Goal: Task Accomplishment & Management: Manage account settings

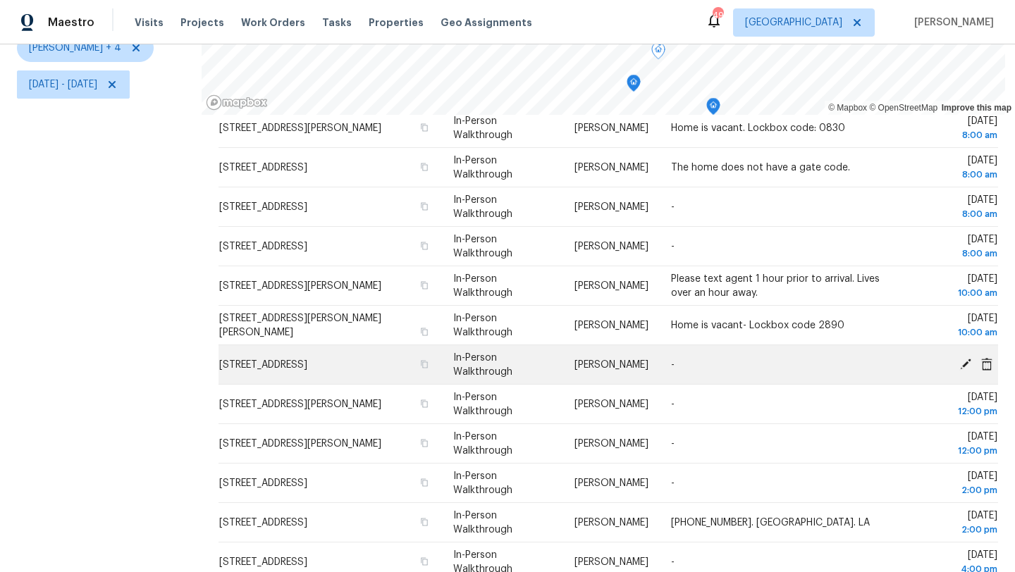
scroll to position [55, 0]
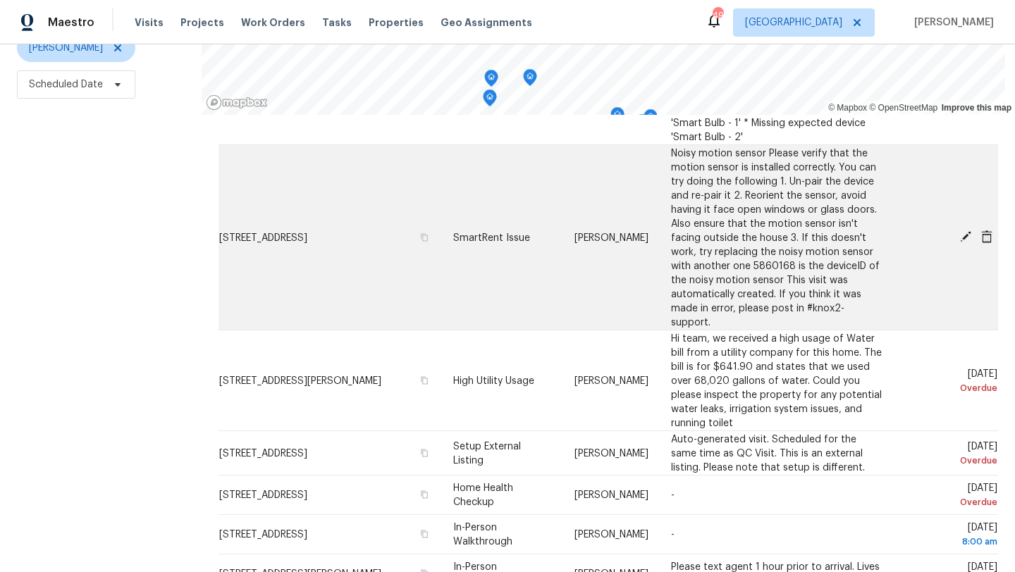
scroll to position [253, 0]
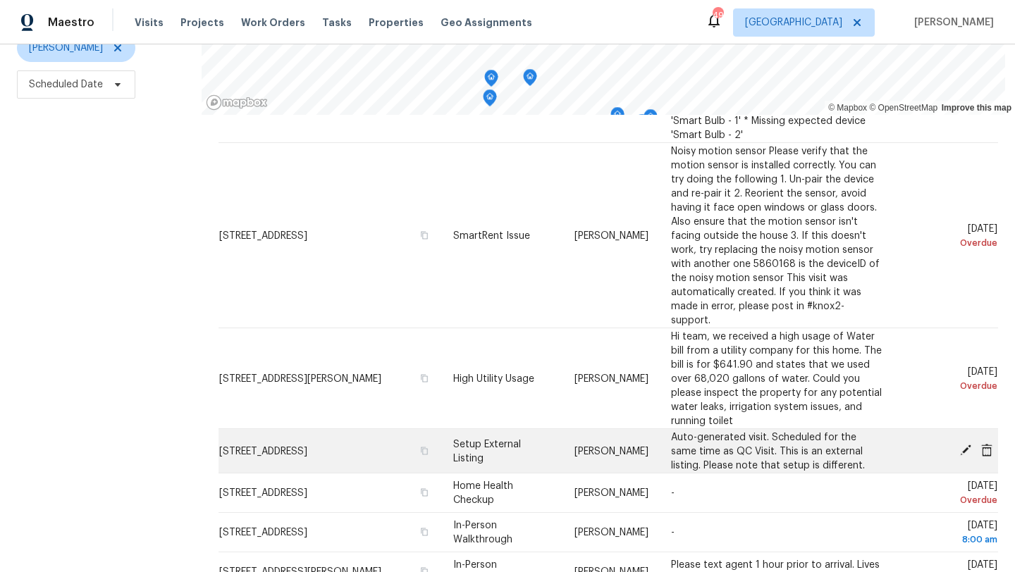
click at [964, 445] on icon at bounding box center [965, 450] width 11 height 11
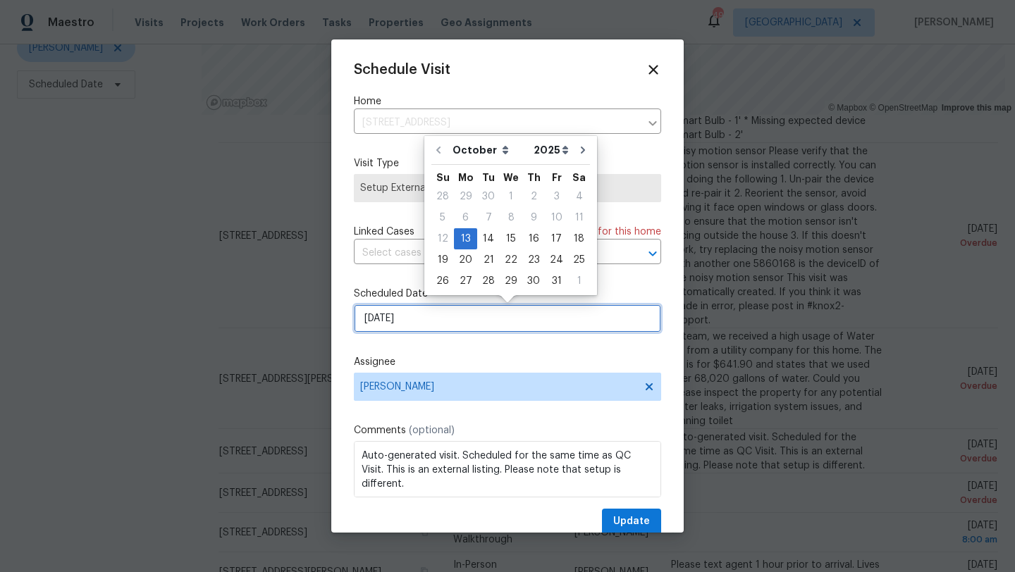
click at [467, 321] on input "10/13/2025" at bounding box center [507, 319] width 307 height 28
click at [483, 237] on div "14" at bounding box center [488, 239] width 23 height 20
type input "10/14/2025"
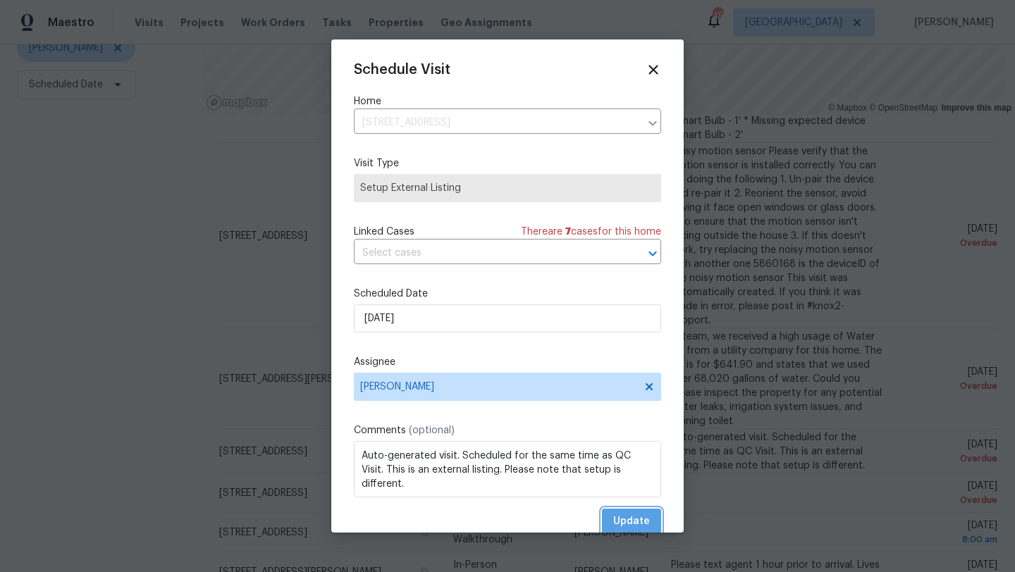
click at [619, 517] on span "Update" at bounding box center [631, 522] width 37 height 18
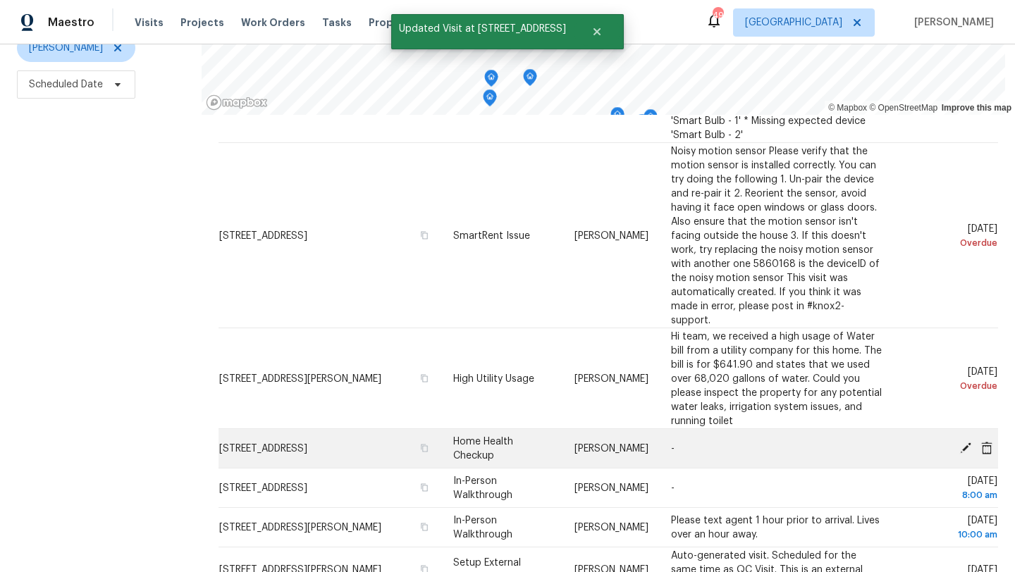
click at [963, 441] on icon at bounding box center [966, 447] width 13 height 13
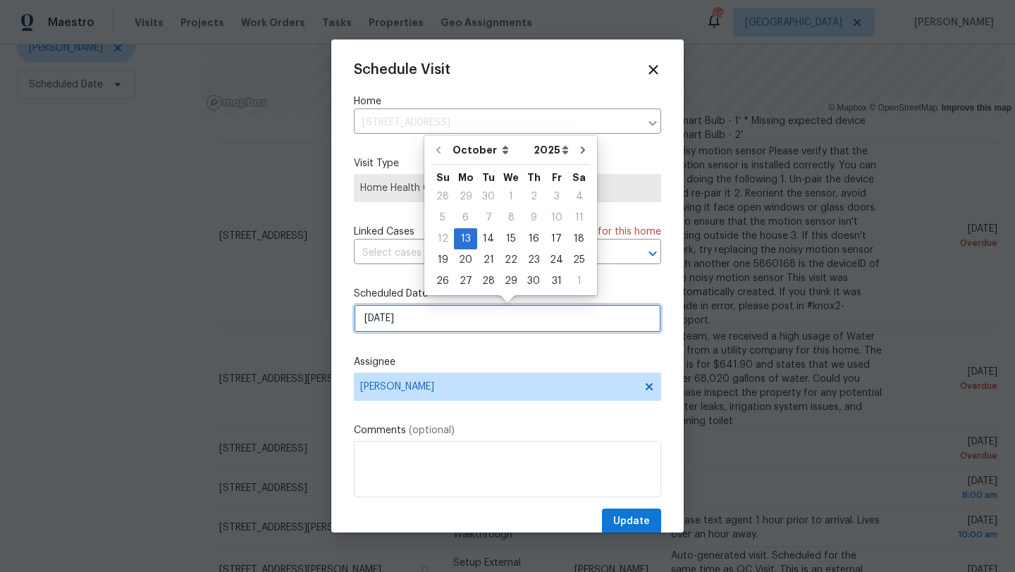
click at [479, 324] on input "10/13/2025" at bounding box center [507, 319] width 307 height 28
click at [508, 238] on div "15" at bounding box center [511, 239] width 23 height 20
type input "10/15/2025"
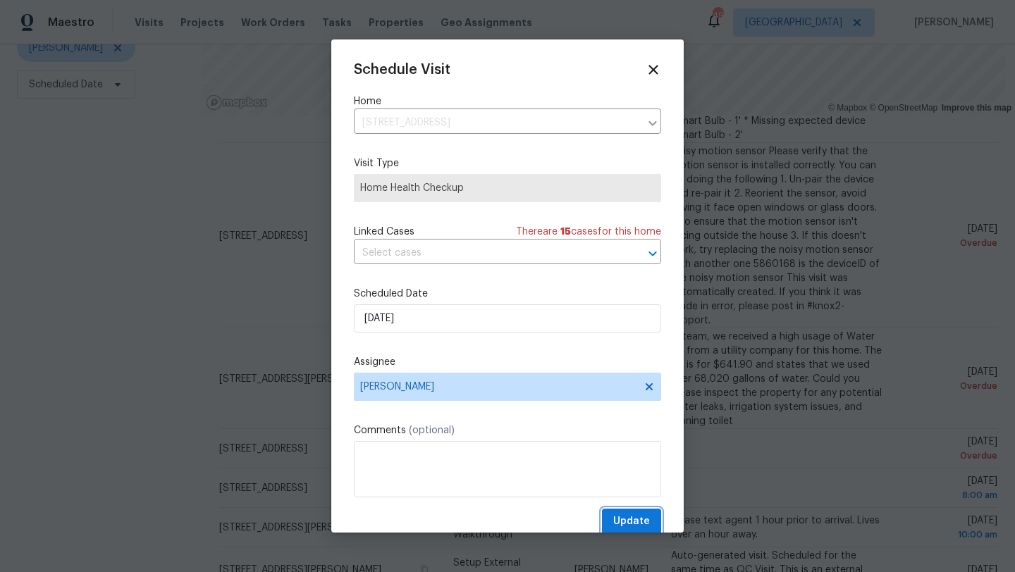
click at [636, 518] on span "Update" at bounding box center [631, 522] width 37 height 18
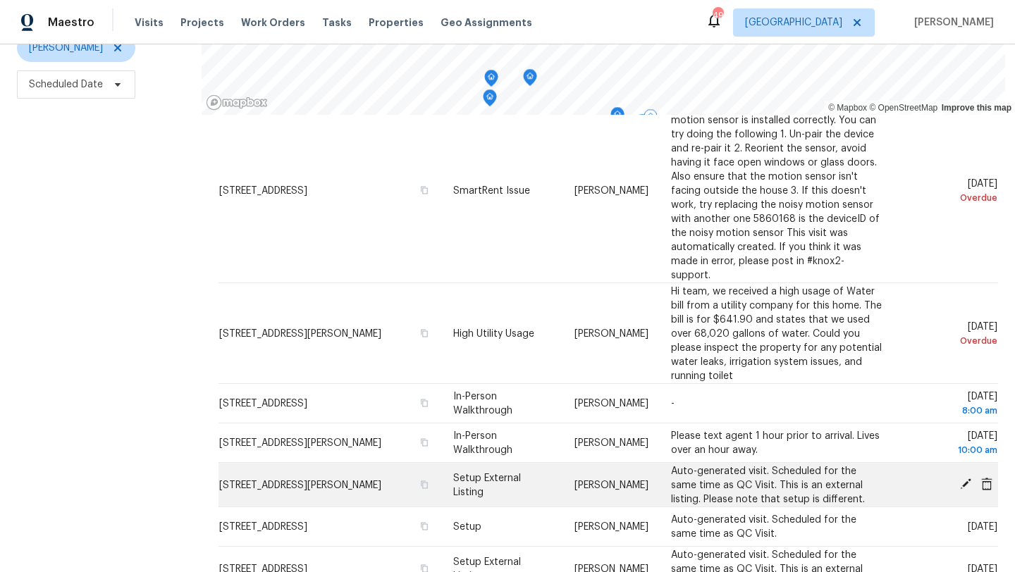
scroll to position [305, 0]
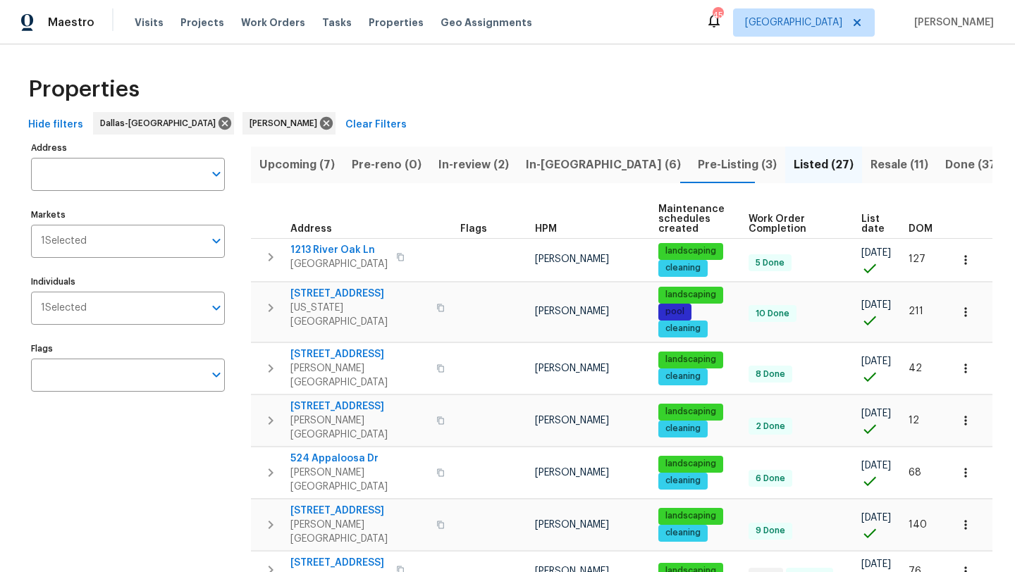
click at [552, 161] on span "In-reno (6)" at bounding box center [603, 165] width 155 height 20
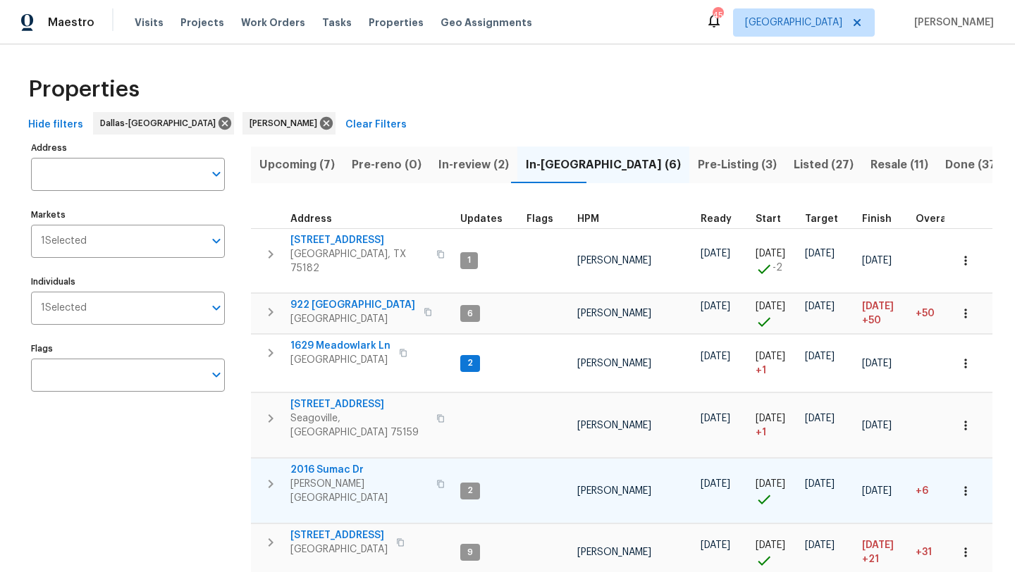
click at [353, 463] on span "2016 Sumac Dr" at bounding box center [358, 470] width 137 height 14
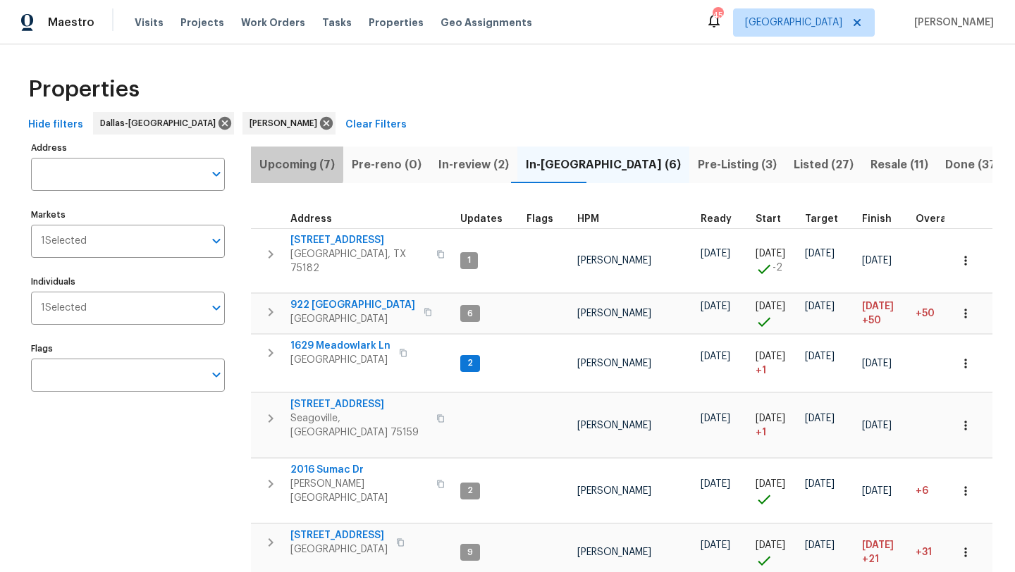
click at [290, 163] on span "Upcoming (7)" at bounding box center [296, 165] width 75 height 20
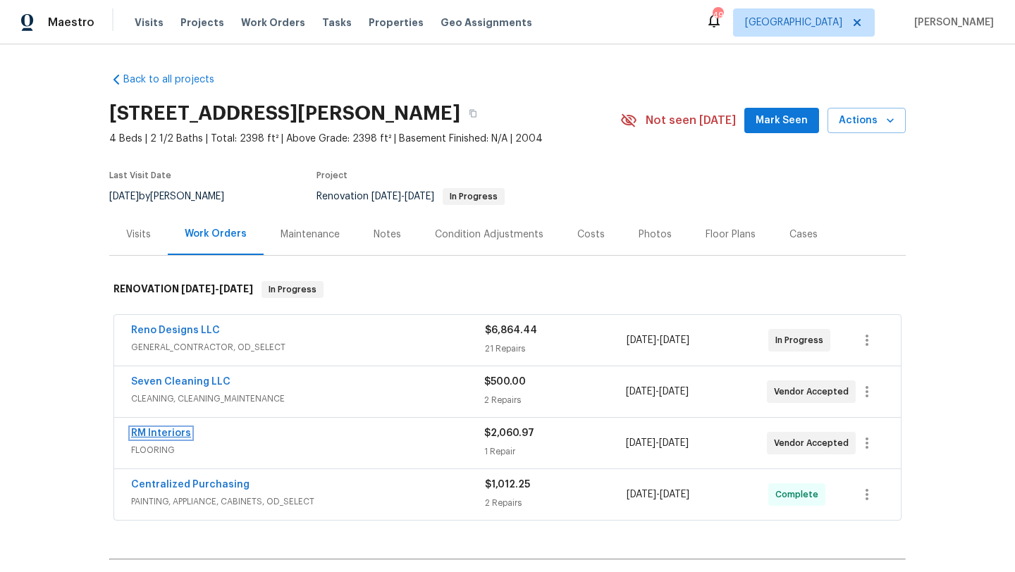
click at [176, 430] on link "RM Interiors" at bounding box center [161, 434] width 60 height 10
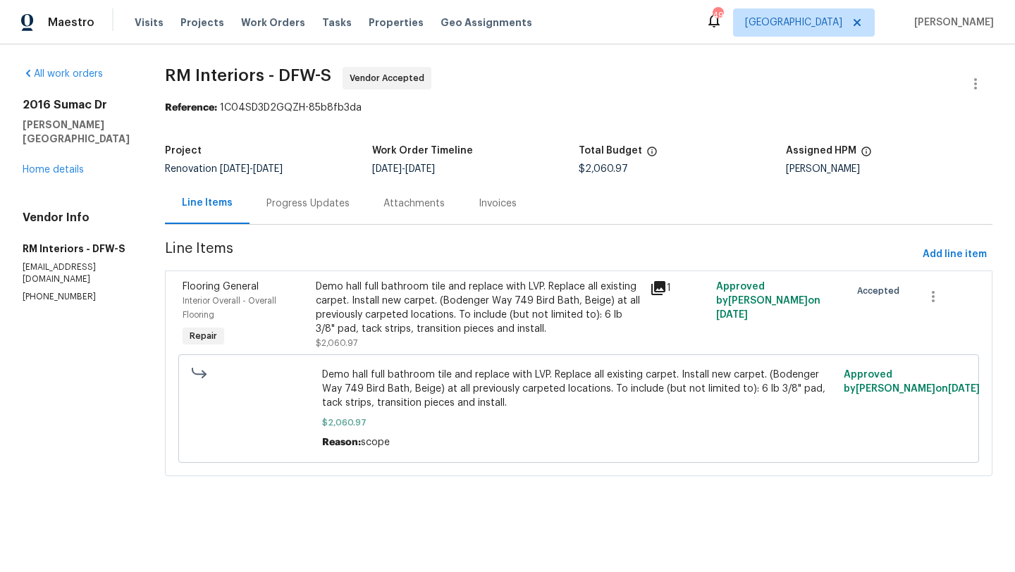
click at [300, 200] on div "Progress Updates" at bounding box center [308, 204] width 83 height 14
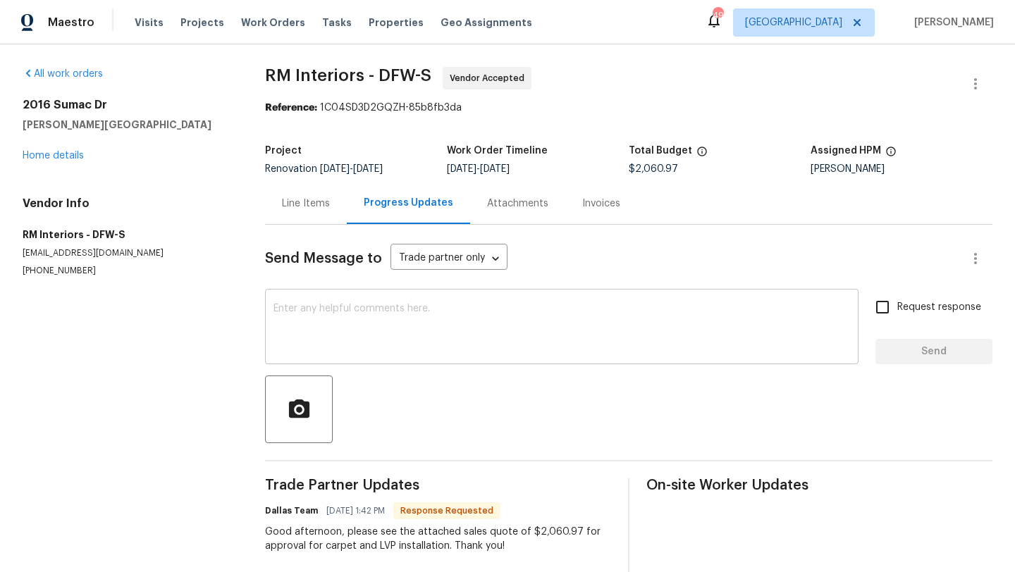
click at [375, 318] on textarea at bounding box center [562, 328] width 577 height 49
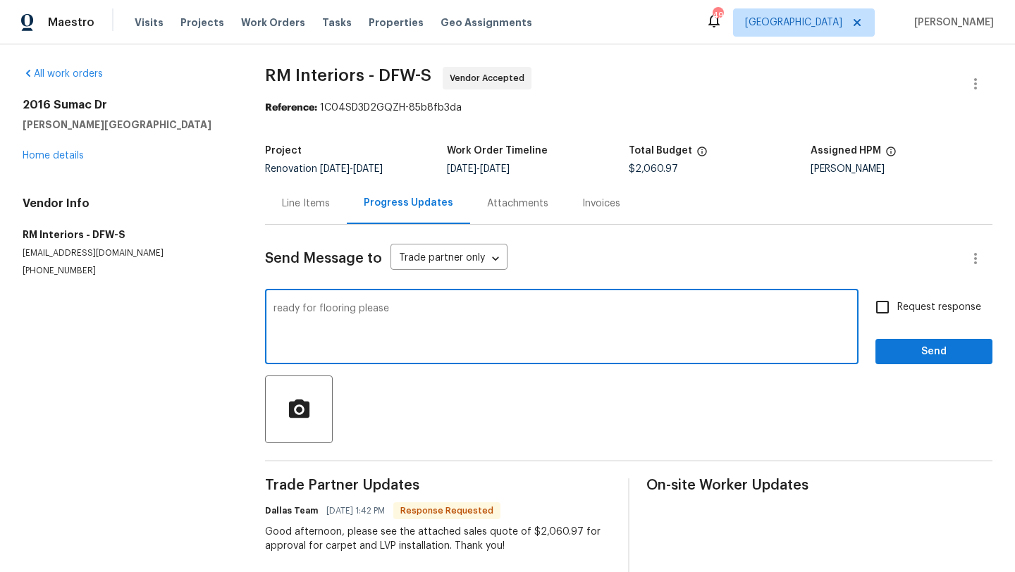
type textarea "ready for flooring please"
click at [892, 302] on input "Request response" at bounding box center [883, 308] width 30 height 30
checkbox input "true"
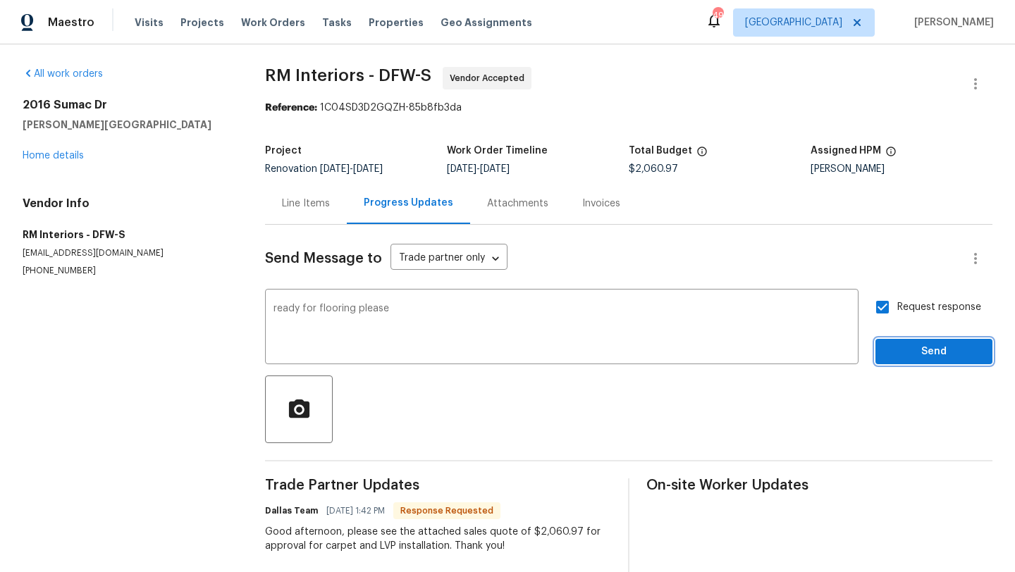
click at [912, 354] on span "Send" at bounding box center [934, 352] width 94 height 18
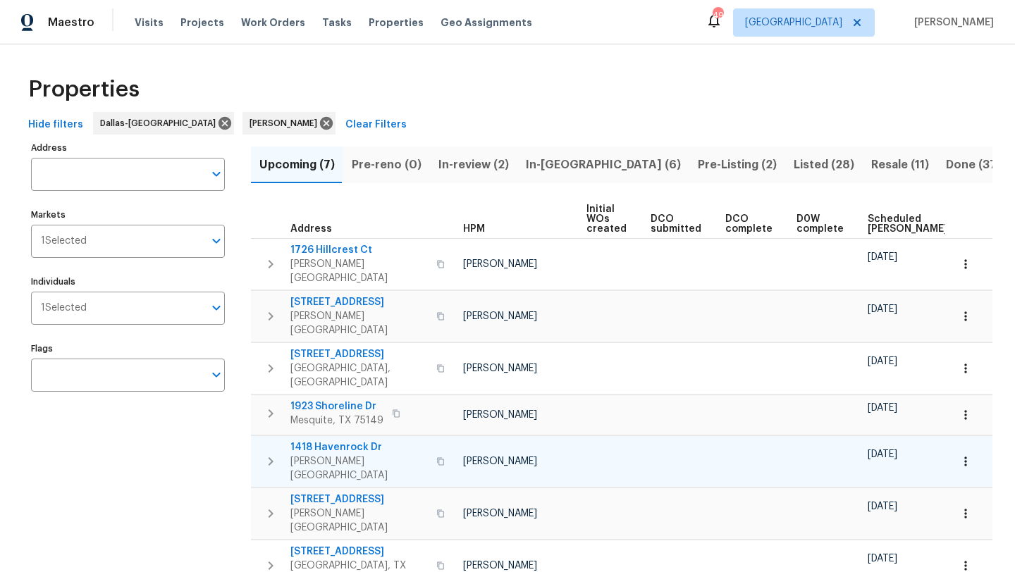
scroll to position [0, 49]
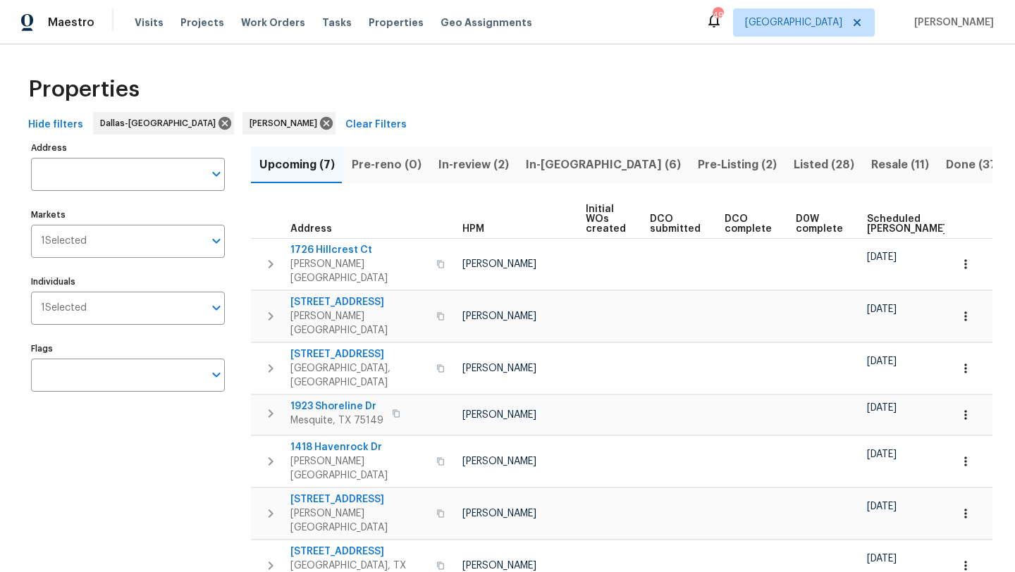
click at [870, 220] on span "Scheduled COE" at bounding box center [907, 224] width 80 height 20
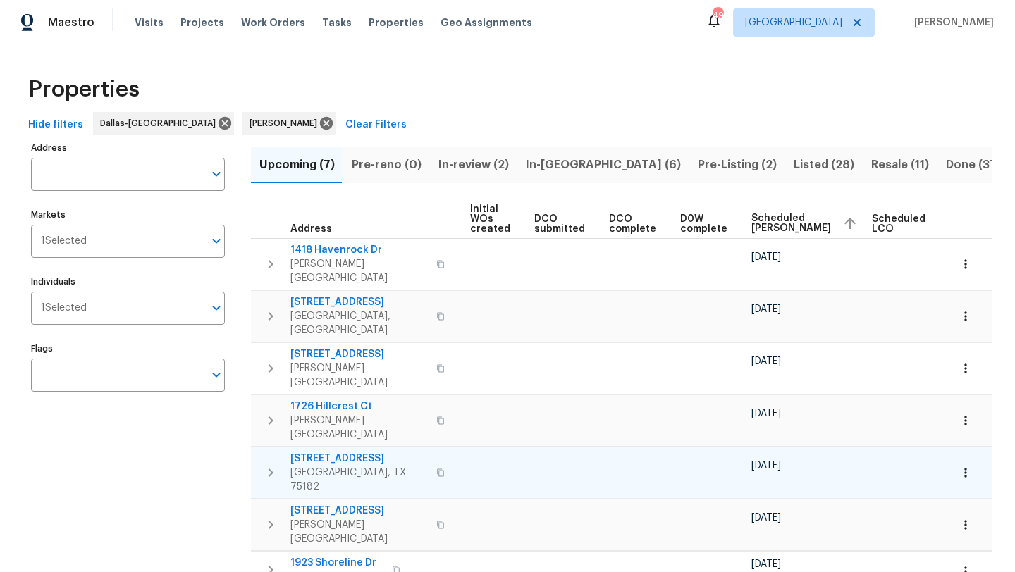
scroll to position [0, 171]
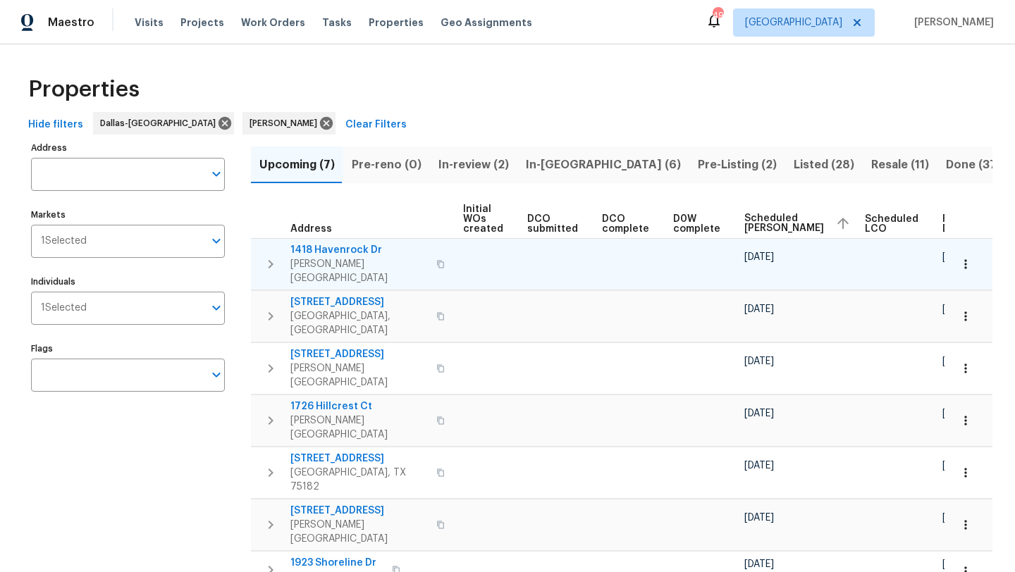
click at [369, 248] on span "1418 Havenrock Dr" at bounding box center [358, 250] width 137 height 14
click at [968, 259] on icon "button" at bounding box center [966, 264] width 14 height 14
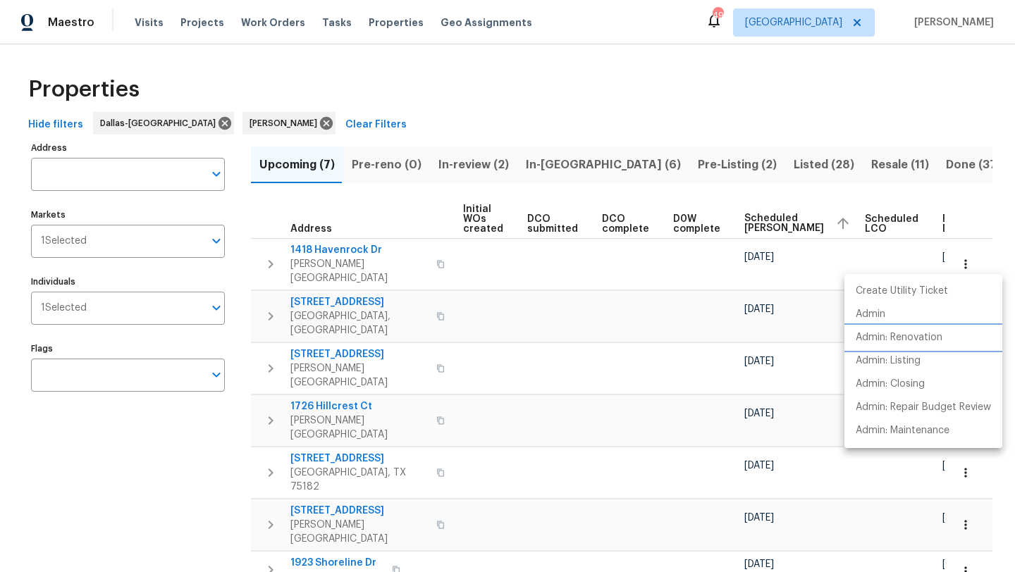
click at [914, 338] on p "Admin: Renovation" at bounding box center [899, 338] width 87 height 15
click at [192, 503] on div at bounding box center [507, 286] width 1015 height 572
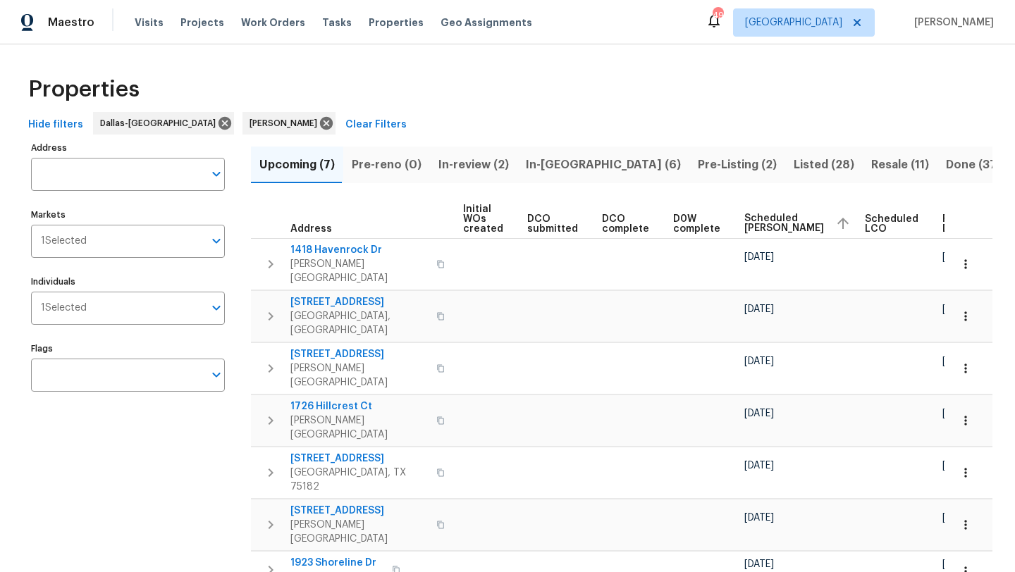
click at [871, 165] on span "Resale (11)" at bounding box center [900, 165] width 58 height 20
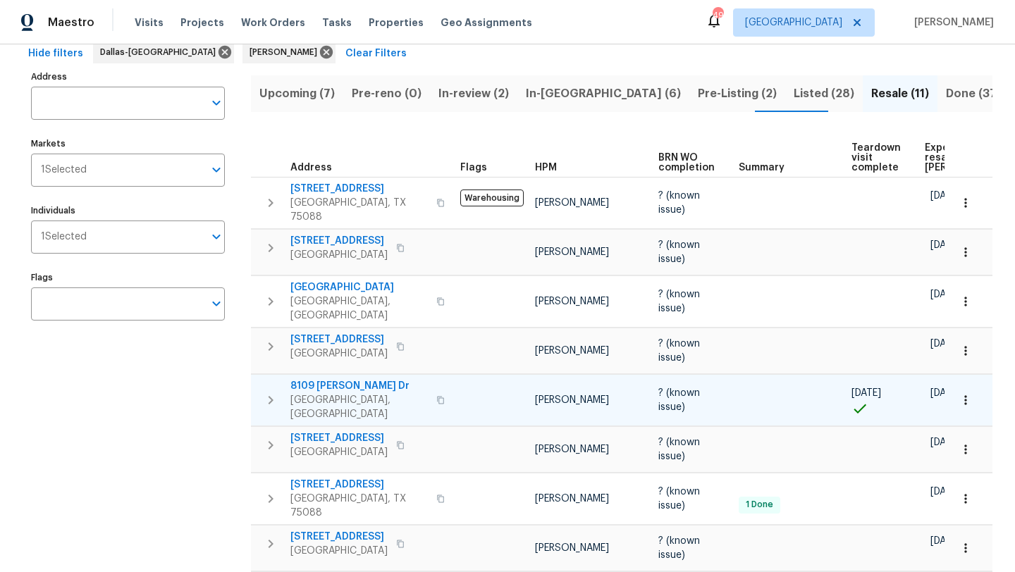
scroll to position [68, 0]
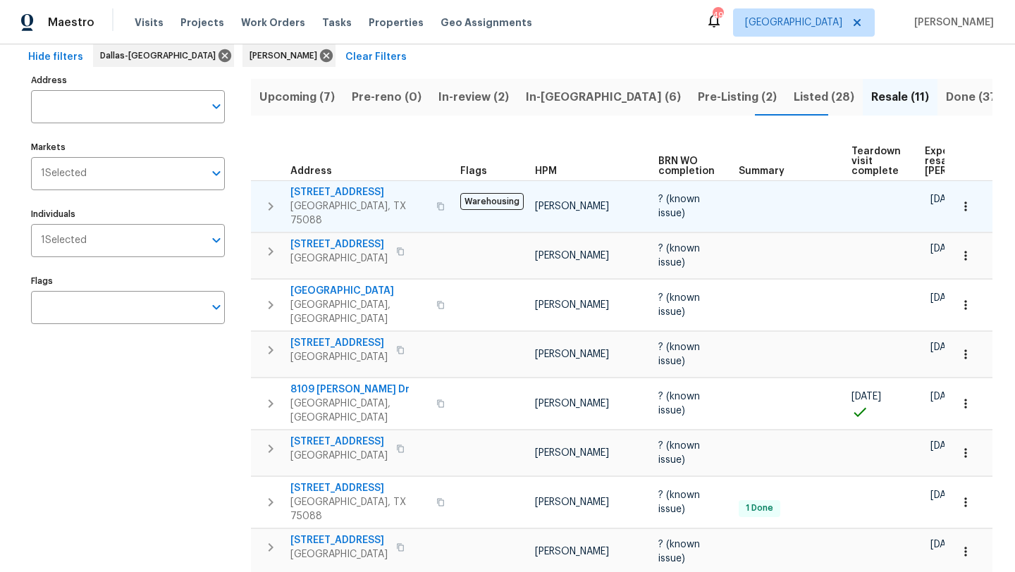
click at [383, 191] on span "6705 Windward View Dr" at bounding box center [358, 192] width 137 height 14
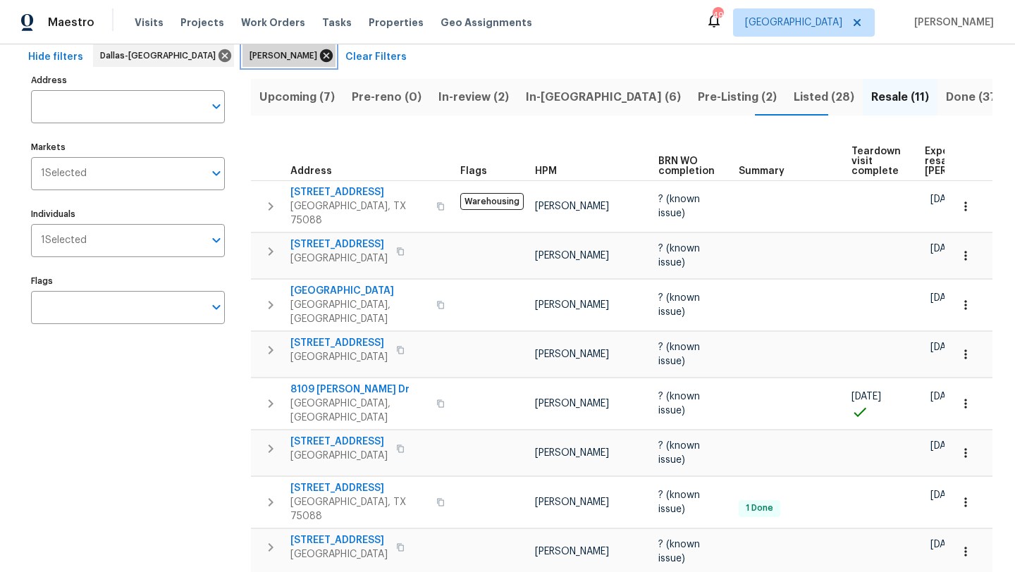
click at [320, 55] on icon at bounding box center [326, 55] width 13 height 13
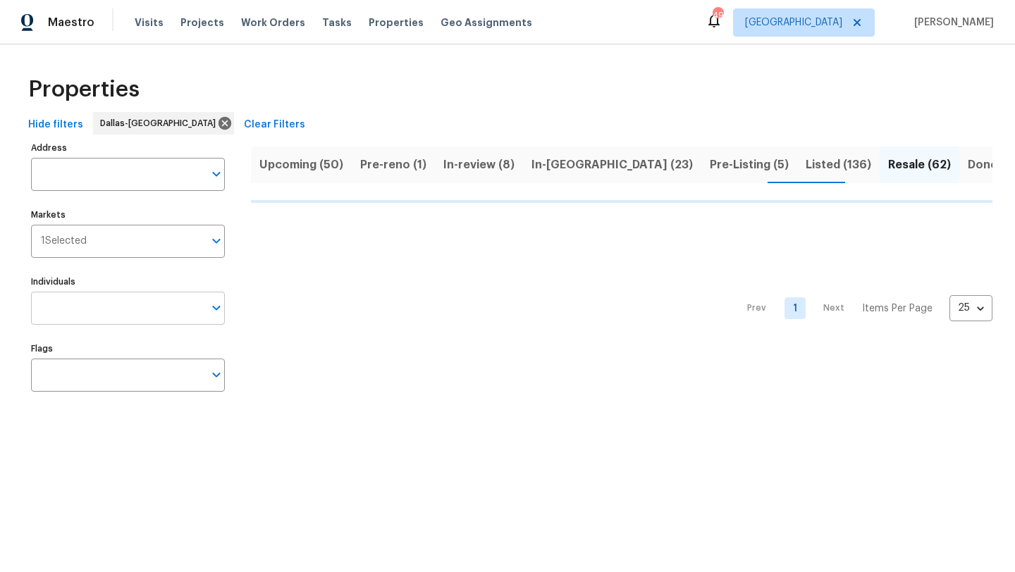
click at [104, 310] on input "Individuals" at bounding box center [117, 308] width 173 height 33
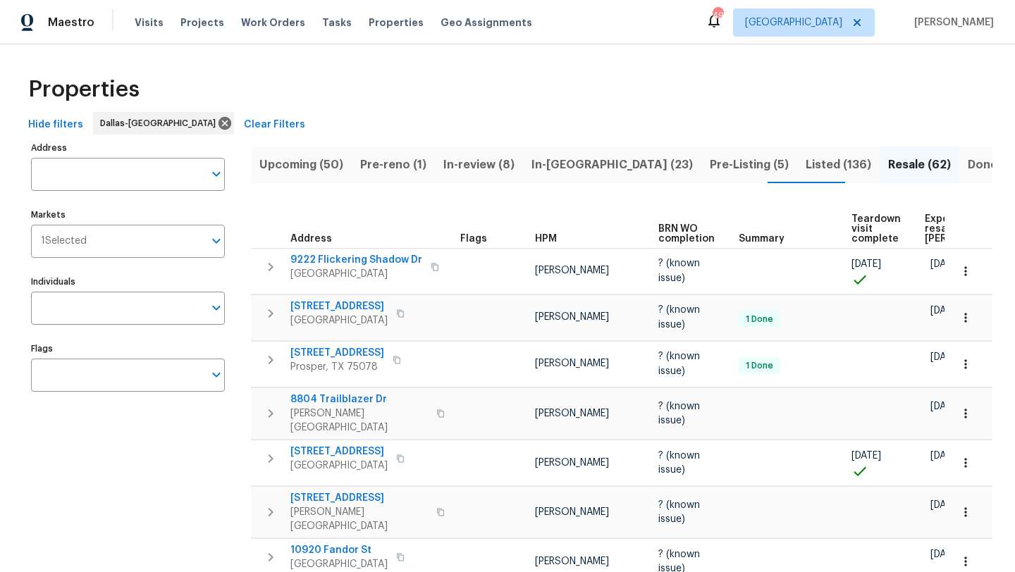
click at [104, 310] on input "Individuals" at bounding box center [117, 308] width 173 height 33
type input "ronderrick"
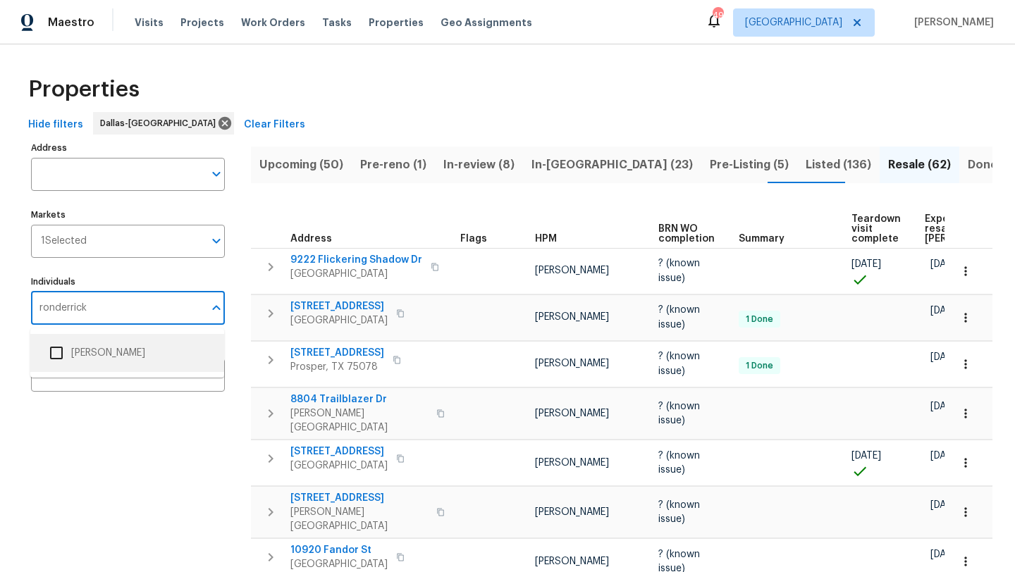
click at [98, 356] on li "[PERSON_NAME]" at bounding box center [127, 353] width 171 height 30
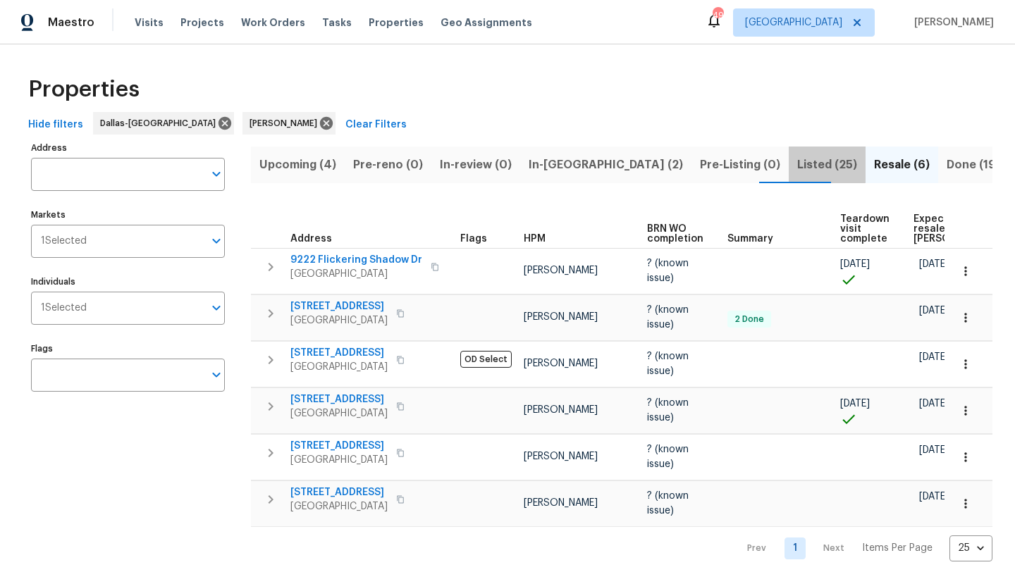
click at [797, 163] on span "Listed (25)" at bounding box center [827, 165] width 60 height 20
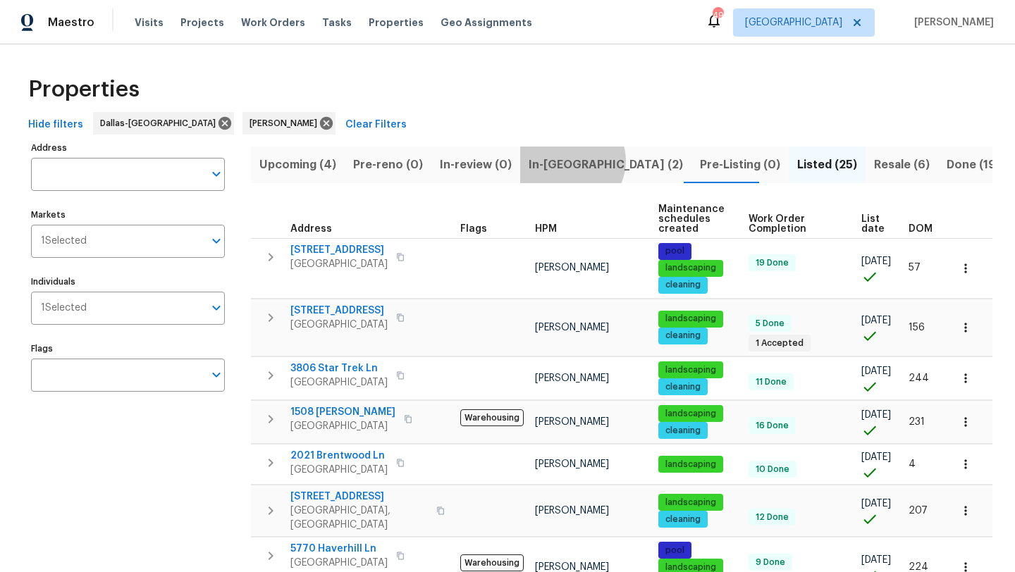
click at [564, 161] on span "In-reno (2)" at bounding box center [606, 165] width 154 height 20
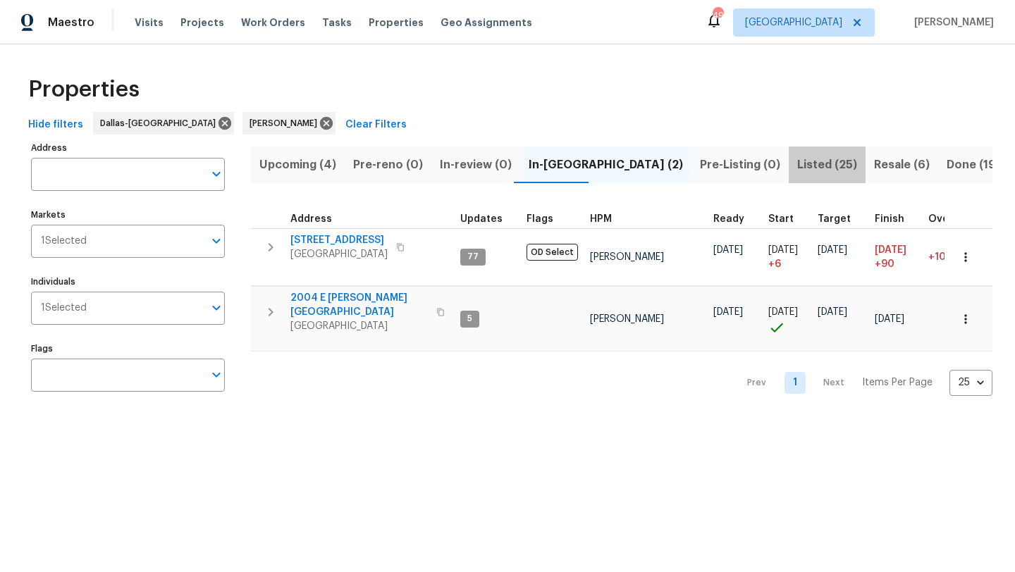
click at [797, 163] on span "Listed (25)" at bounding box center [827, 165] width 60 height 20
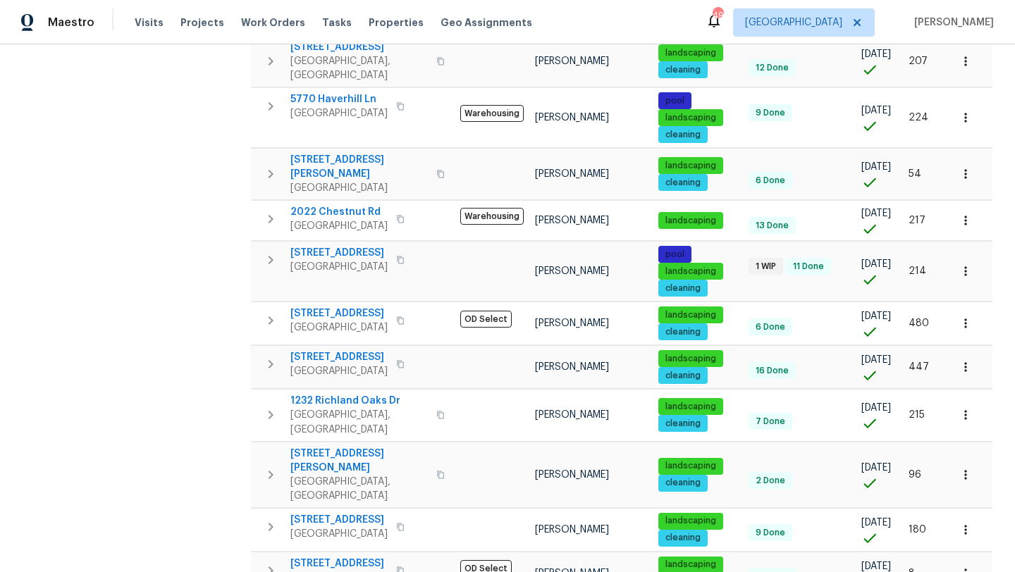
scroll to position [470, 0]
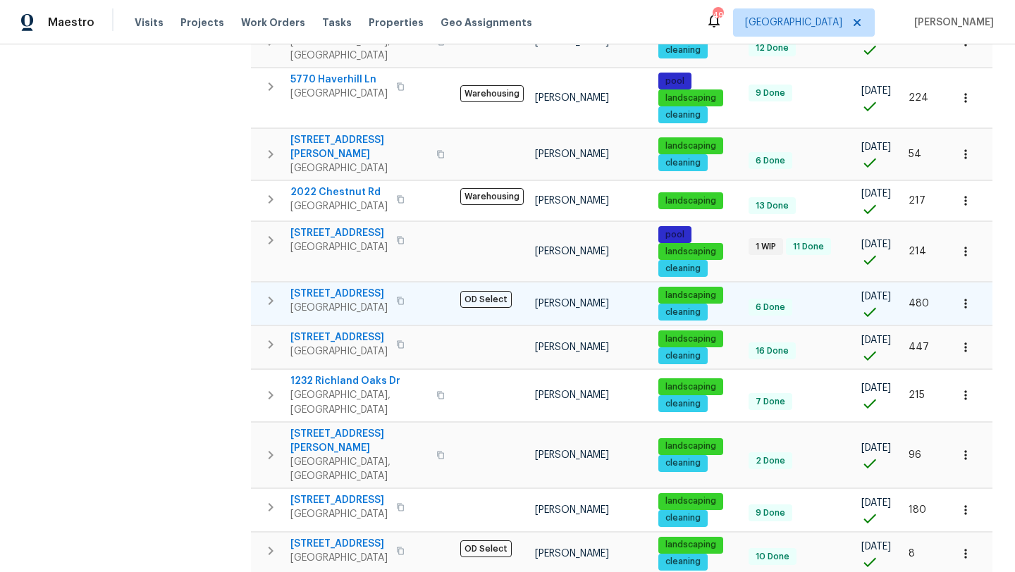
click at [373, 287] on span "14025 Brookgreen Dr" at bounding box center [338, 294] width 97 height 14
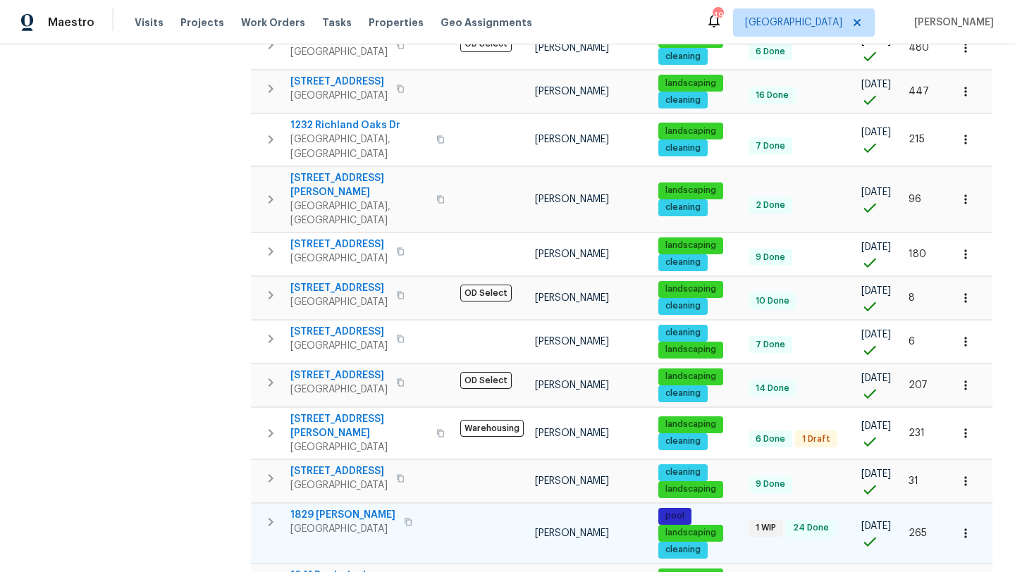
scroll to position [615, 0]
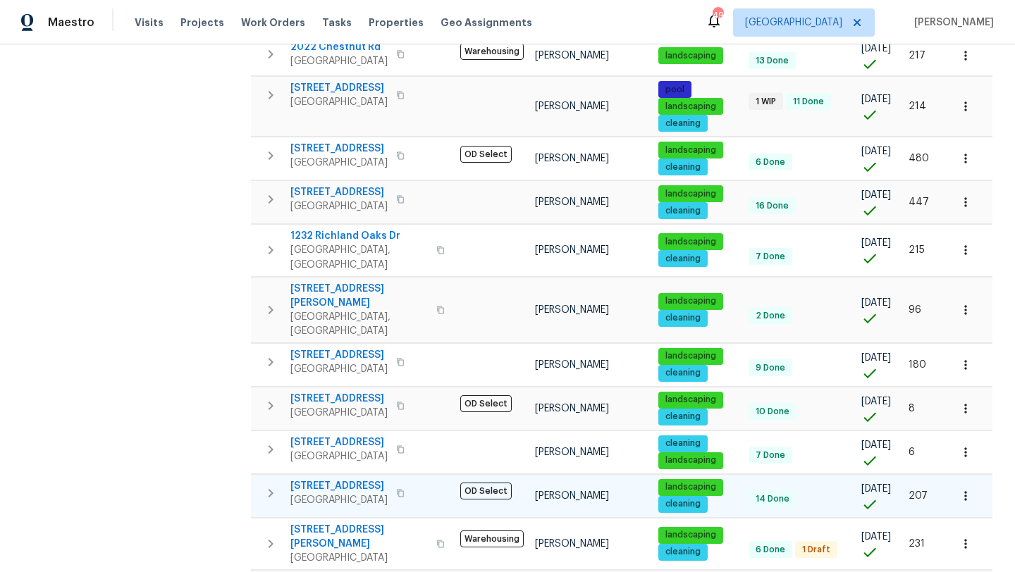
click at [345, 479] on span "617 Ridgedale Dr" at bounding box center [338, 486] width 97 height 14
click at [333, 392] on span "2813 E 15th St" at bounding box center [338, 399] width 97 height 14
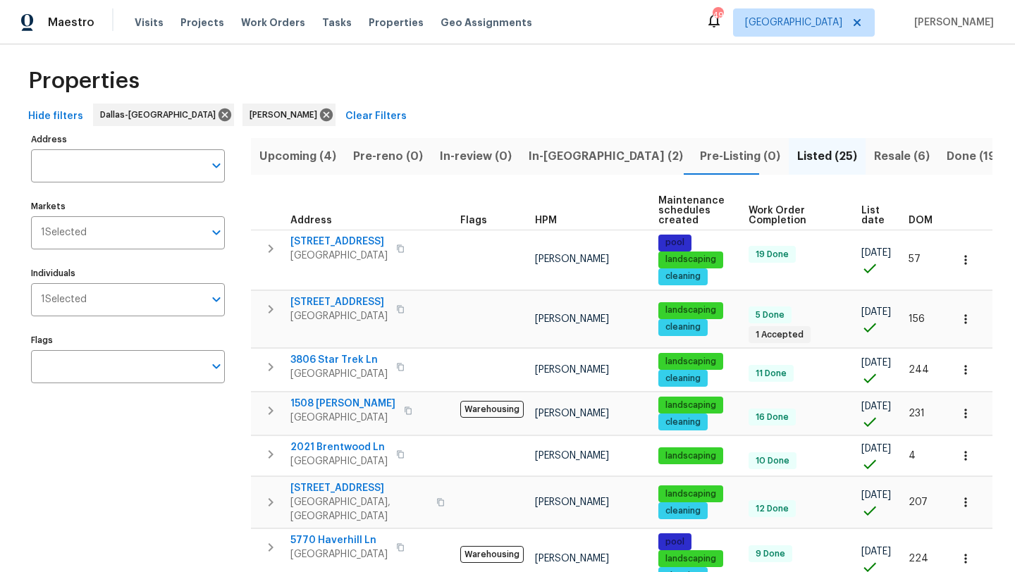
scroll to position [0, 0]
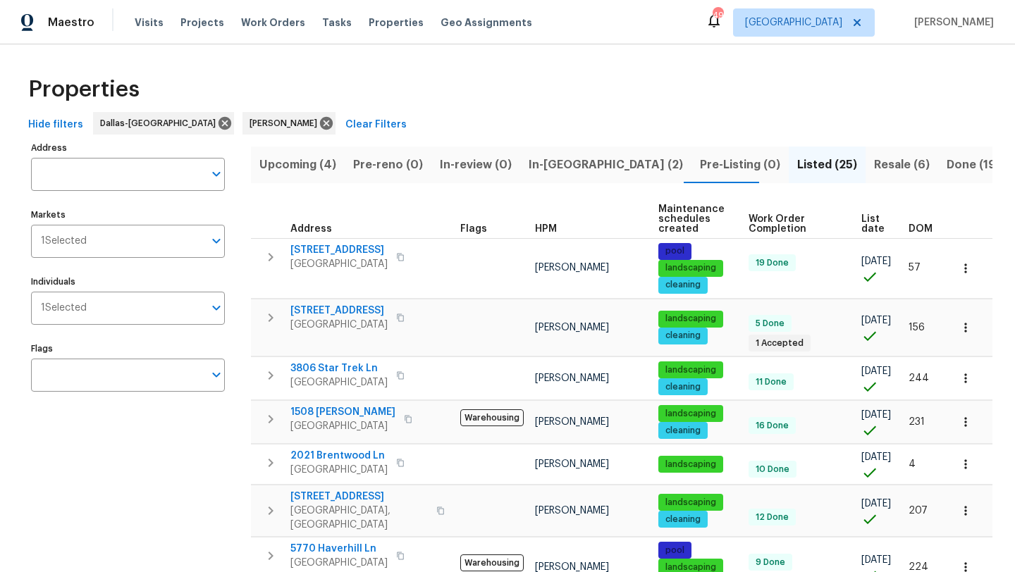
click at [534, 160] on span "In-reno (2)" at bounding box center [606, 165] width 154 height 20
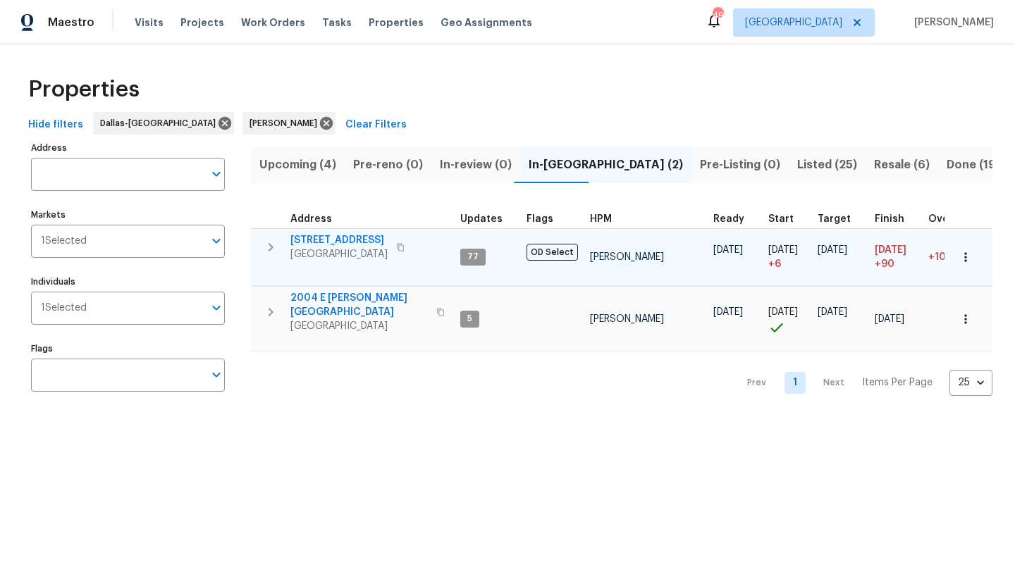
click at [374, 240] on span "6211 Crested Butte Dr" at bounding box center [338, 240] width 97 height 14
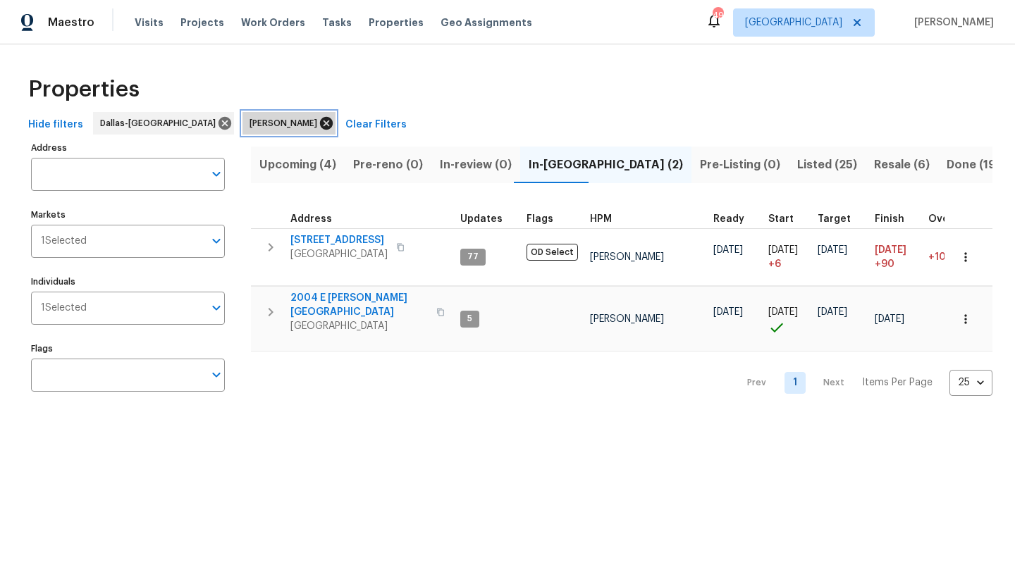
click at [320, 123] on icon at bounding box center [326, 123] width 13 height 13
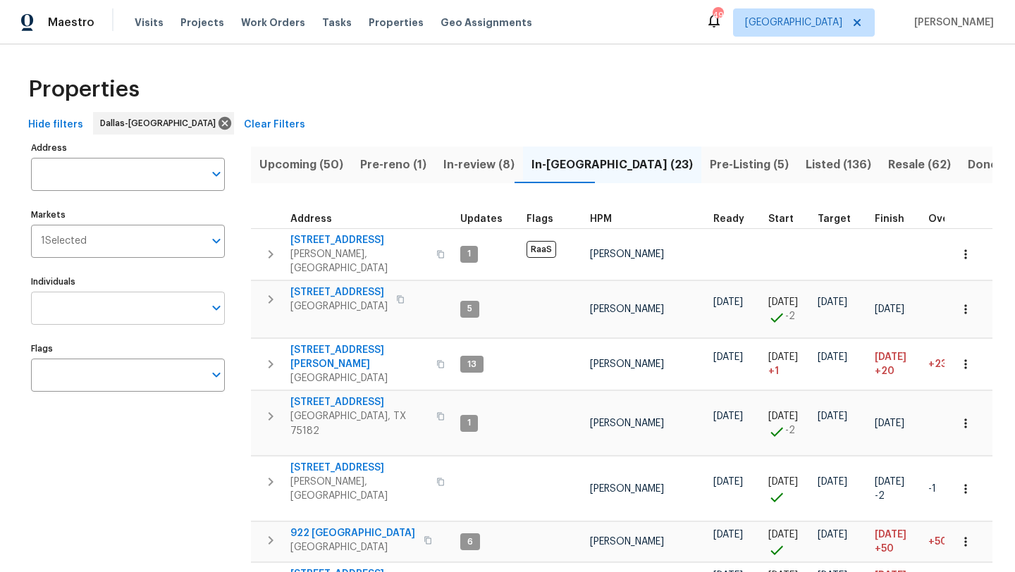
click at [147, 319] on input "Individuals" at bounding box center [117, 308] width 173 height 33
type input "s"
type input "ronderrick"
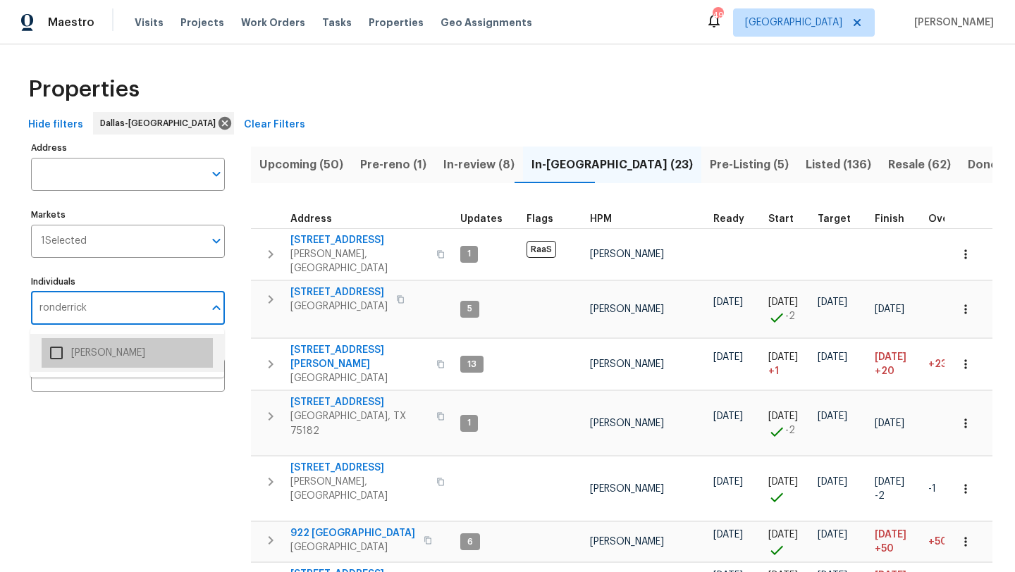
click at [147, 355] on li "[PERSON_NAME]" at bounding box center [127, 353] width 171 height 30
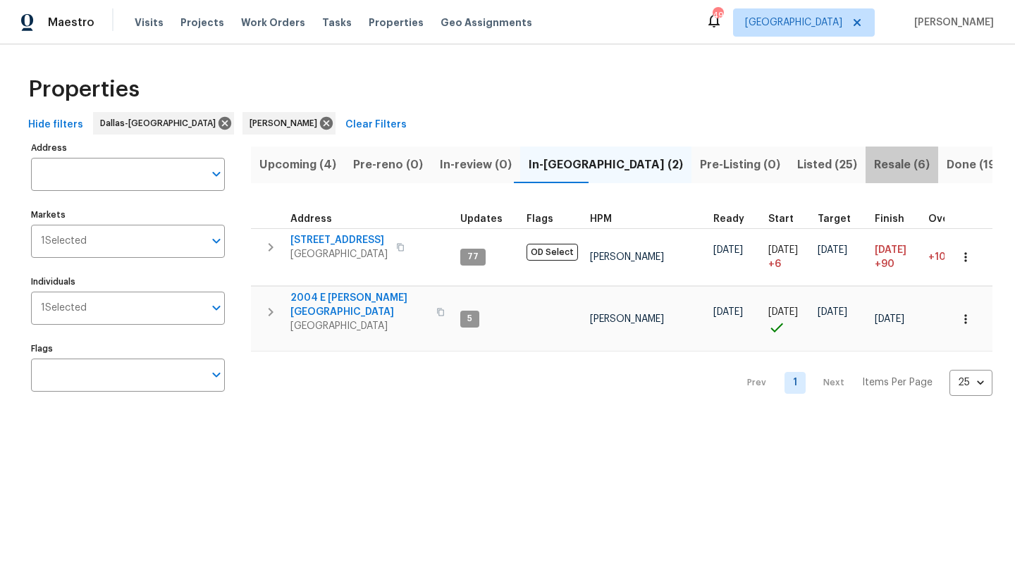
click at [874, 166] on span "Resale (6)" at bounding box center [902, 165] width 56 height 20
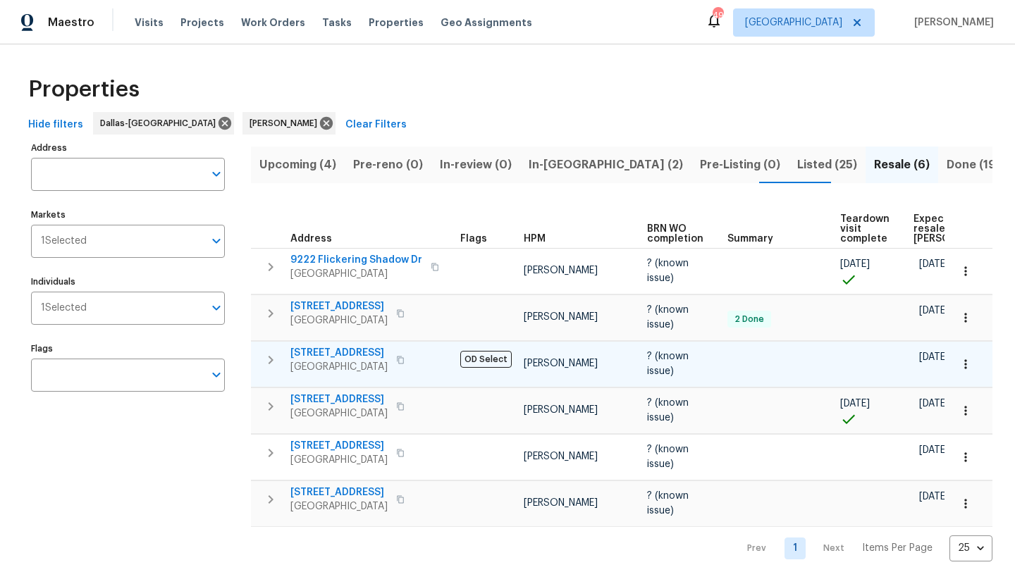
scroll to position [11, 0]
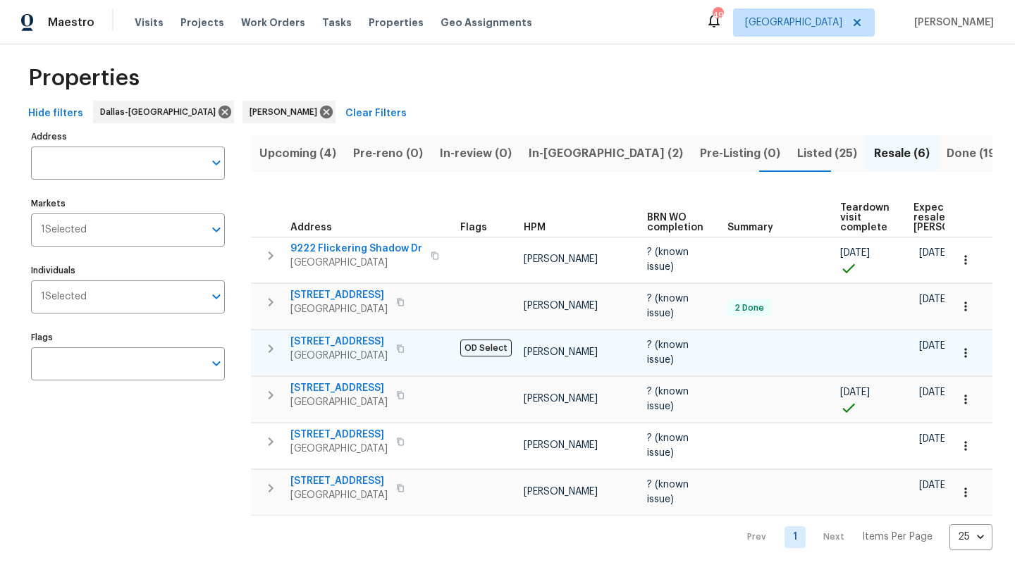
click at [376, 340] on span "8512 Charing Cross Ln" at bounding box center [338, 342] width 97 height 14
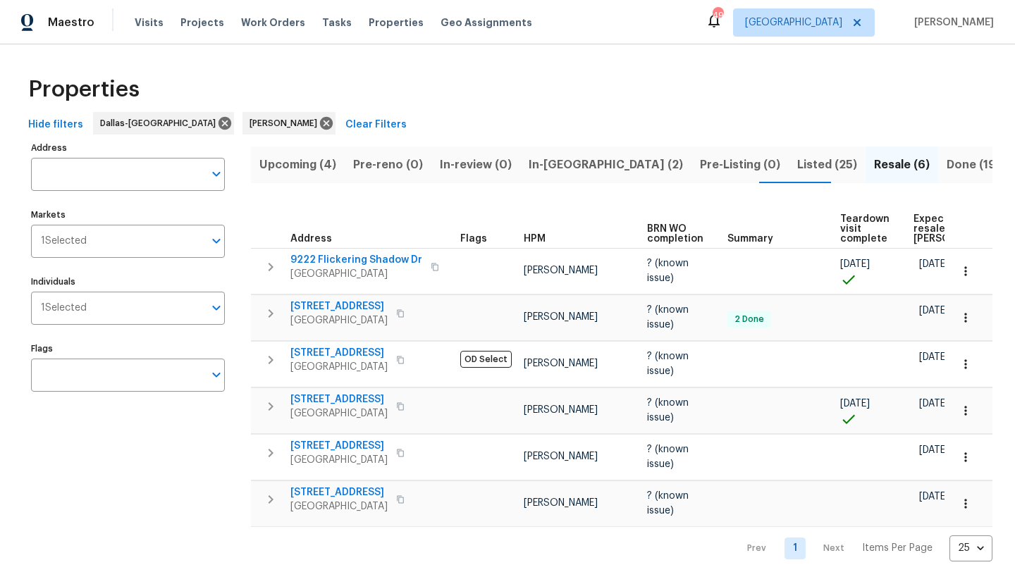
click at [797, 162] on span "Listed (25)" at bounding box center [827, 165] width 60 height 20
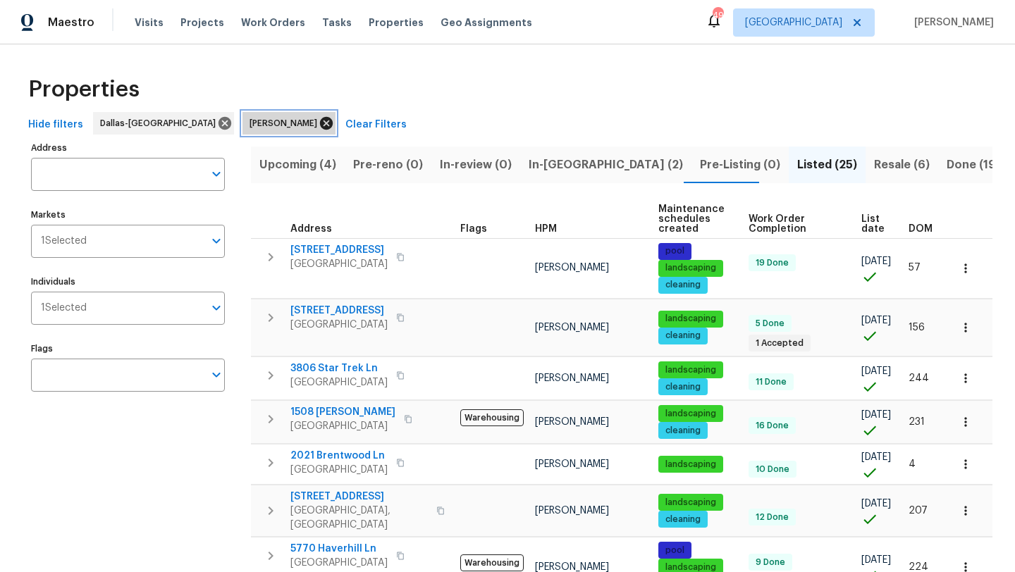
click at [320, 118] on icon at bounding box center [326, 123] width 13 height 13
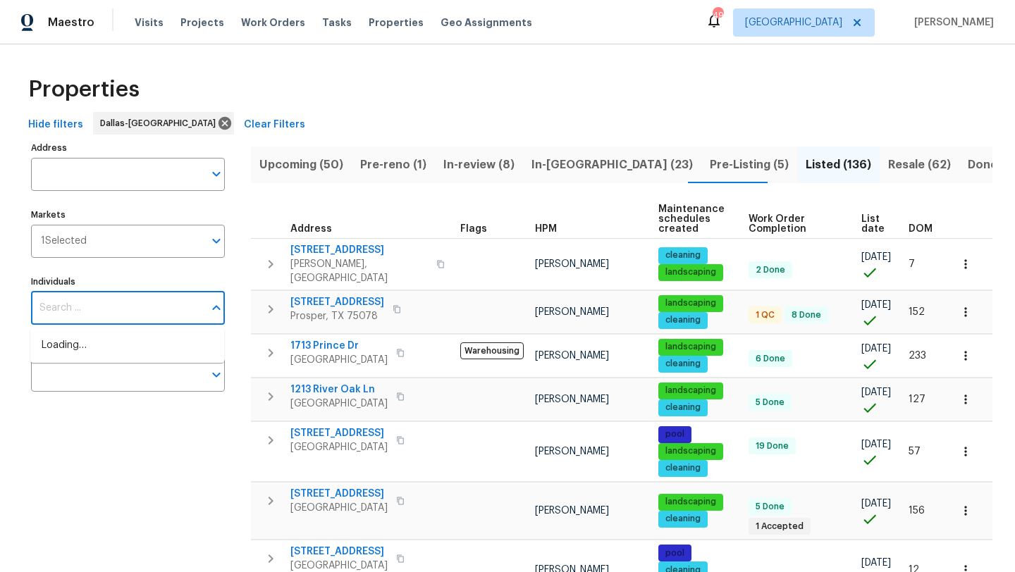
click at [133, 312] on input "Individuals" at bounding box center [117, 308] width 173 height 33
type input "alicia"
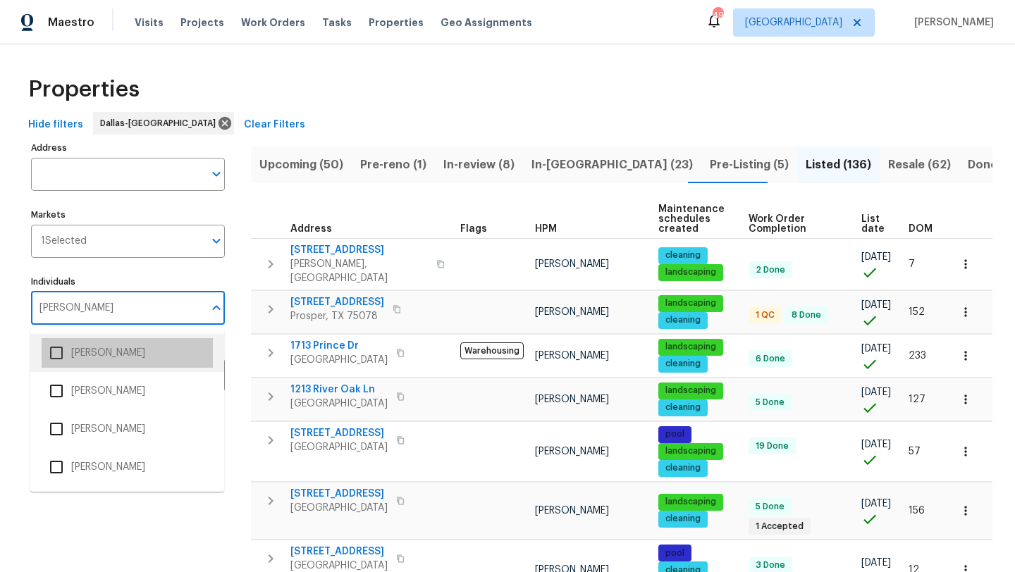
click at [132, 356] on li "Alicia Anices" at bounding box center [127, 353] width 171 height 30
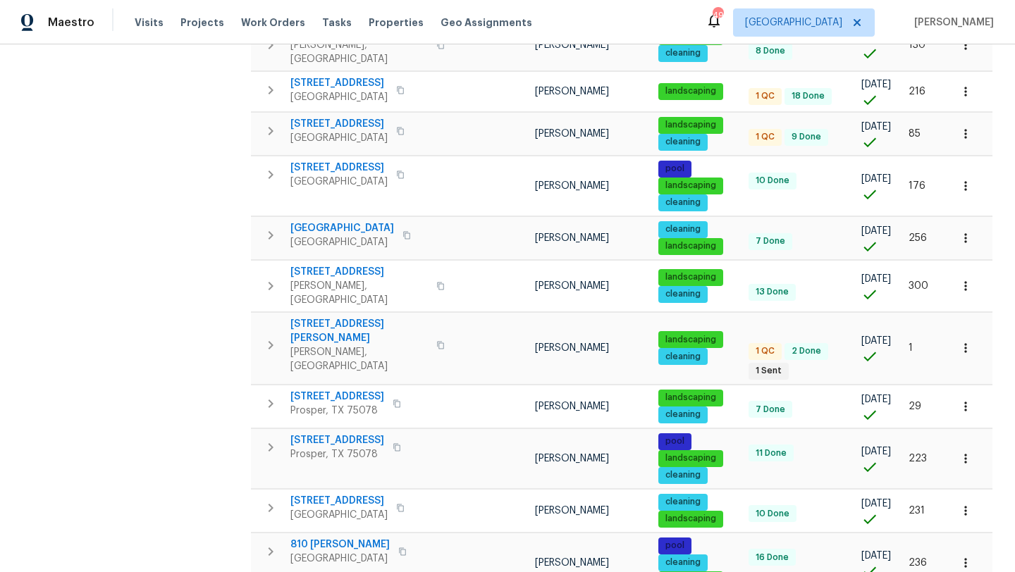
scroll to position [909, 0]
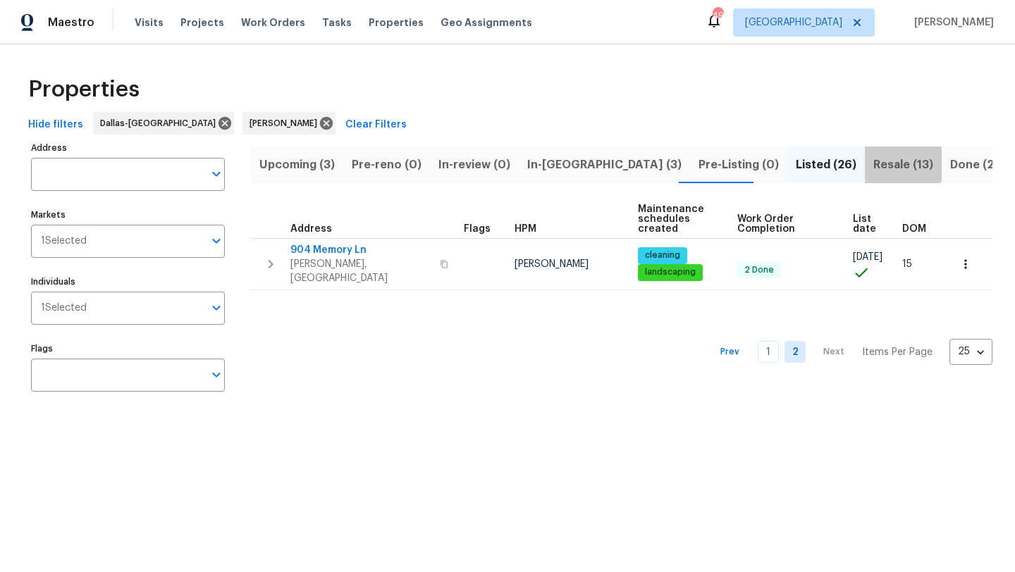
click at [874, 163] on span "Resale (13)" at bounding box center [904, 165] width 60 height 20
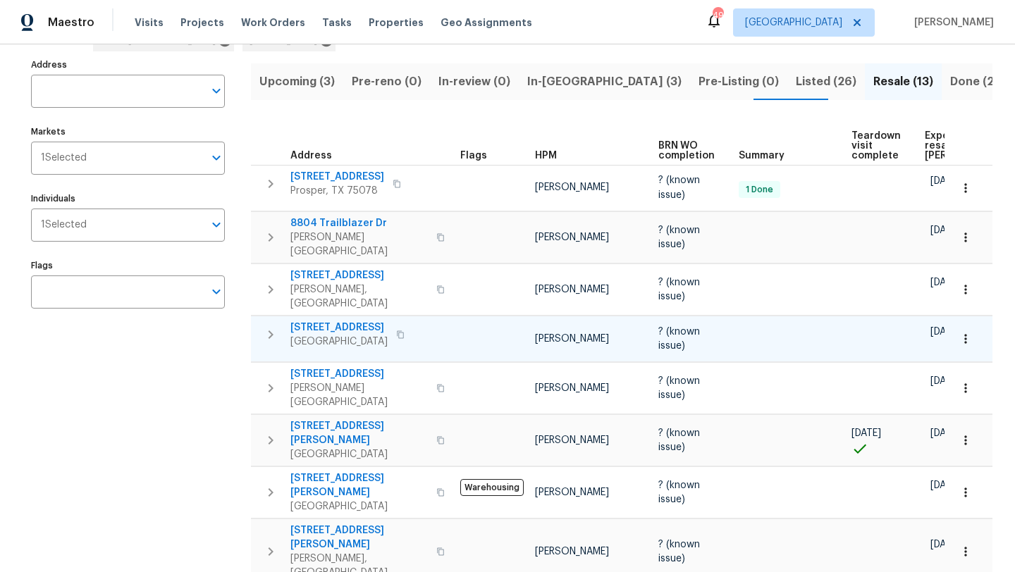
scroll to position [39, 0]
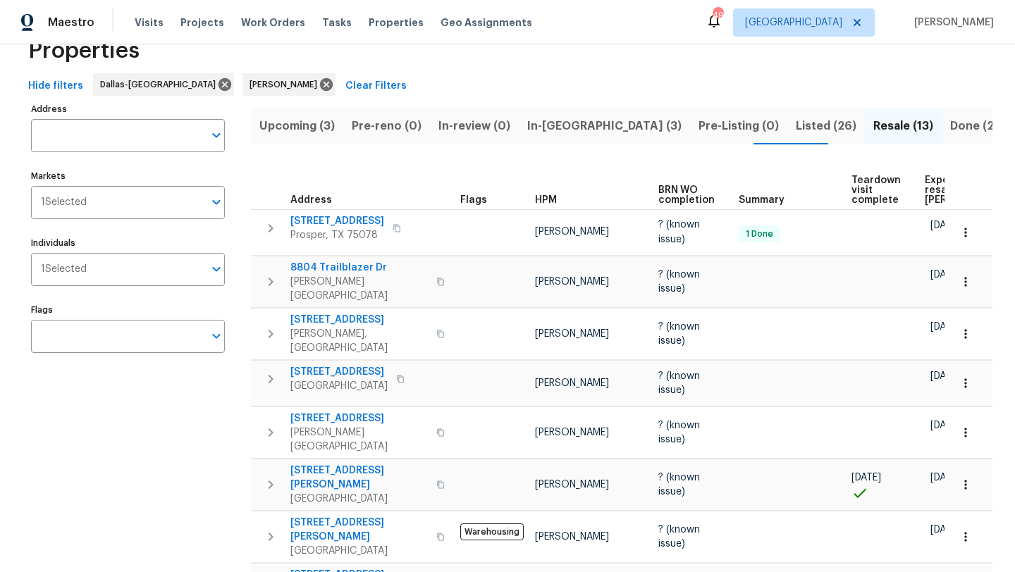
click at [317, 124] on span "Upcoming (3)" at bounding box center [296, 126] width 75 height 20
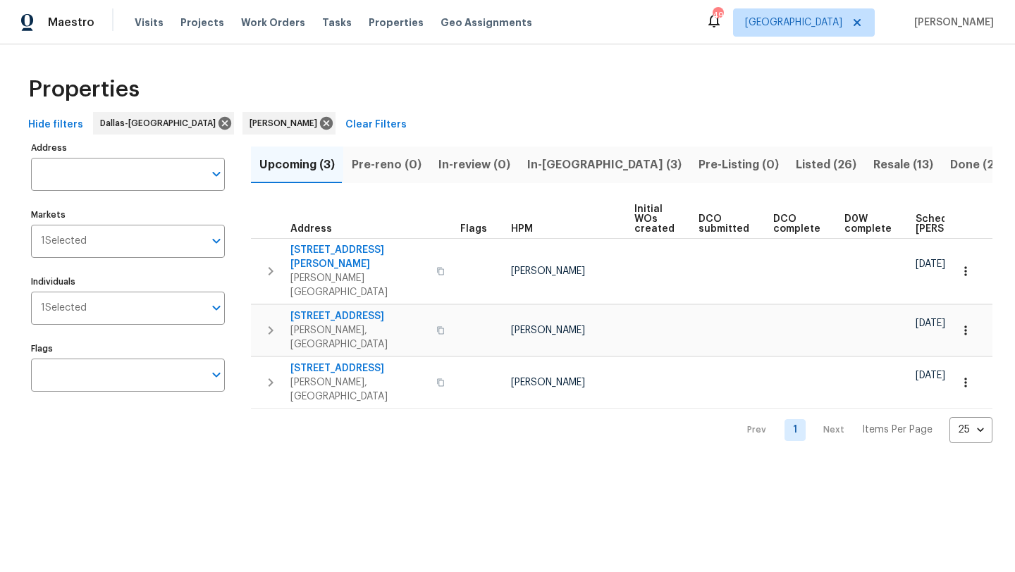
click at [546, 166] on span "In-reno (3)" at bounding box center [604, 165] width 154 height 20
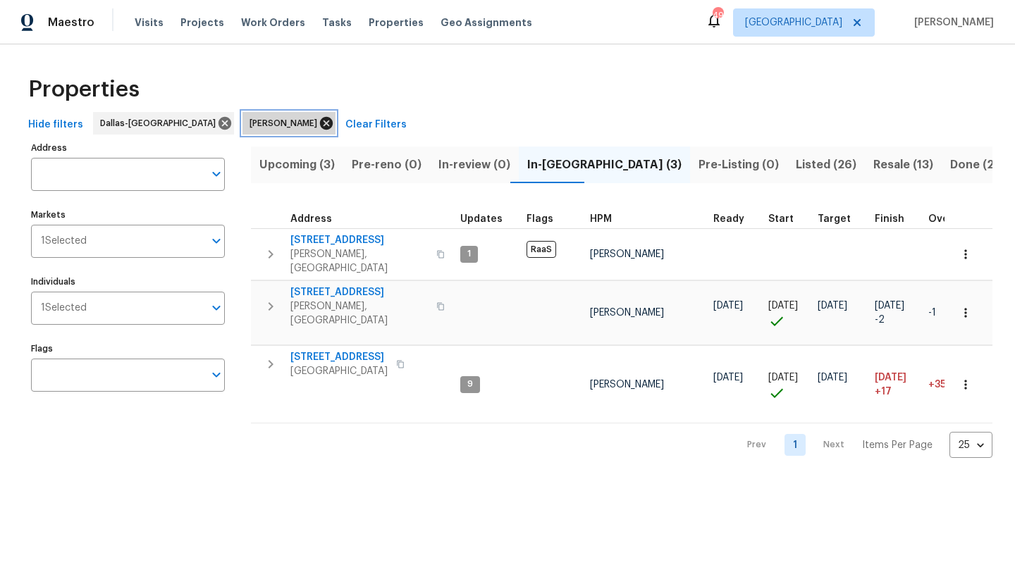
click at [320, 123] on icon at bounding box center [326, 123] width 13 height 13
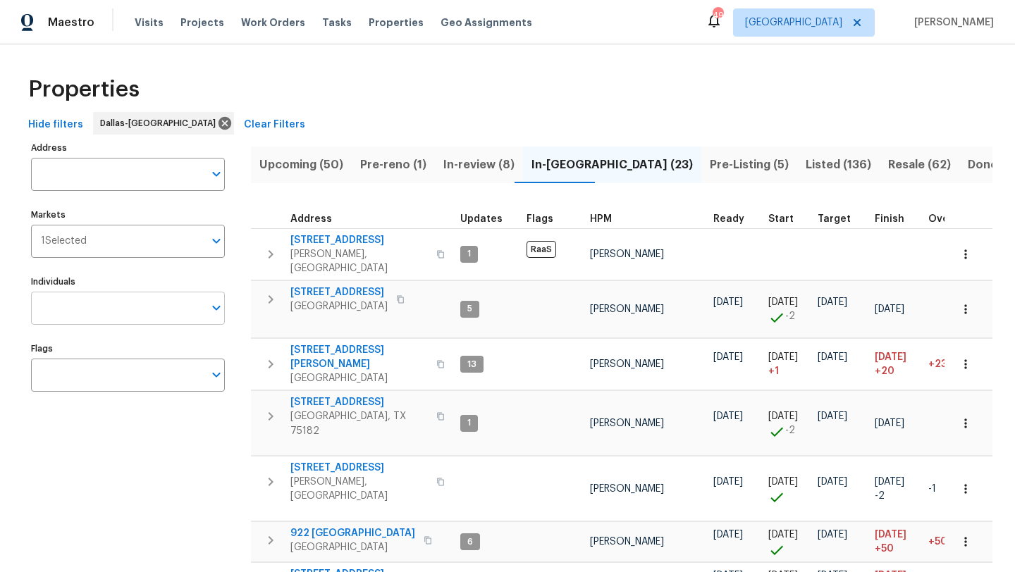
click at [177, 314] on input "Individuals" at bounding box center [117, 308] width 173 height 33
type input "todd"
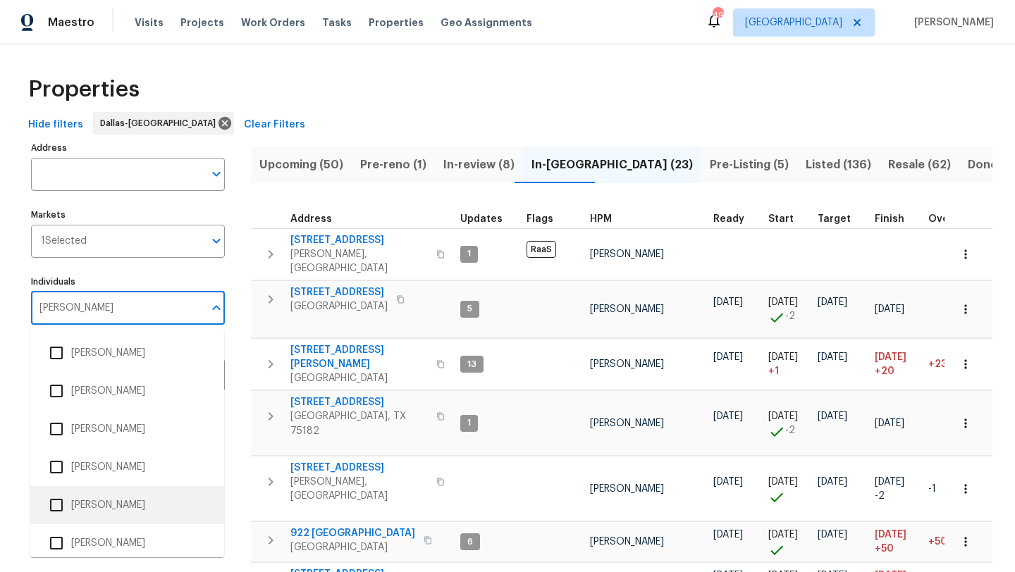
click at [135, 503] on li "Todd Jorgenson" at bounding box center [127, 506] width 171 height 30
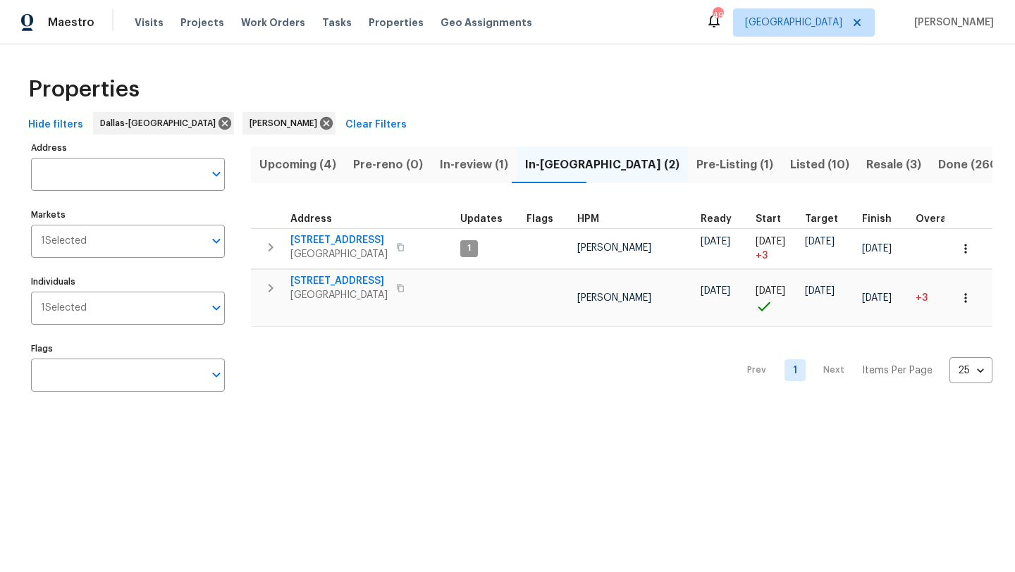
click at [790, 161] on span "Listed (10)" at bounding box center [819, 165] width 59 height 20
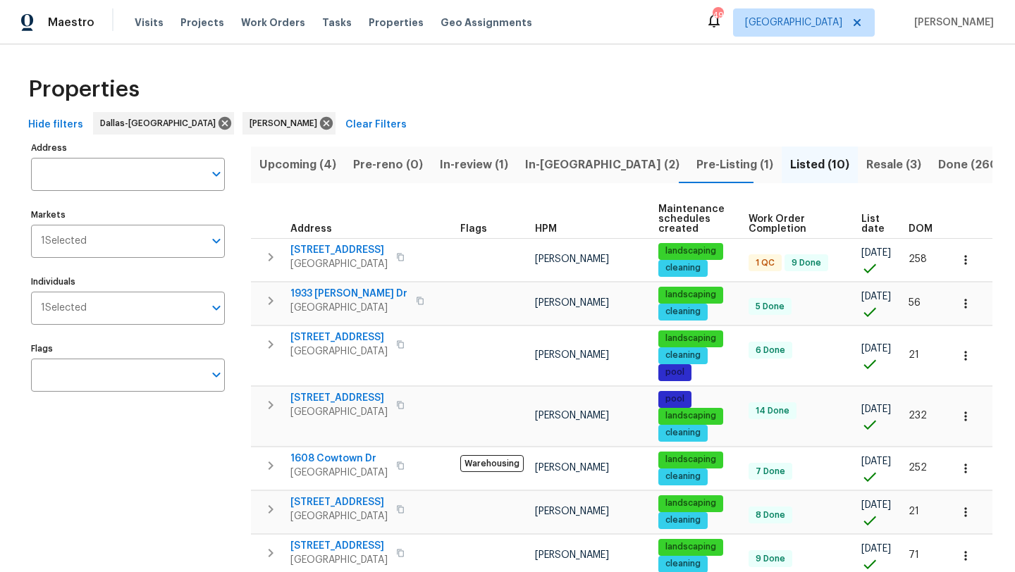
click at [866, 164] on span "Resale (3)" at bounding box center [893, 165] width 55 height 20
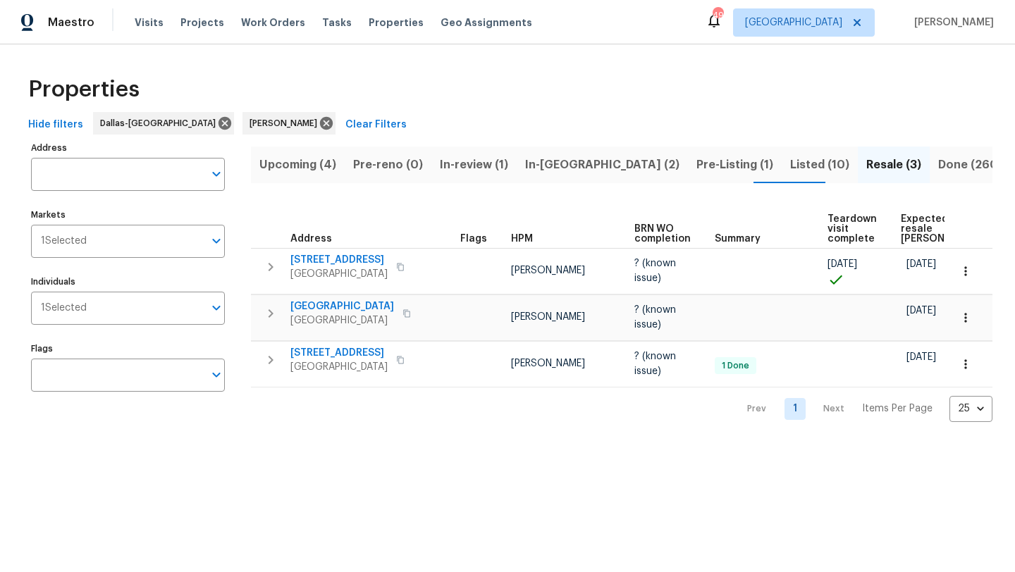
click at [549, 161] on span "In-reno (2)" at bounding box center [602, 165] width 154 height 20
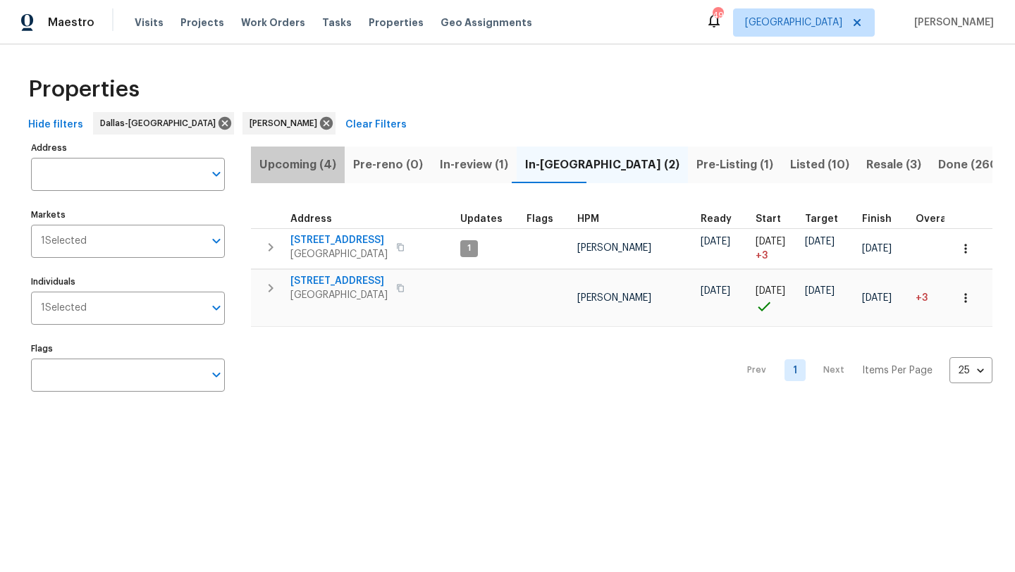
click at [303, 171] on span "Upcoming (4)" at bounding box center [297, 165] width 77 height 20
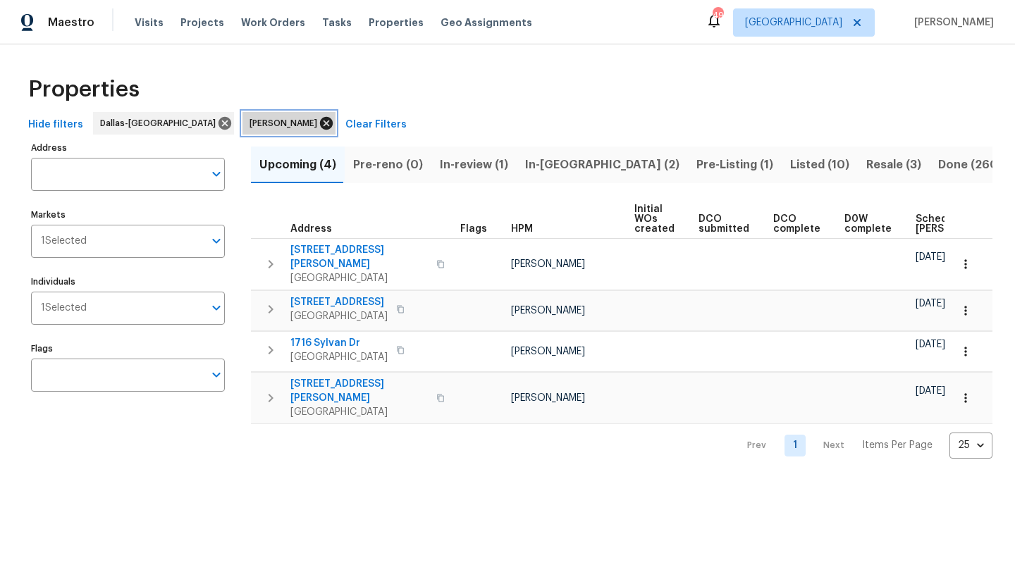
click at [319, 124] on icon at bounding box center [327, 124] width 16 height 16
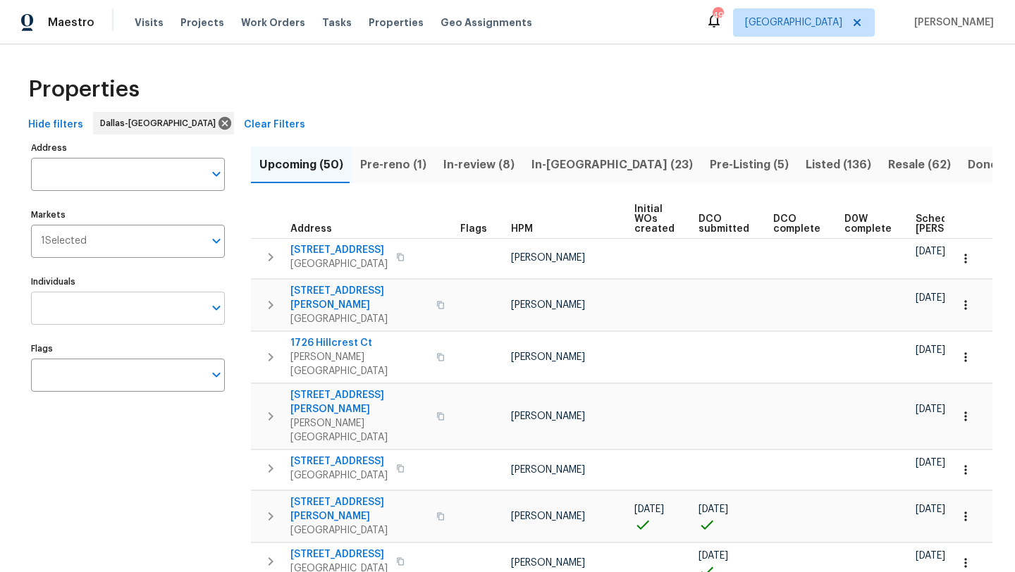
click at [156, 316] on input "Individuals" at bounding box center [117, 308] width 173 height 33
type input "f"
type input "andrew"
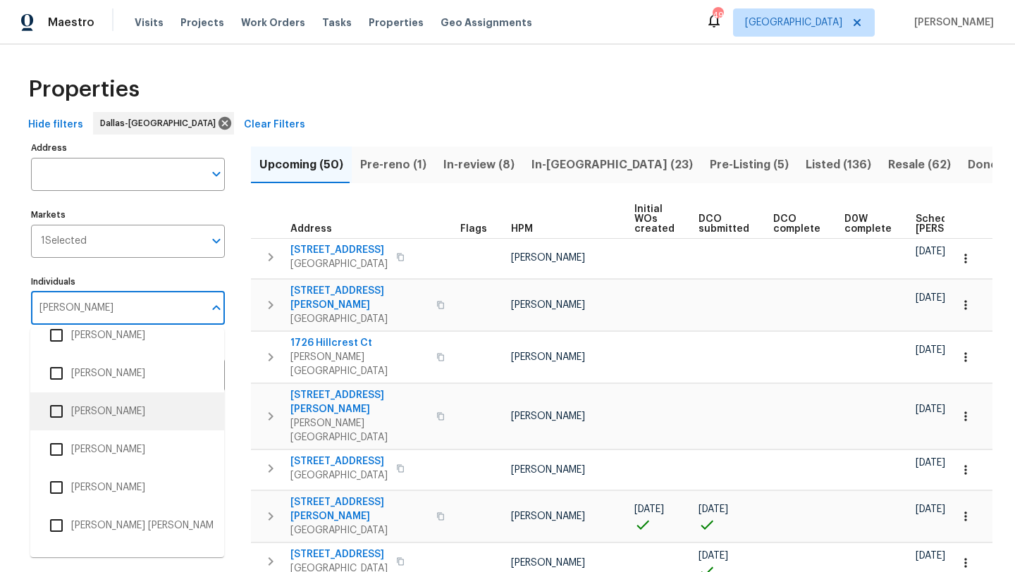
scroll to position [107, 0]
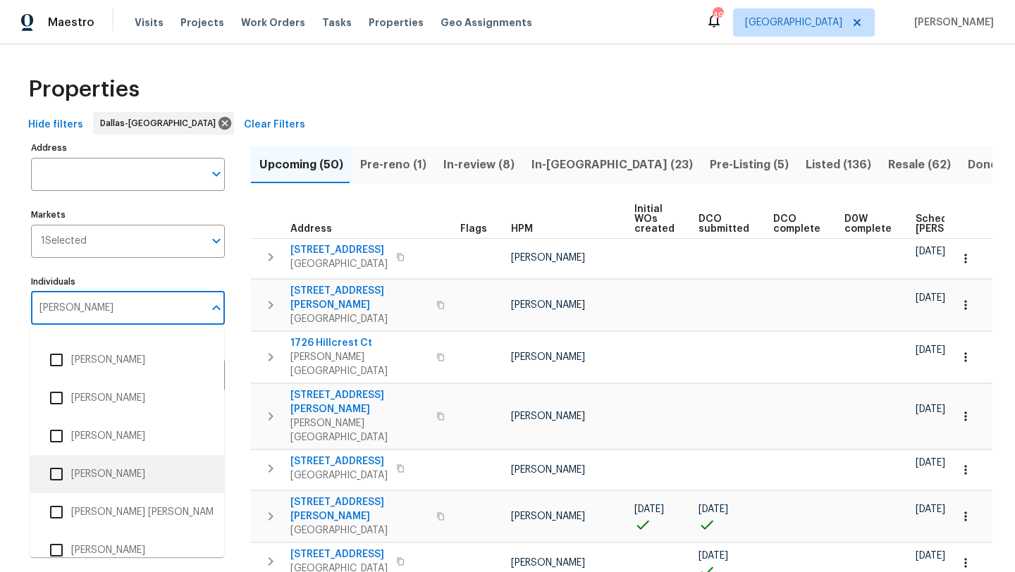
click at [144, 479] on li "Andrew Kempka" at bounding box center [127, 475] width 171 height 30
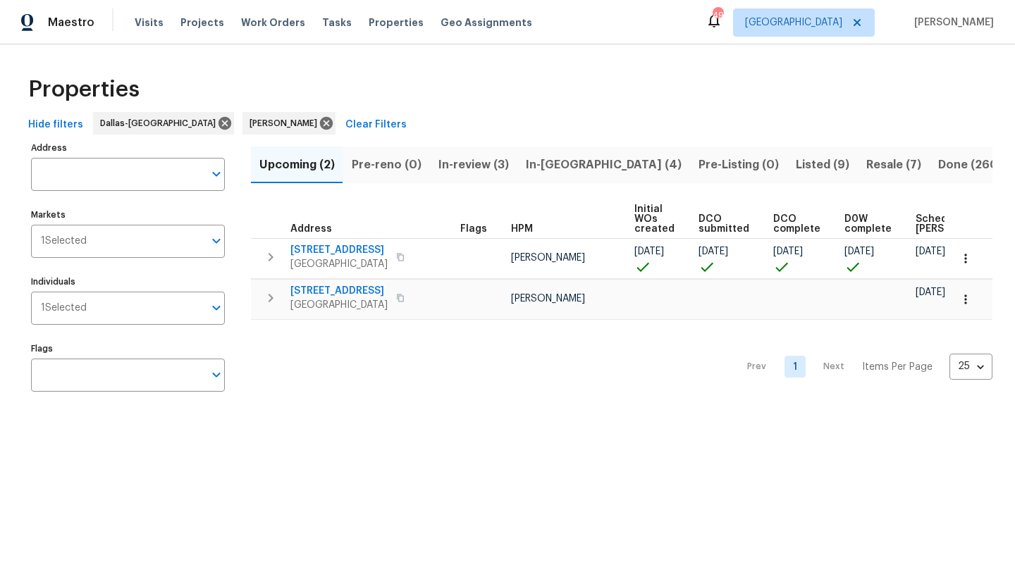
click at [796, 162] on span "Listed (9)" at bounding box center [823, 165] width 54 height 20
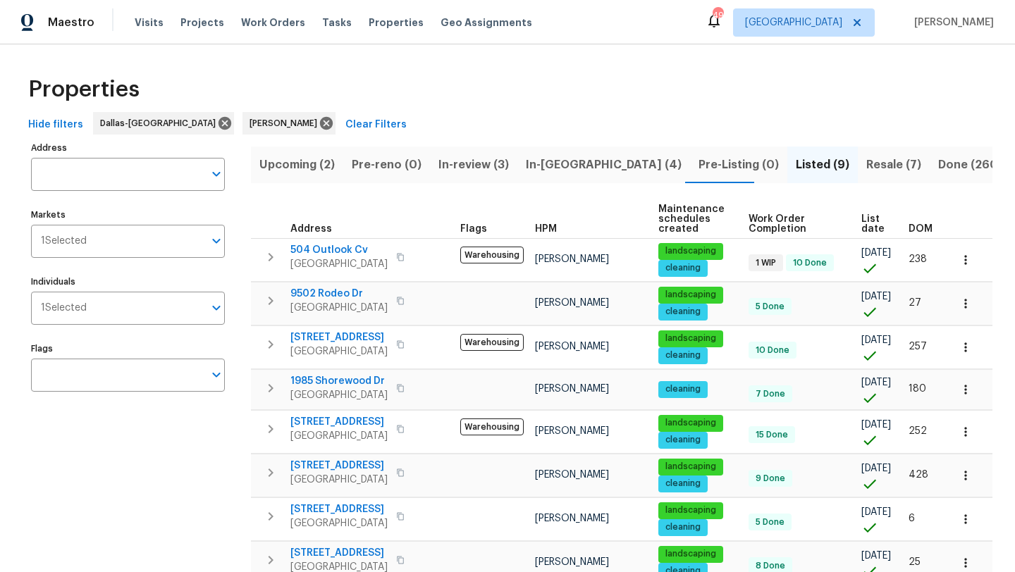
click at [866, 166] on span "Resale (7)" at bounding box center [893, 165] width 55 height 20
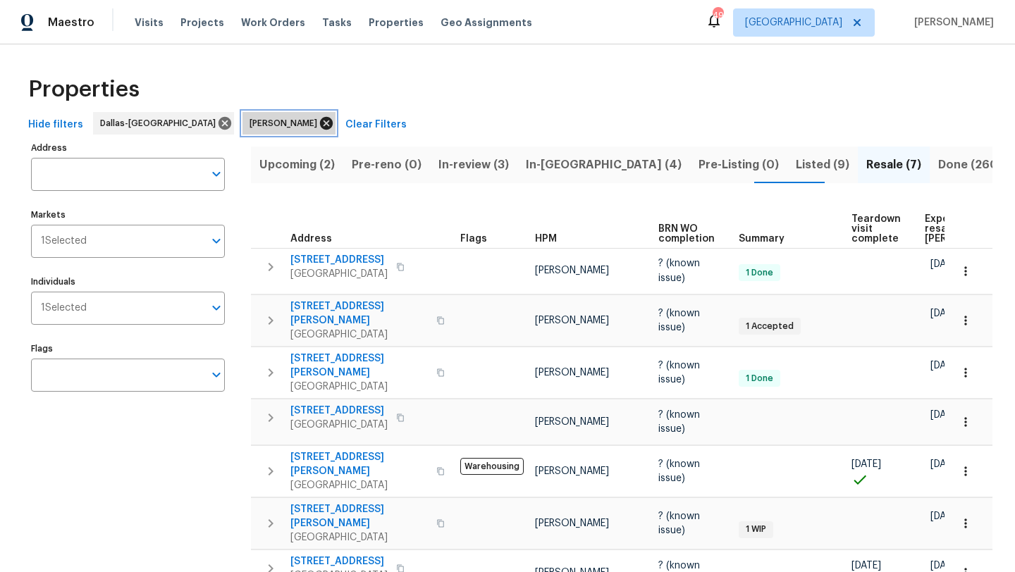
click at [320, 123] on icon at bounding box center [326, 123] width 13 height 13
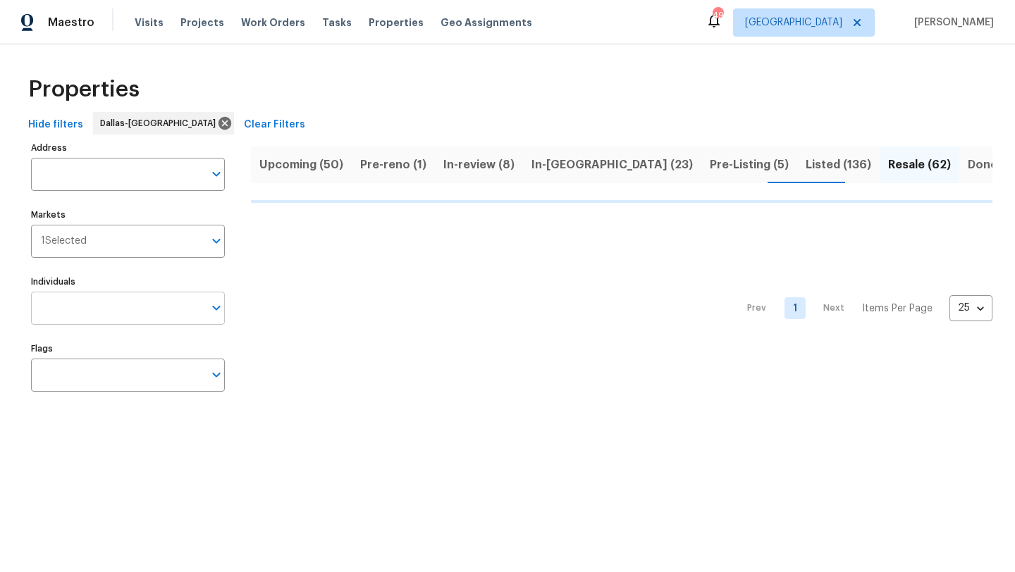
click at [137, 309] on input "Individuals" at bounding box center [117, 308] width 173 height 33
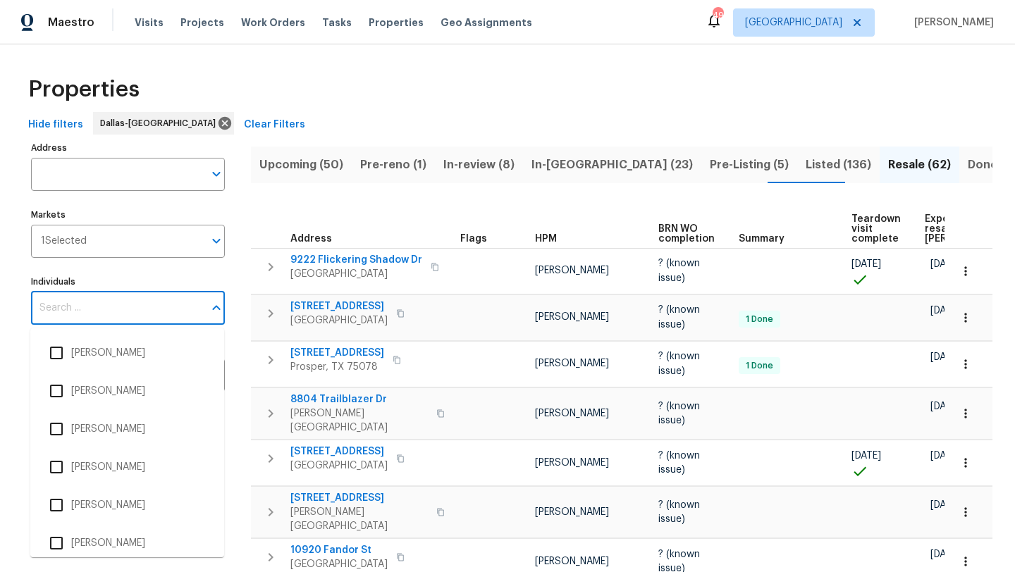
click at [137, 309] on input "Individuals" at bounding box center [117, 308] width 173 height 33
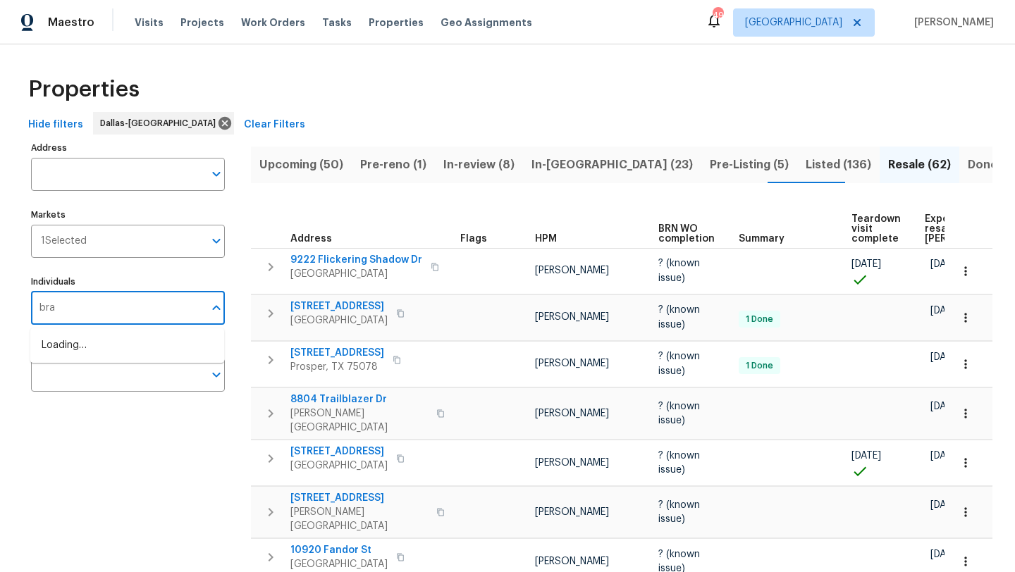
type input "brad"
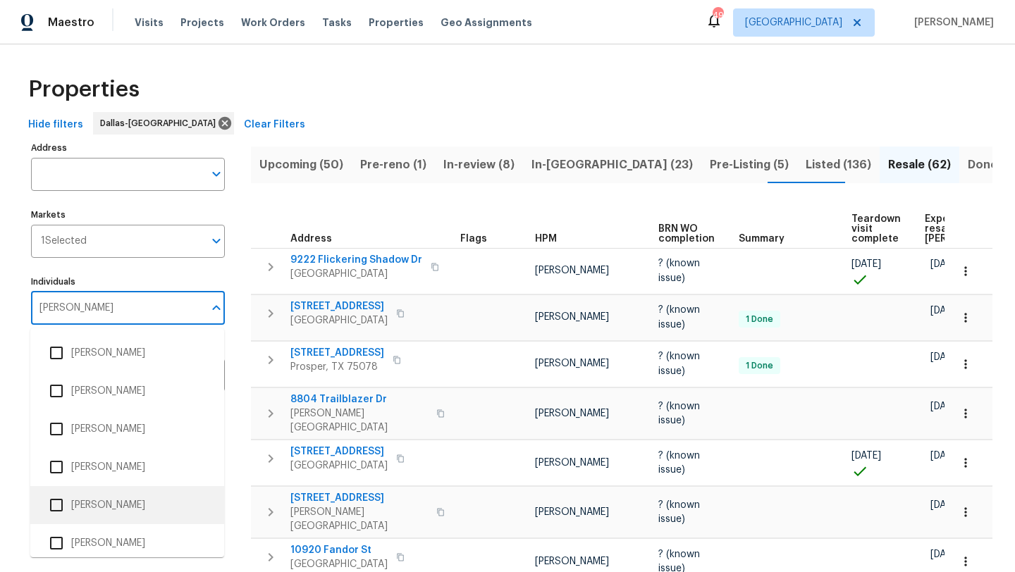
click at [107, 510] on li "[PERSON_NAME]" at bounding box center [127, 506] width 171 height 30
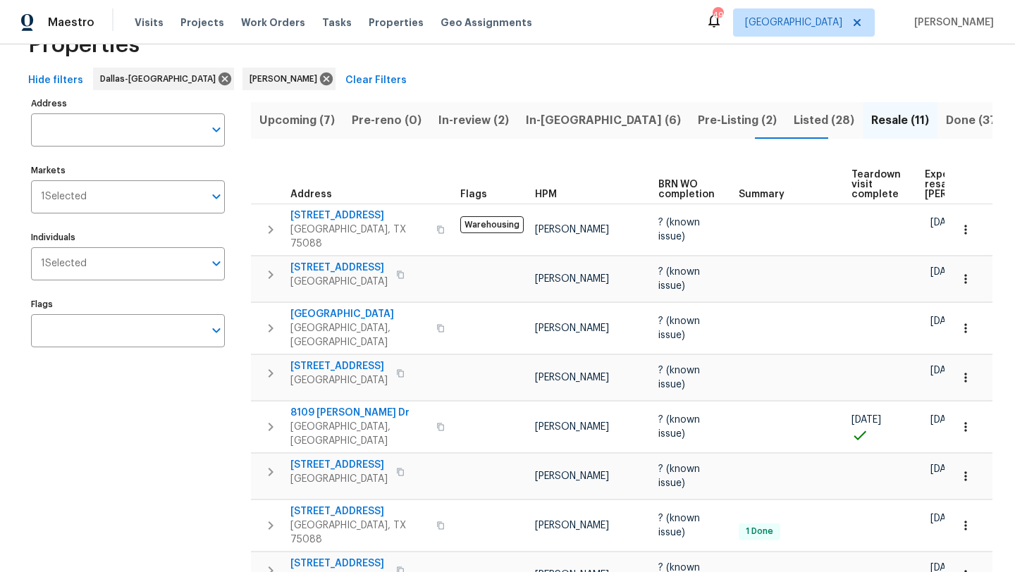
scroll to position [42, 0]
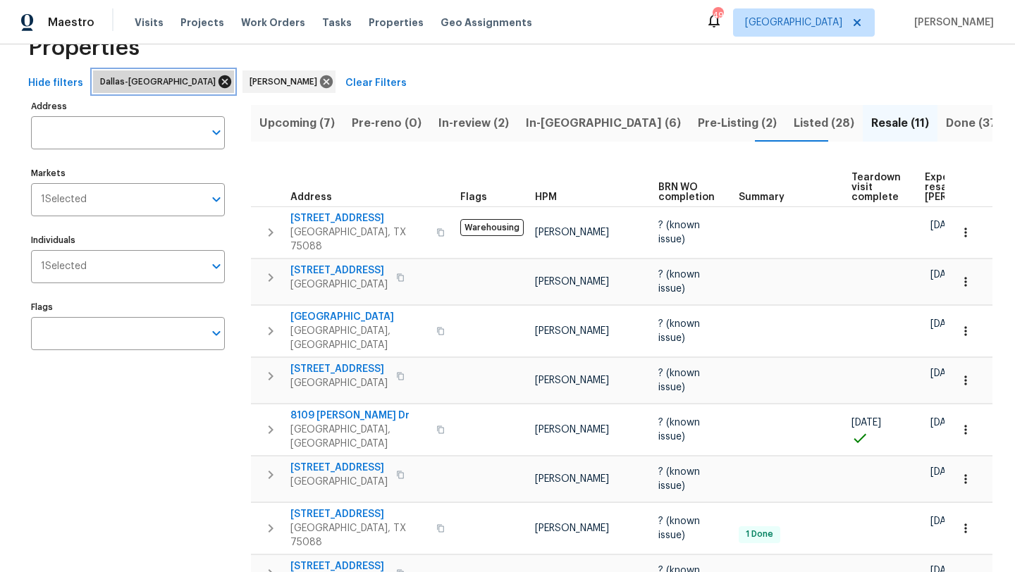
click at [219, 80] on icon at bounding box center [225, 81] width 13 height 13
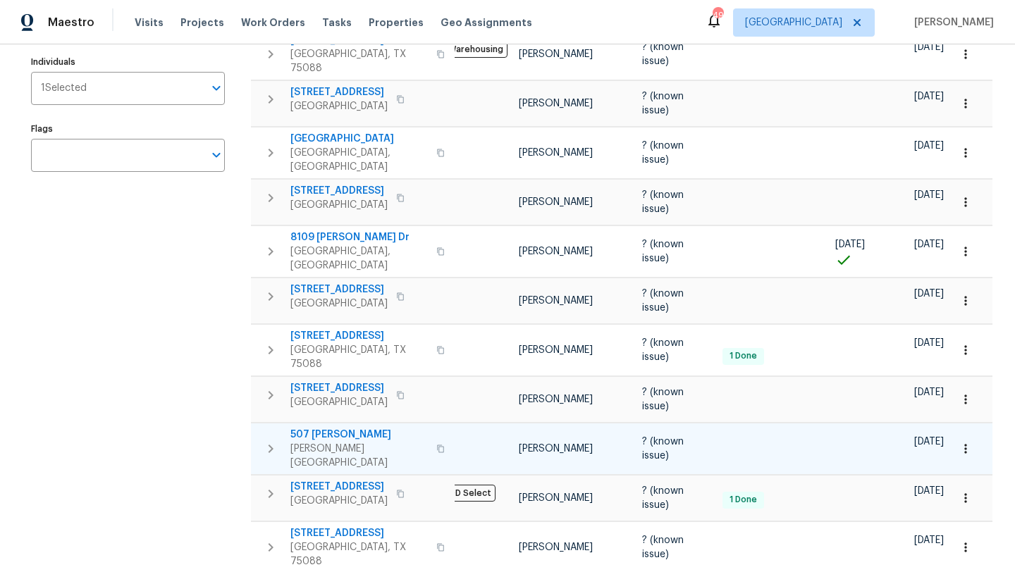
scroll to position [0, 15]
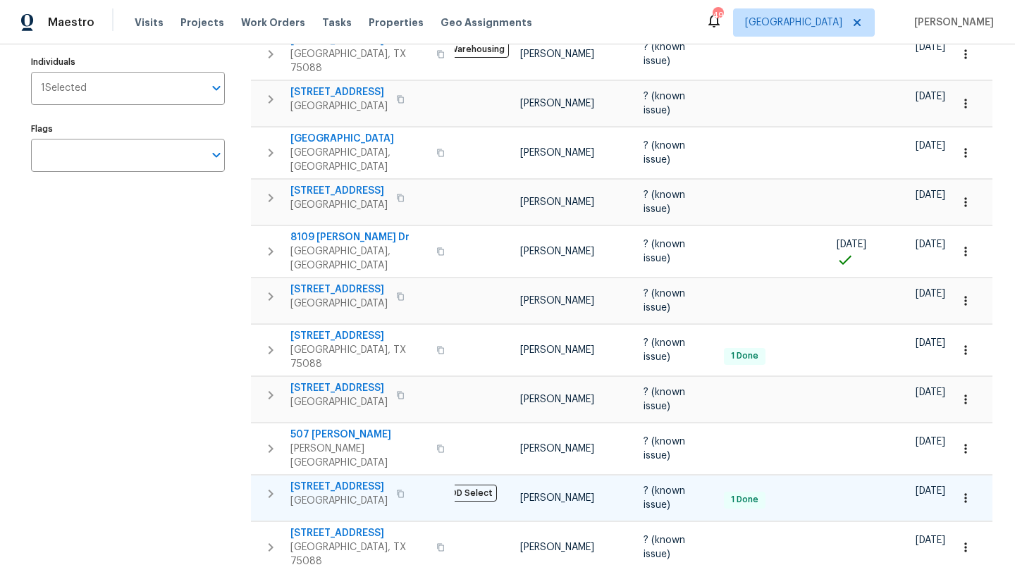
click at [360, 480] on span "6807 Abilene Dr" at bounding box center [338, 487] width 97 height 14
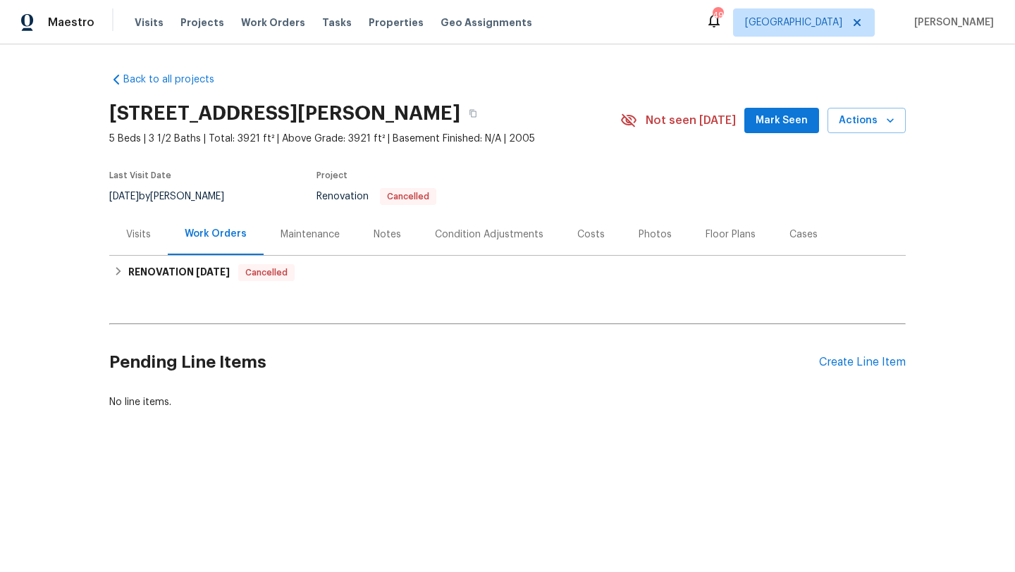
click at [460, 234] on div "Condition Adjustments" at bounding box center [489, 235] width 109 height 14
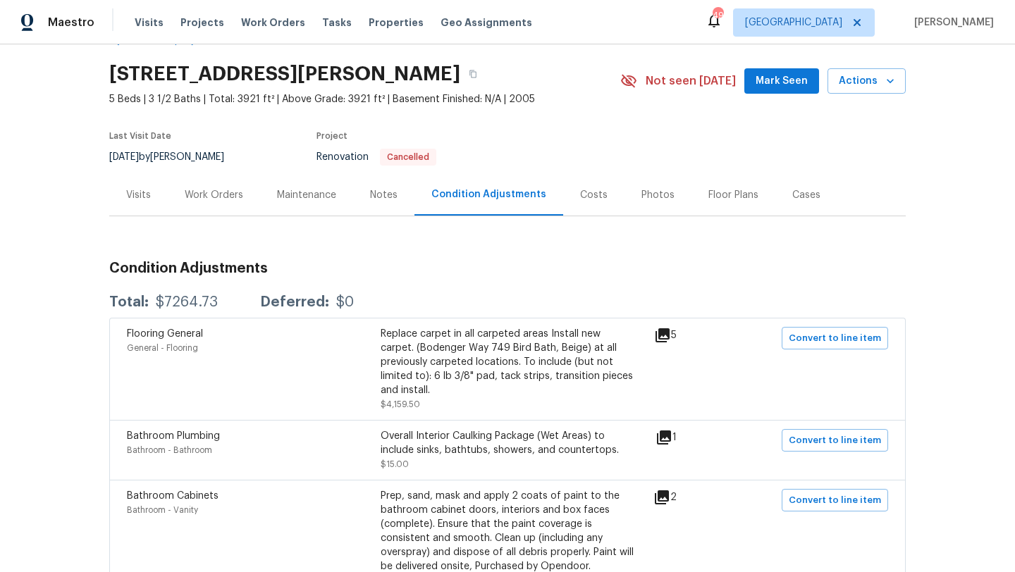
click at [581, 195] on div "Costs" at bounding box center [593, 195] width 27 height 14
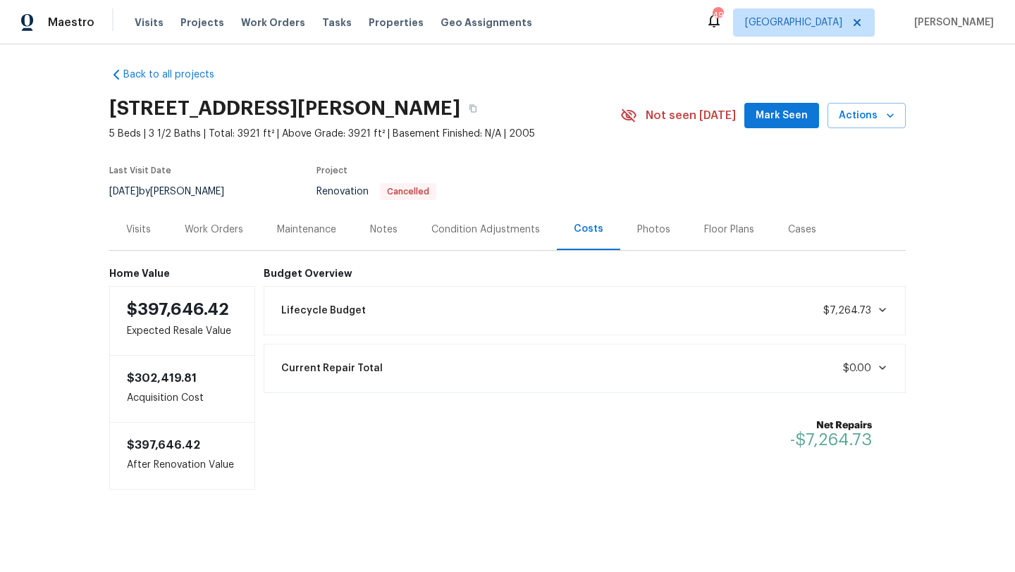
scroll to position [8, 0]
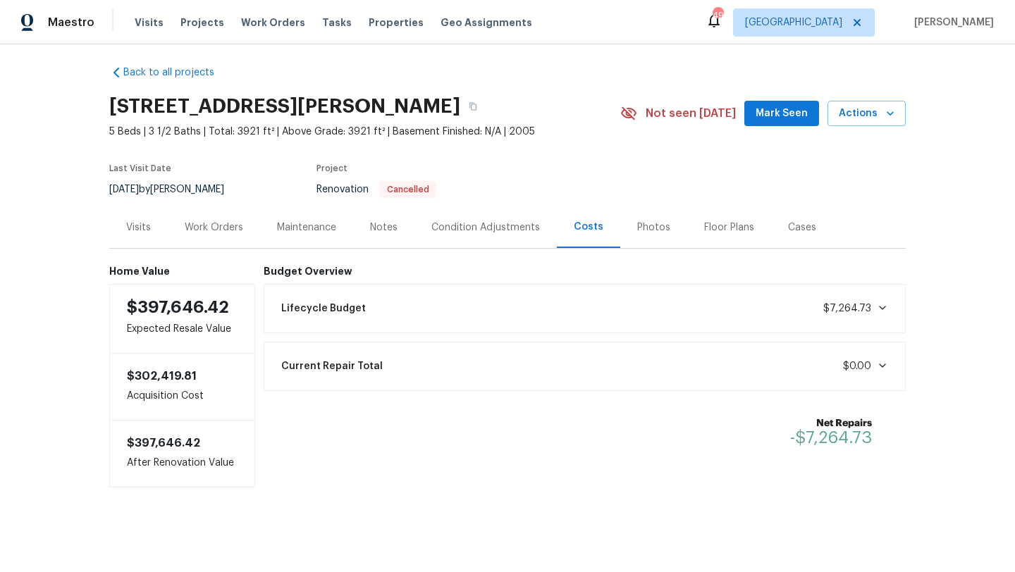
click at [453, 228] on div "Condition Adjustments" at bounding box center [485, 228] width 109 height 14
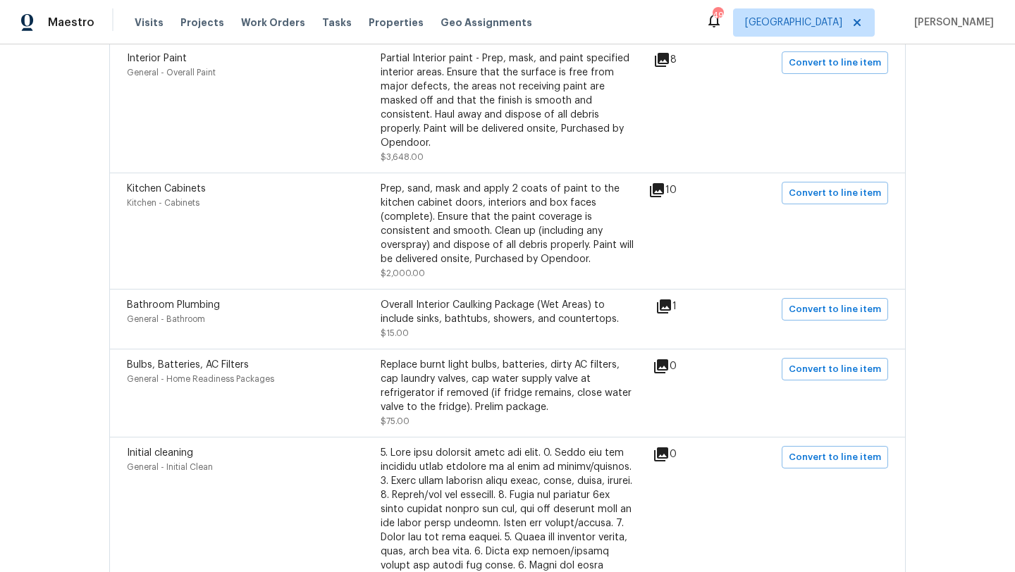
scroll to position [964, 0]
click at [664, 183] on icon at bounding box center [657, 190] width 14 height 14
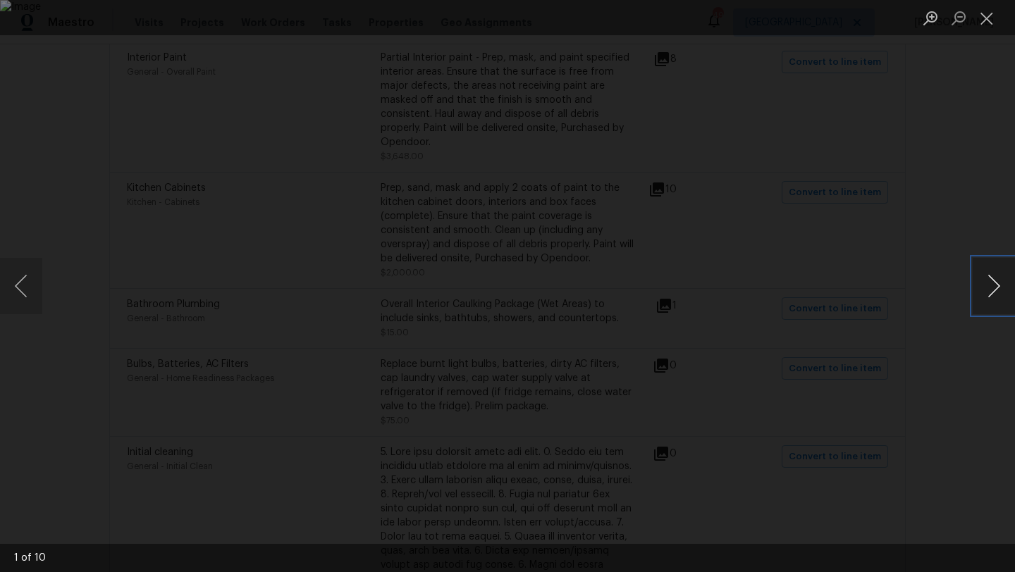
click at [992, 287] on button "Next image" at bounding box center [994, 286] width 42 height 56
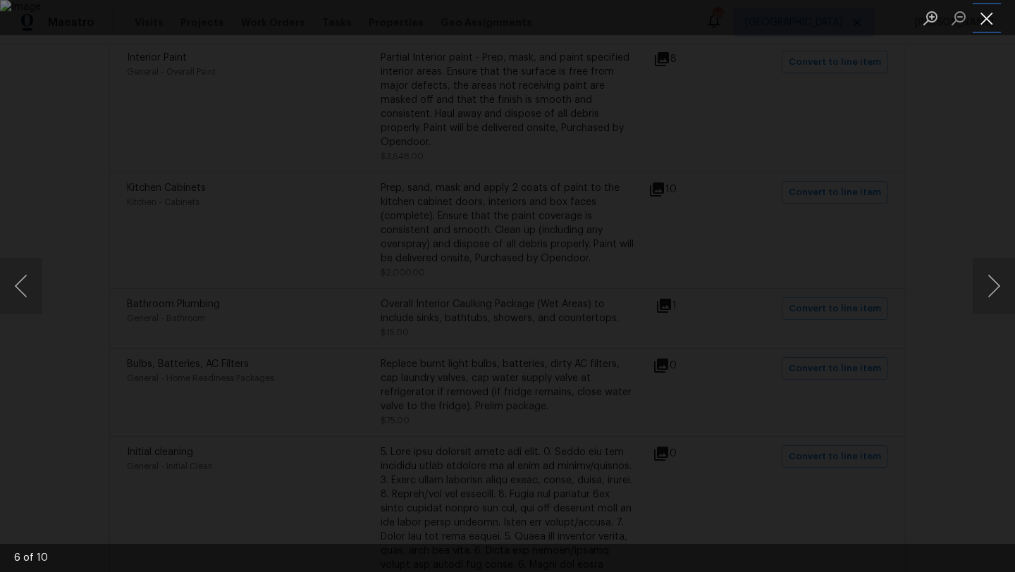
click at [989, 23] on button "Close lightbox" at bounding box center [987, 18] width 28 height 25
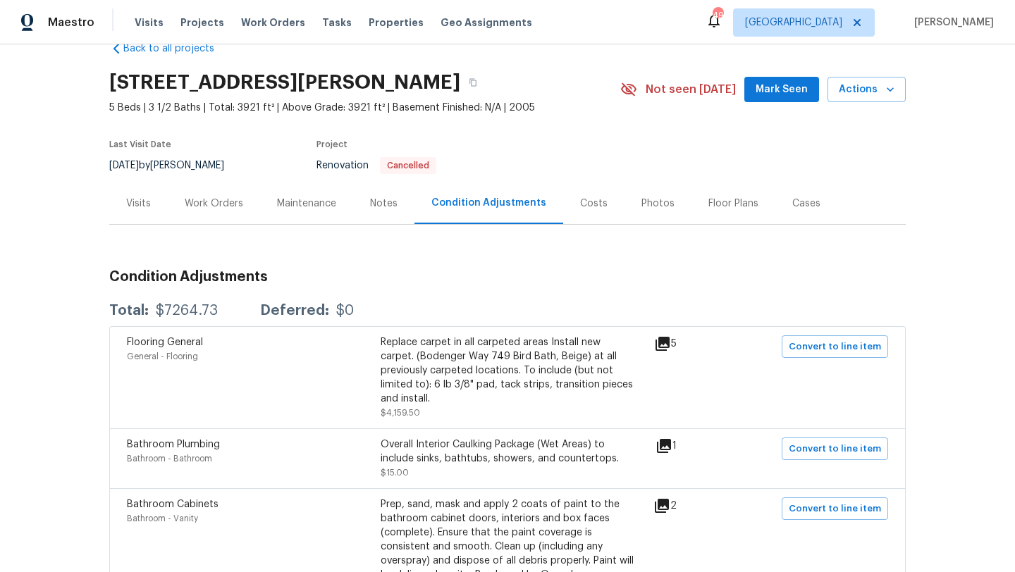
scroll to position [0, 0]
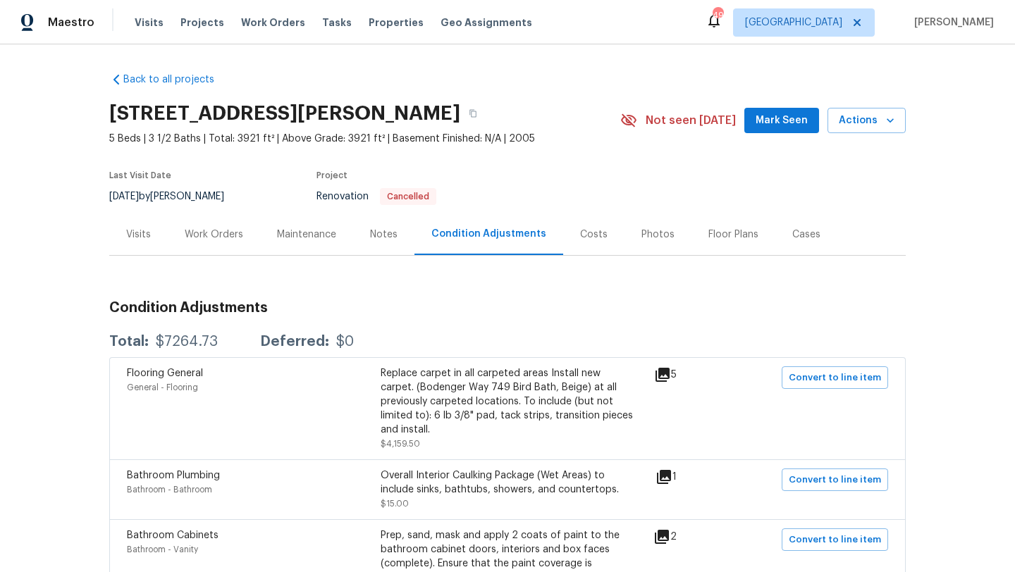
click at [597, 234] on div "Costs" at bounding box center [593, 235] width 27 height 14
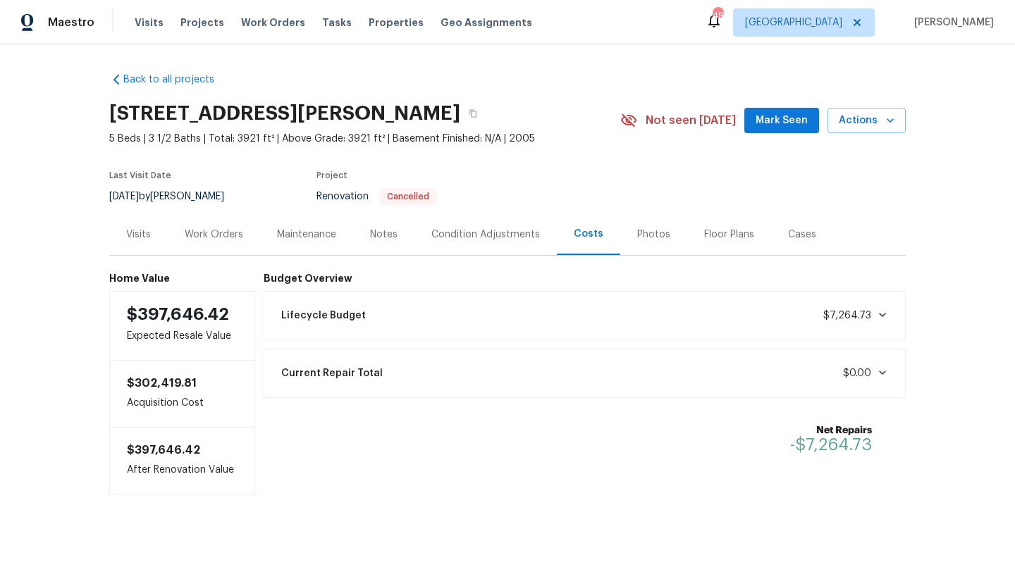
scroll to position [8, 0]
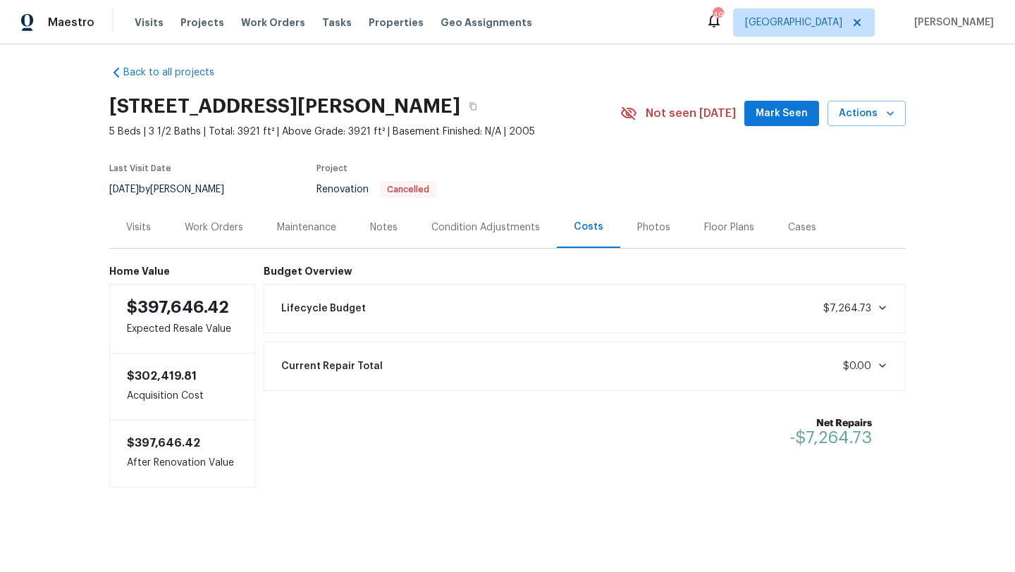
click at [886, 306] on icon at bounding box center [882, 308] width 7 height 4
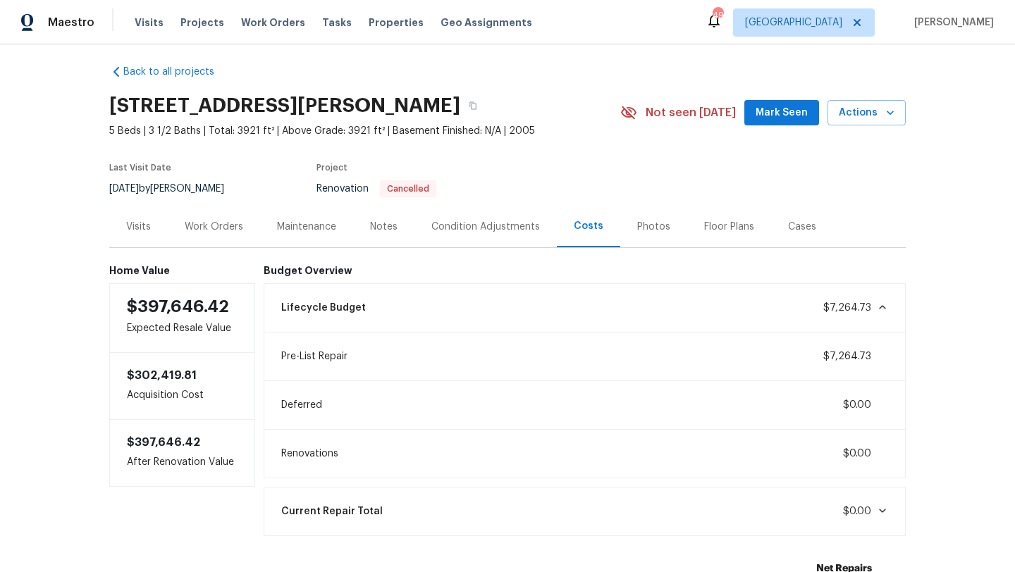
click at [886, 305] on icon at bounding box center [882, 307] width 11 height 11
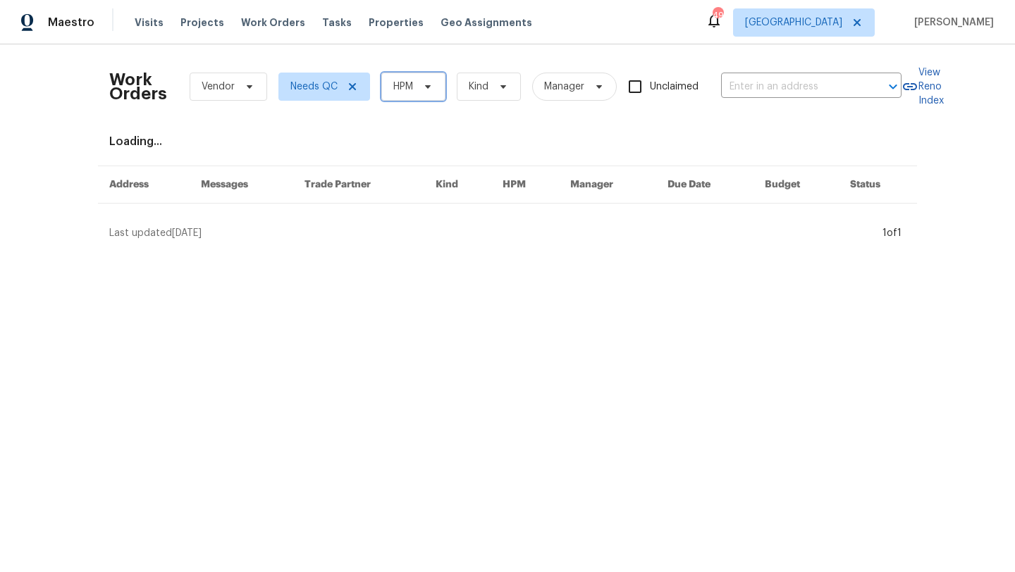
click at [409, 82] on span "HPM" at bounding box center [403, 87] width 20 height 14
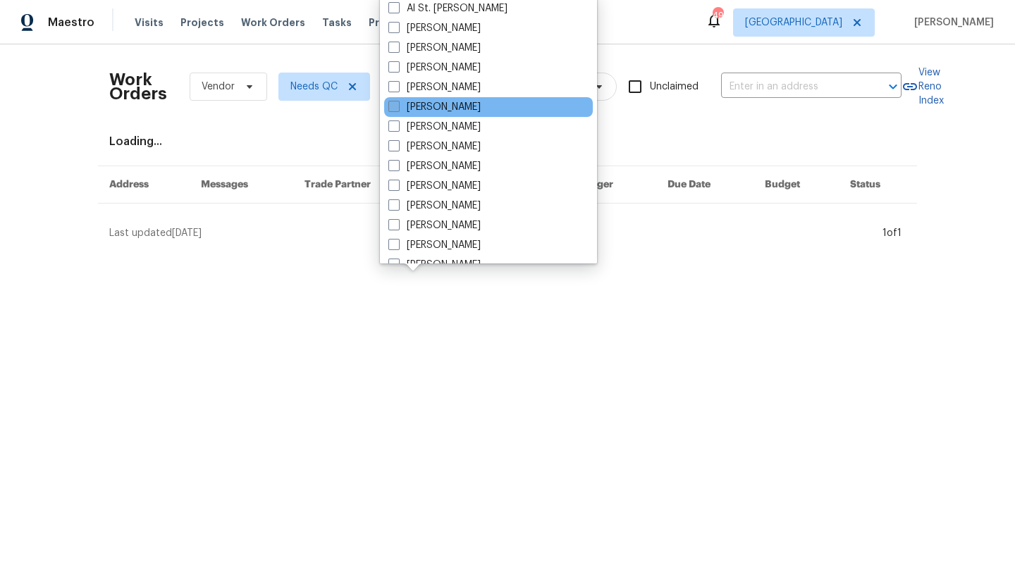
click at [421, 105] on label "[PERSON_NAME]" at bounding box center [434, 107] width 92 height 14
click at [398, 105] on input "[PERSON_NAME]" at bounding box center [392, 104] width 9 height 9
checkbox input "true"
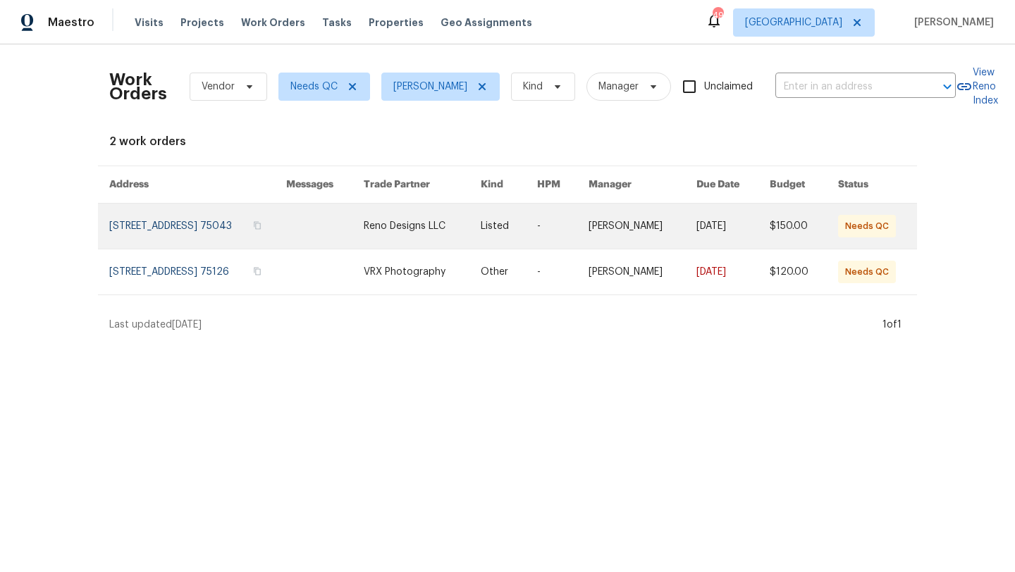
click at [355, 228] on link at bounding box center [325, 226] width 78 height 45
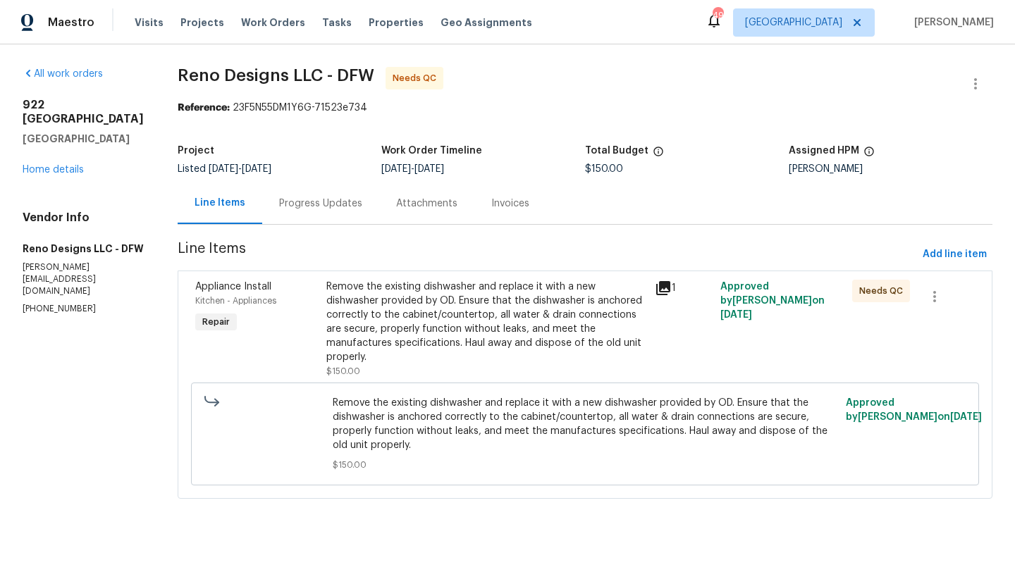
click at [414, 310] on div "Remove the existing dishwasher and replace it with a new dishwasher provided by…" at bounding box center [486, 322] width 320 height 85
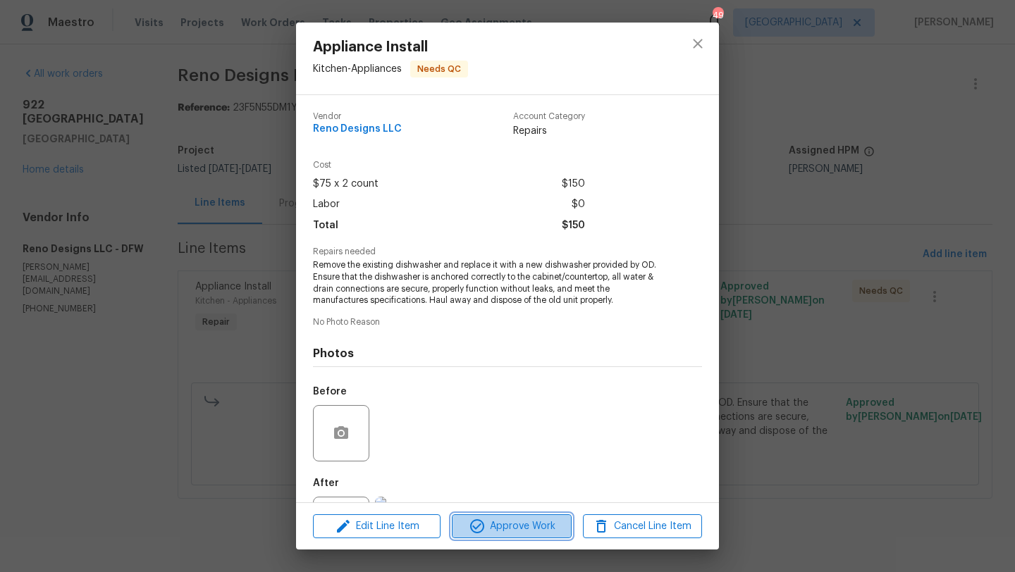
click at [510, 526] on span "Approve Work" at bounding box center [511, 527] width 111 height 18
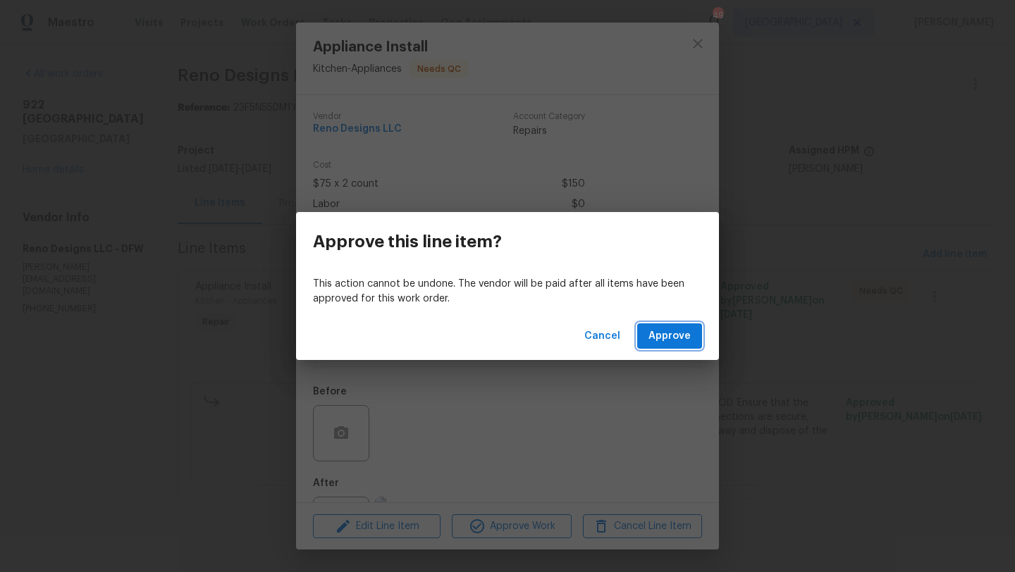
click at [663, 345] on button "Approve" at bounding box center [669, 337] width 65 height 26
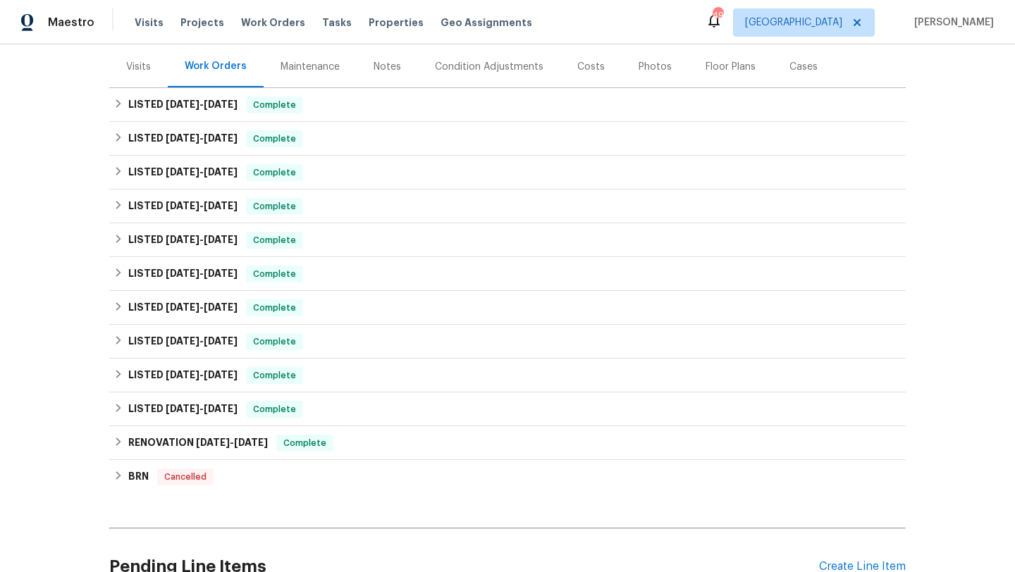
scroll to position [240, 0]
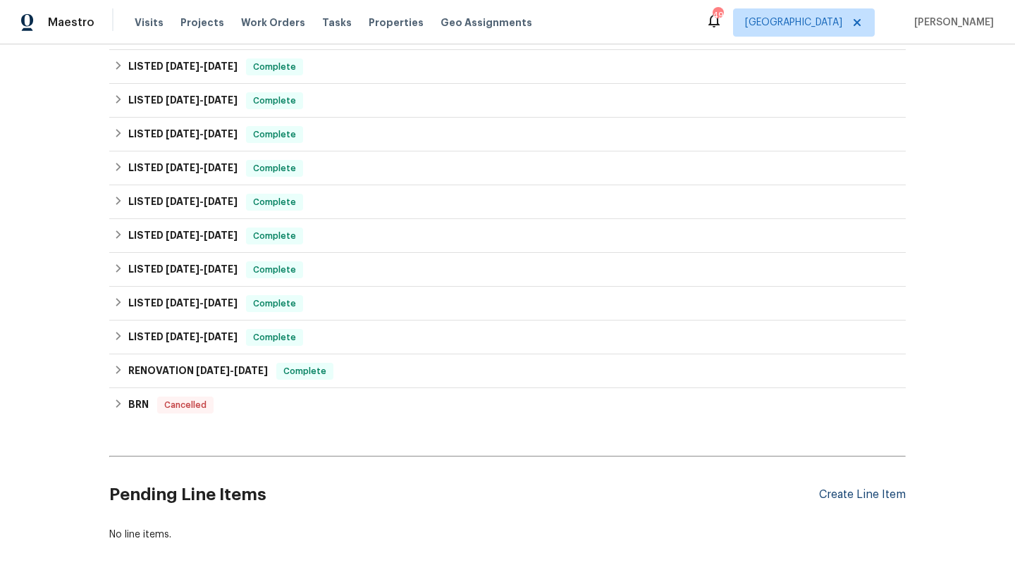
click at [891, 494] on div "Create Line Item" at bounding box center [862, 495] width 87 height 13
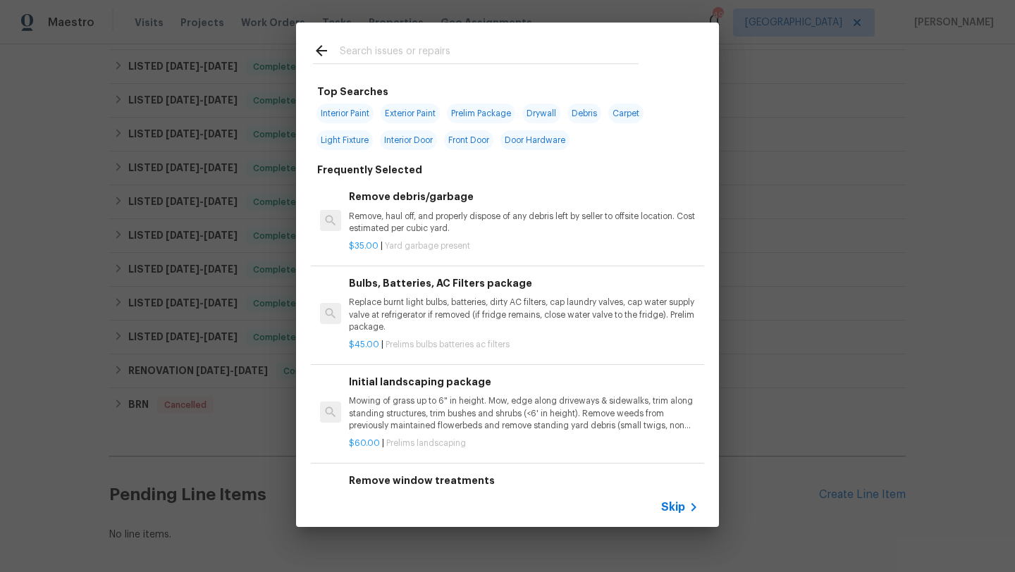
click at [439, 51] on input "text" at bounding box center [489, 52] width 299 height 21
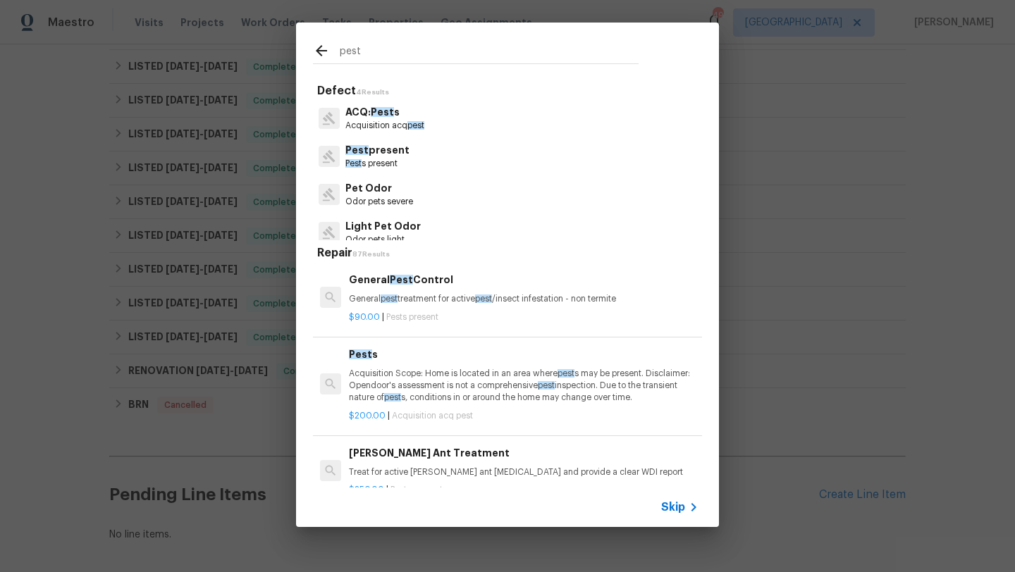
scroll to position [11, 0]
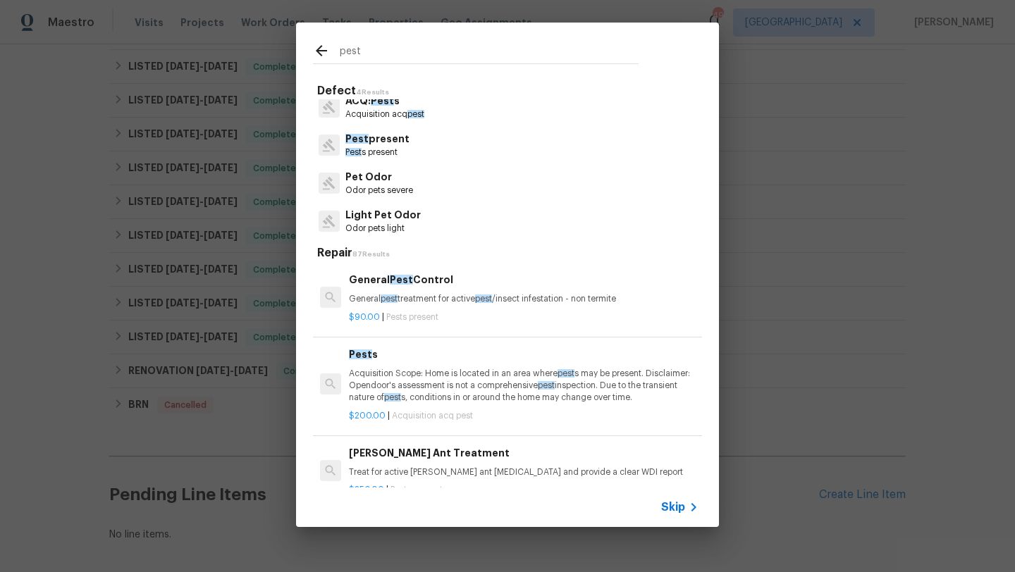
type input "pest"
click at [388, 146] on div "Pest present Pest s present" at bounding box center [377, 145] width 64 height 27
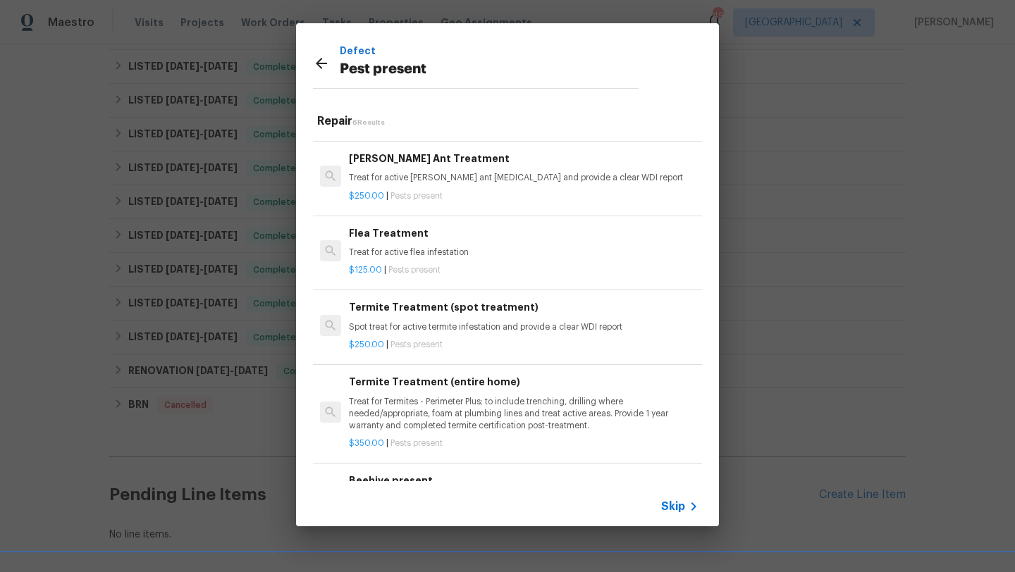
scroll to position [121, 0]
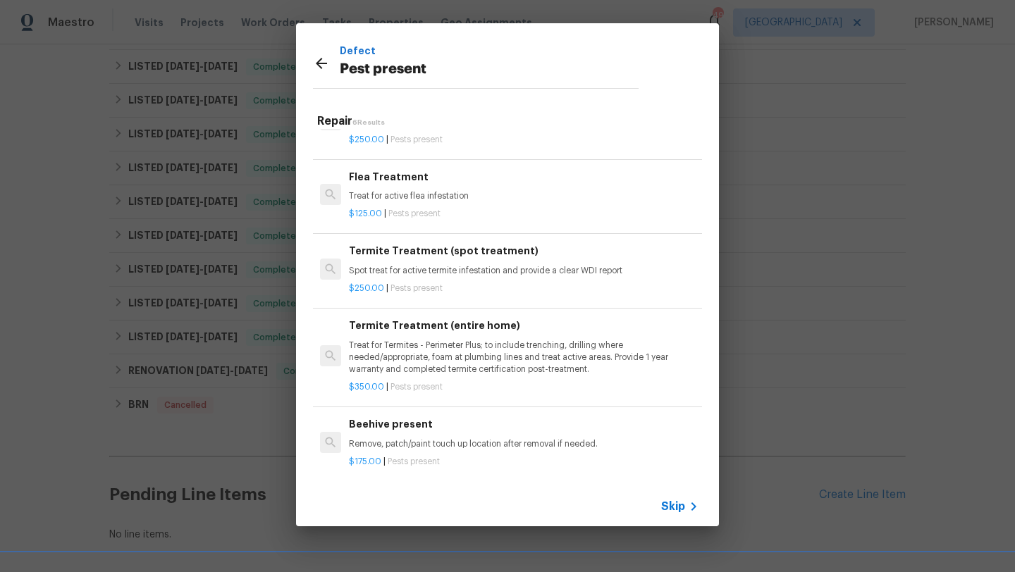
click at [456, 430] on h6 "Beehive present" at bounding box center [524, 425] width 350 height 16
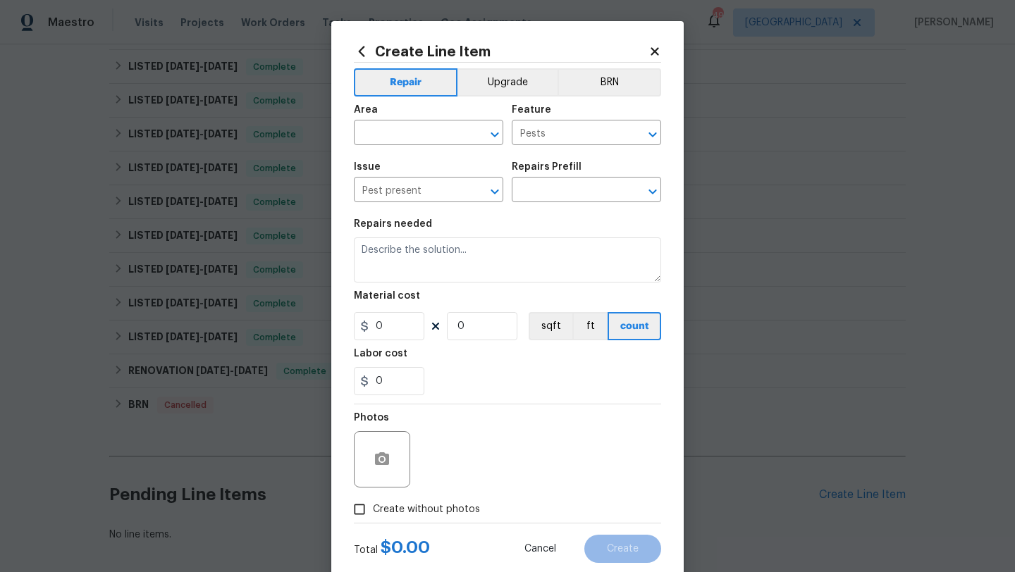
type input "Beehive present $175.00"
type textarea "Remove, patch/paint touch up location after removal if needed."
type input "175"
type input "1"
click at [419, 145] on input "text" at bounding box center [409, 134] width 110 height 22
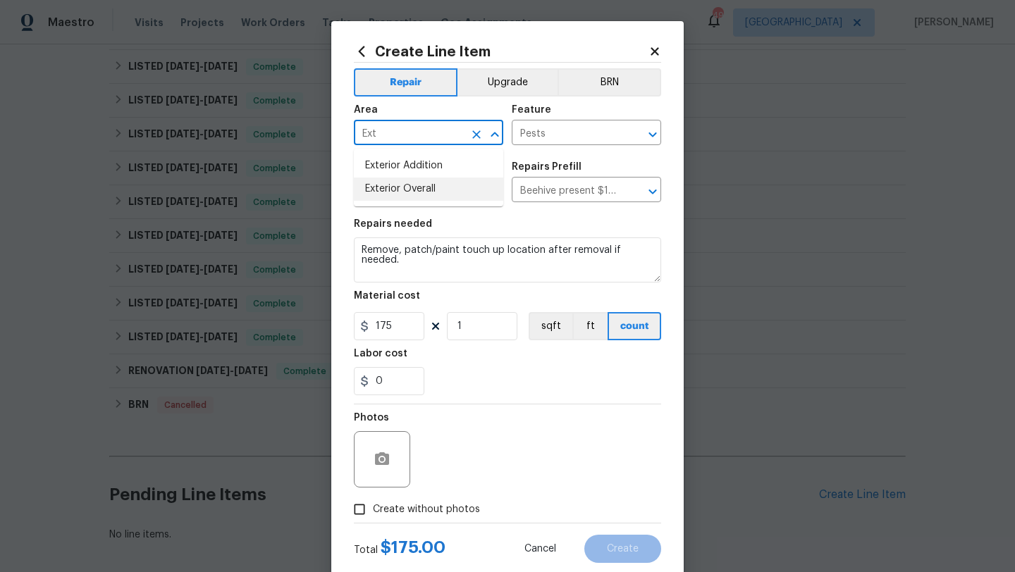
click at [424, 182] on li "Exterior Overall" at bounding box center [428, 189] width 149 height 23
type input "Exterior Overall"
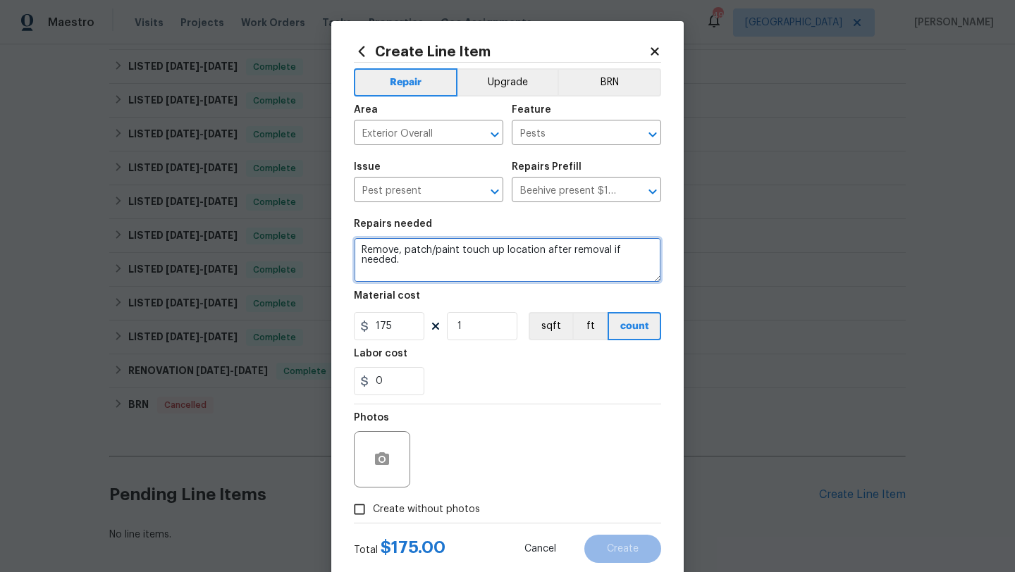
drag, startPoint x: 429, startPoint y: 267, endPoint x: 353, endPoint y: 247, distance: 79.3
click at [353, 247] on div "Create Line Item Repair Upgrade BRN Area Exterior Overall ​ Feature Pests ​ Iss…" at bounding box center [507, 303] width 353 height 565
type textarea "Complaints of wasps/people getting stung while touring home. Need wasps/bees re…"
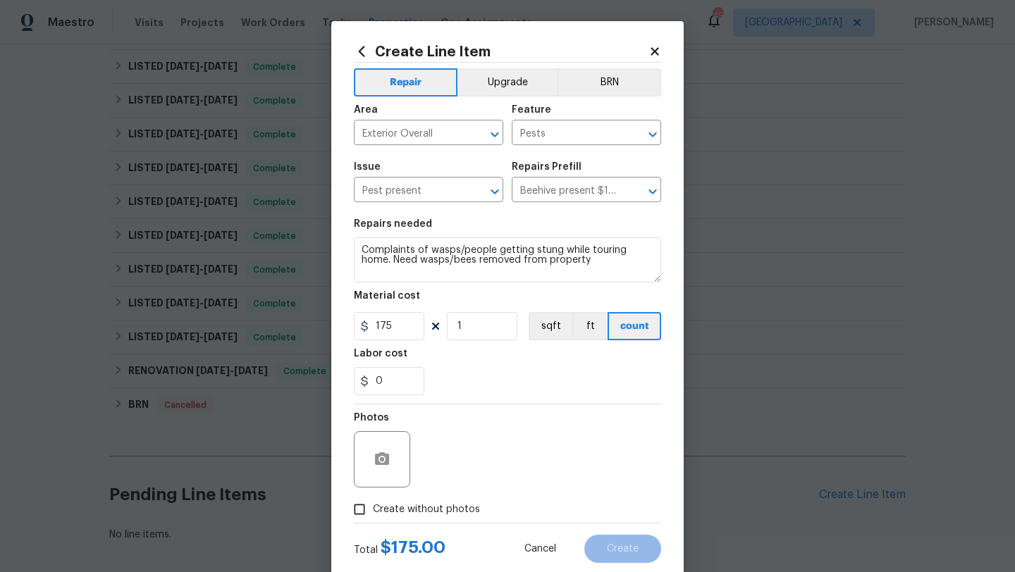
click at [428, 510] on span "Create without photos" at bounding box center [426, 510] width 107 height 15
click at [373, 510] on input "Create without photos" at bounding box center [359, 509] width 27 height 27
checkbox input "true"
click at [444, 491] on div "Reason*" at bounding box center [542, 451] width 240 height 92
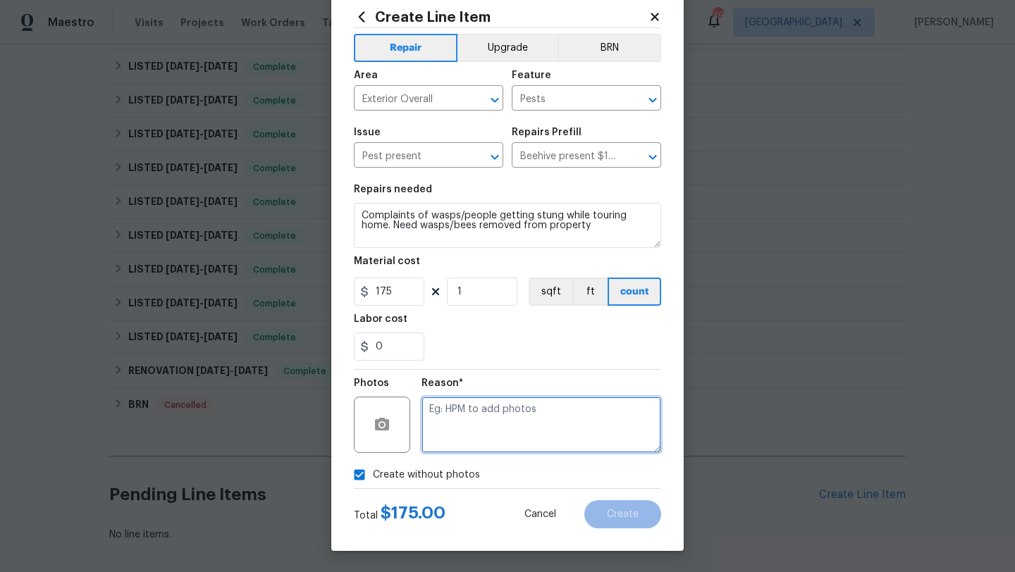
click at [472, 434] on textarea at bounding box center [542, 425] width 240 height 56
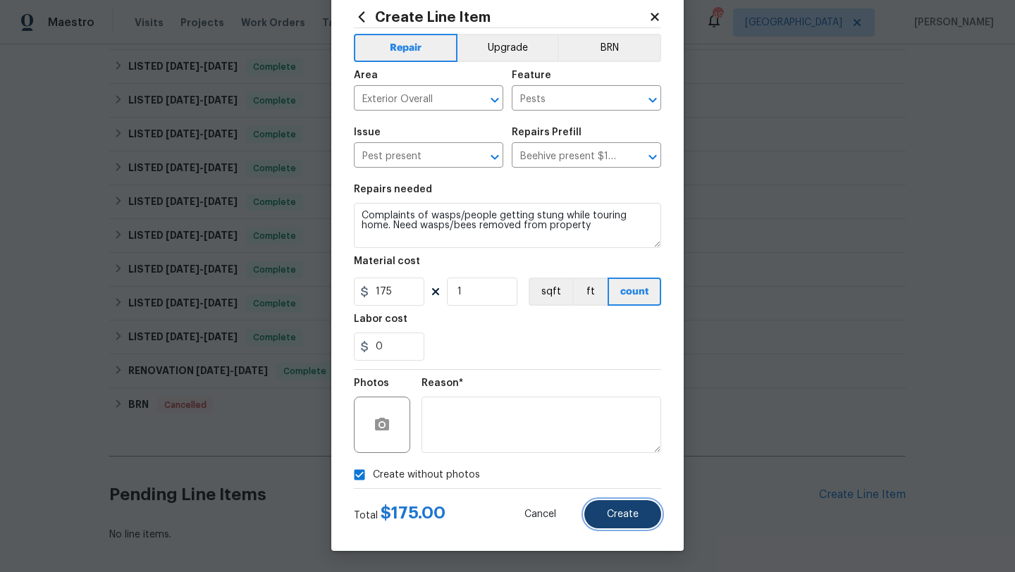
click at [618, 519] on span "Create" at bounding box center [623, 515] width 32 height 11
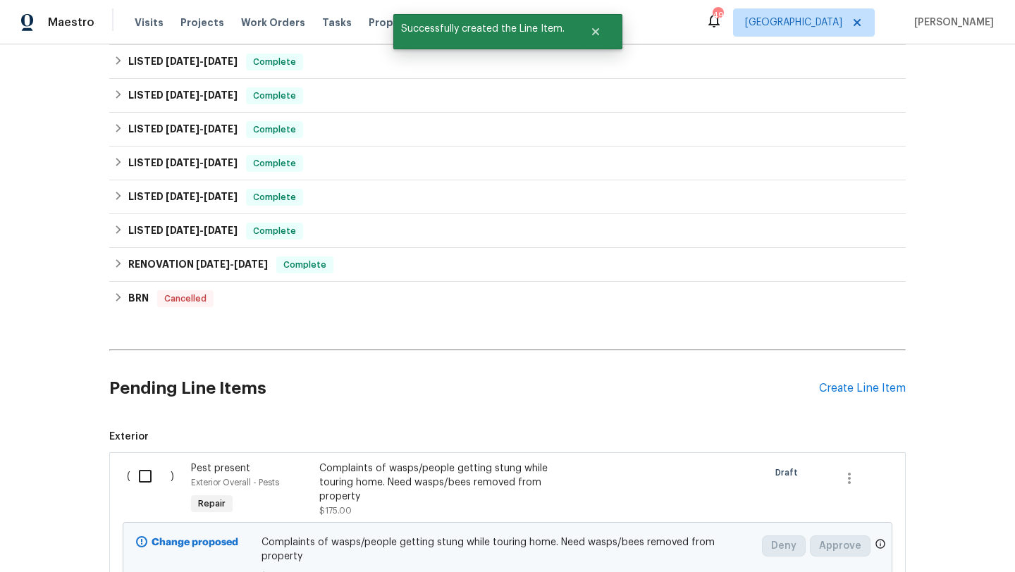
scroll to position [406, 0]
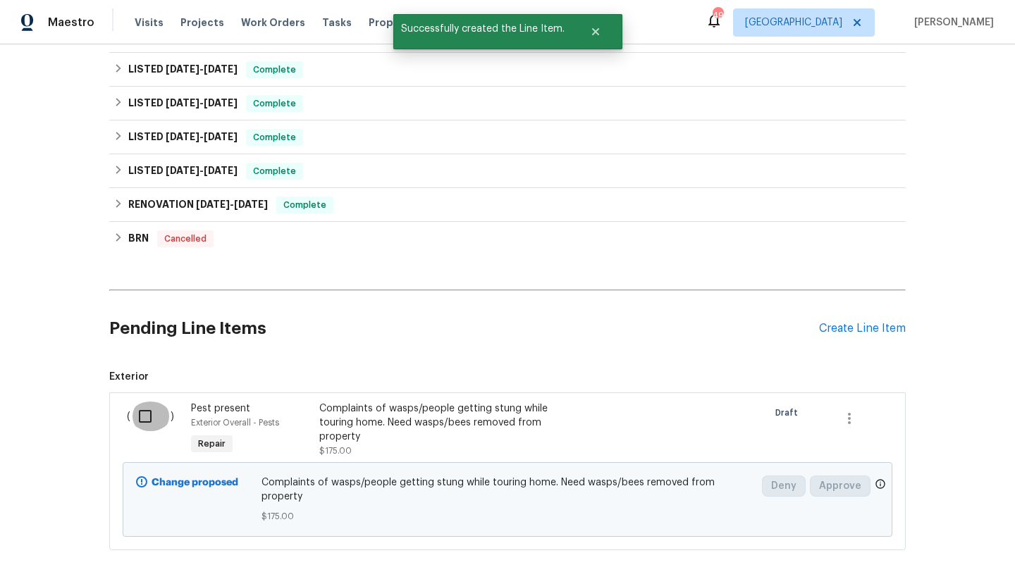
click at [145, 415] on input "checkbox" at bounding box center [150, 417] width 40 height 30
checkbox input "true"
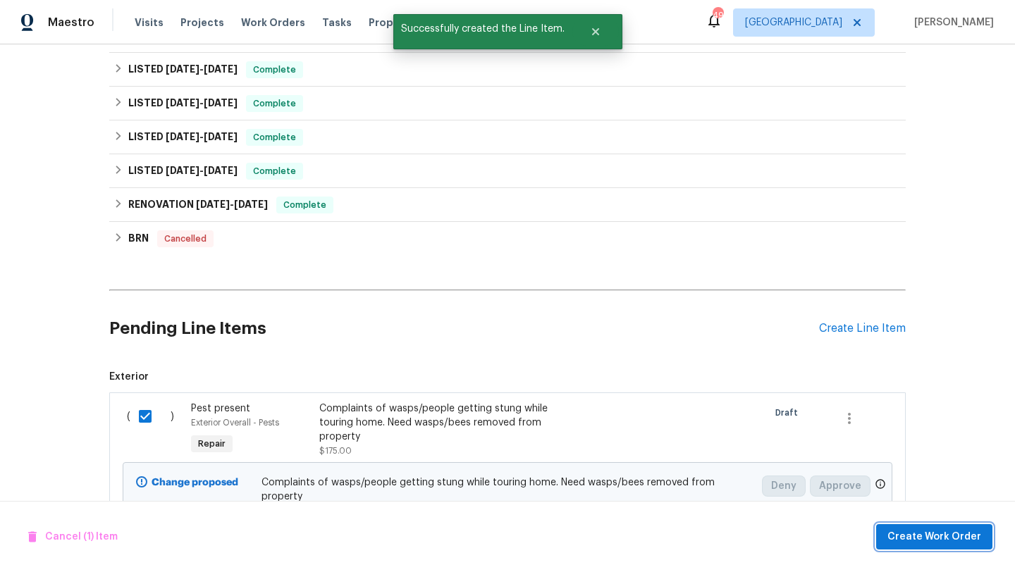
click at [902, 532] on span "Create Work Order" at bounding box center [935, 538] width 94 height 18
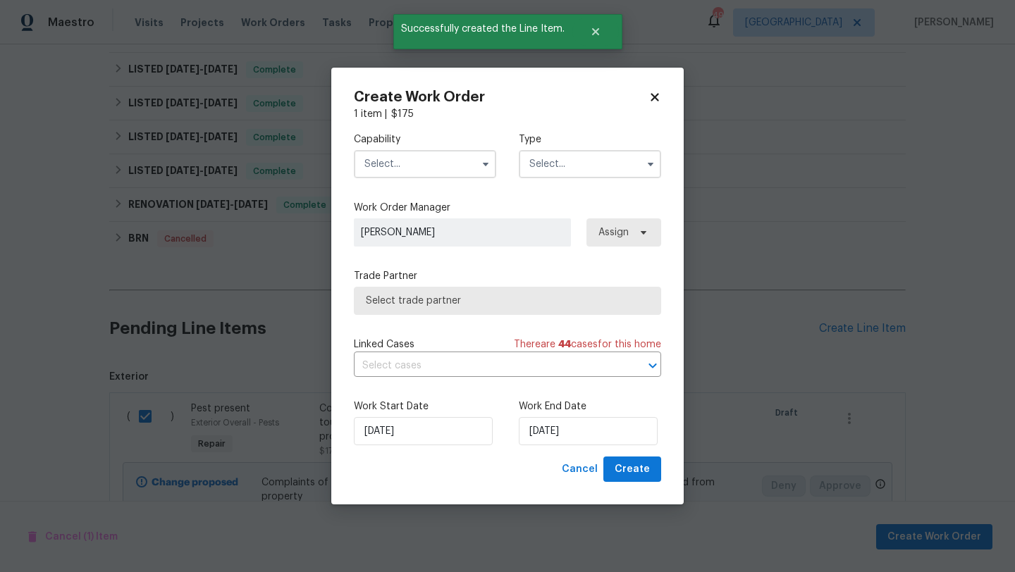
click at [406, 160] on input "text" at bounding box center [425, 164] width 142 height 28
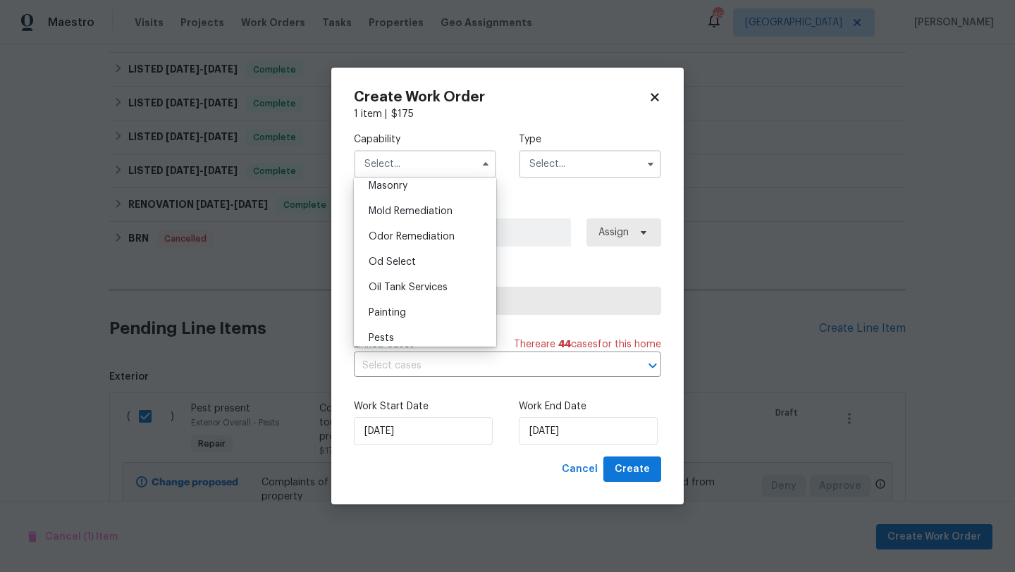
scroll to position [1072, 0]
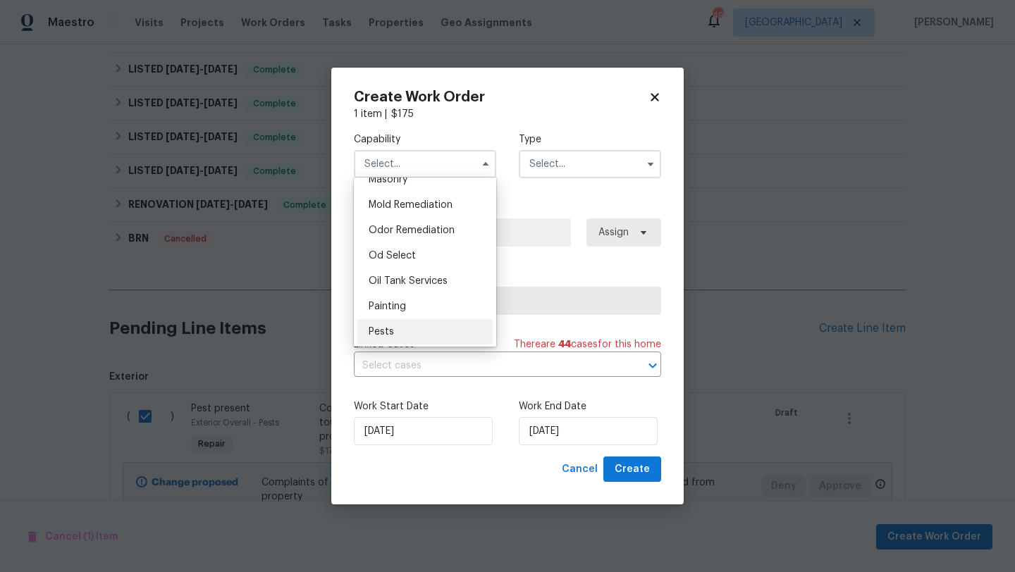
click at [400, 329] on div "Pests" at bounding box center [424, 331] width 135 height 25
type input "Pests"
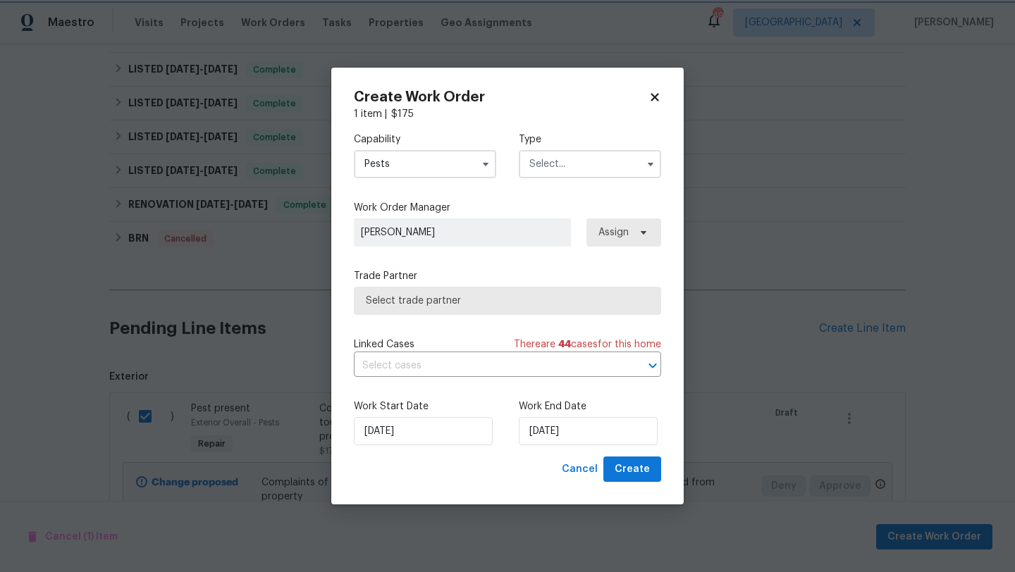
scroll to position [1098, 0]
click at [563, 166] on input "text" at bounding box center [590, 164] width 142 height 28
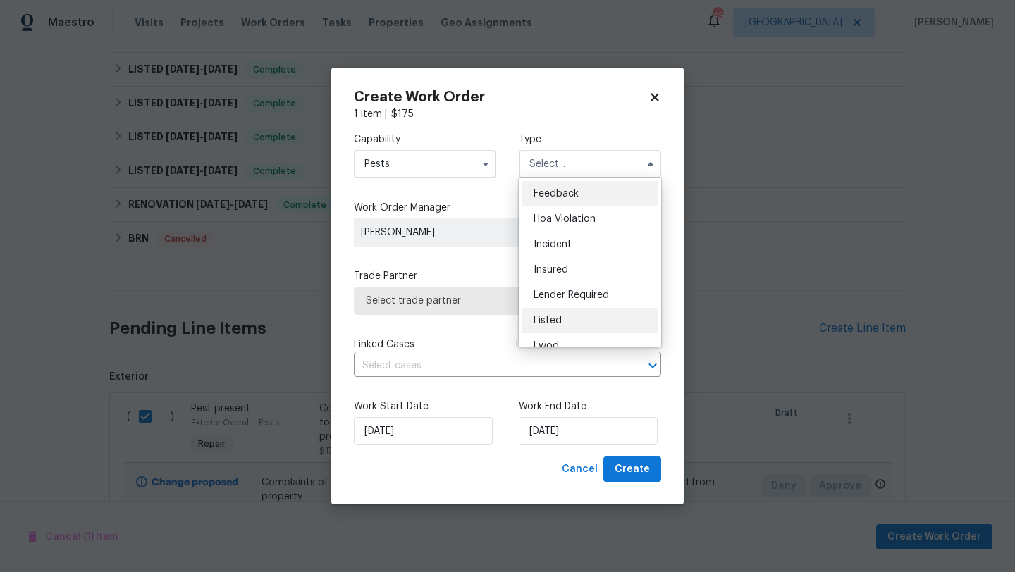
click at [557, 313] on div "Listed" at bounding box center [589, 320] width 135 height 25
type input "Listed"
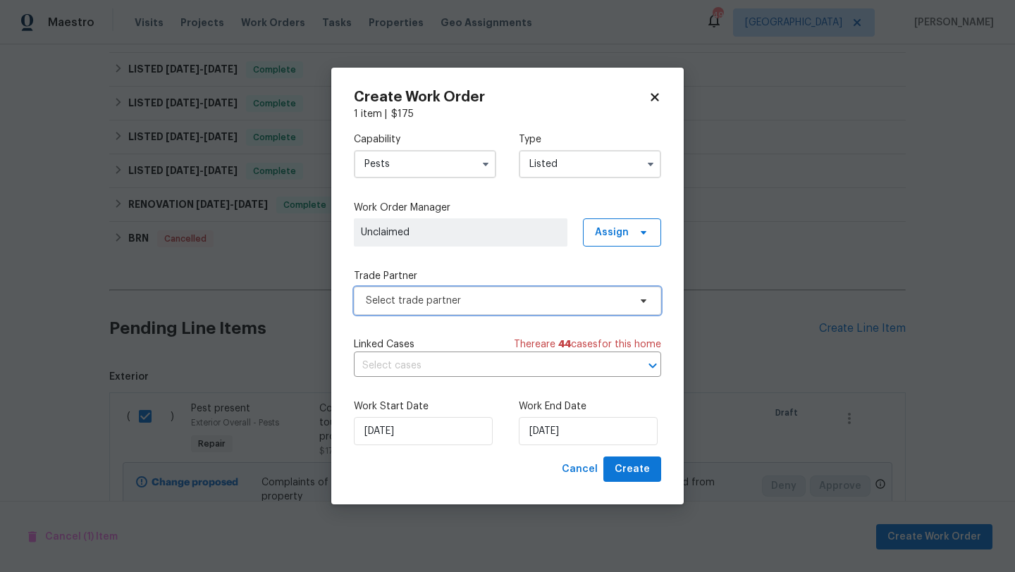
click at [581, 309] on span "Select trade partner" at bounding box center [507, 301] width 307 height 28
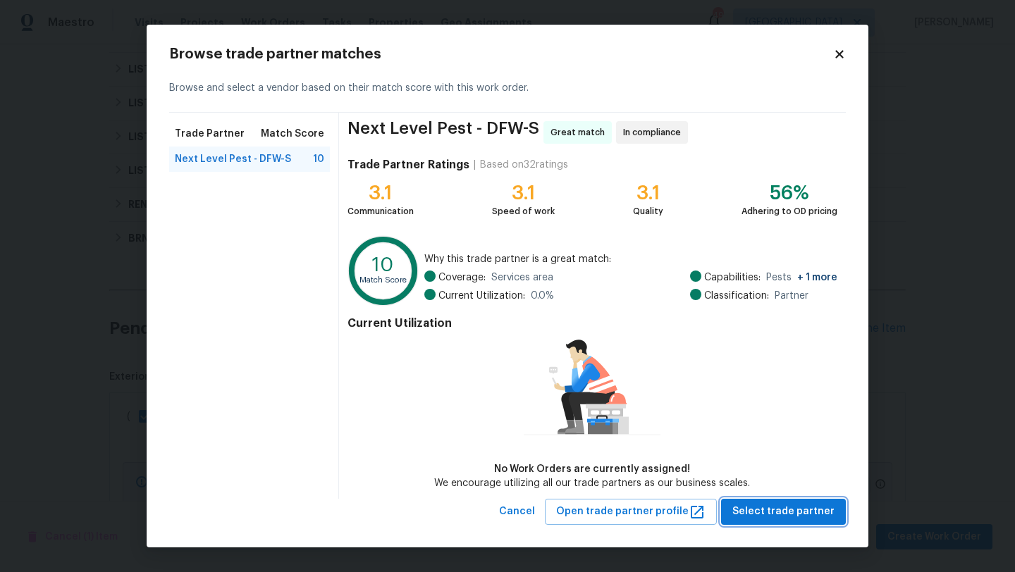
click at [771, 508] on span "Select trade partner" at bounding box center [784, 512] width 102 height 18
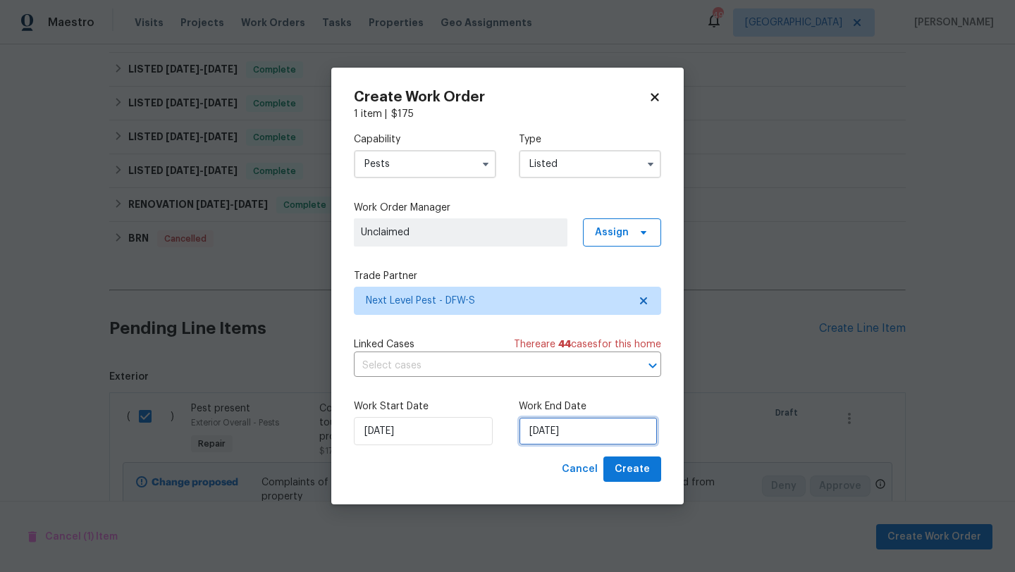
click at [622, 422] on input "[DATE]" at bounding box center [588, 431] width 139 height 28
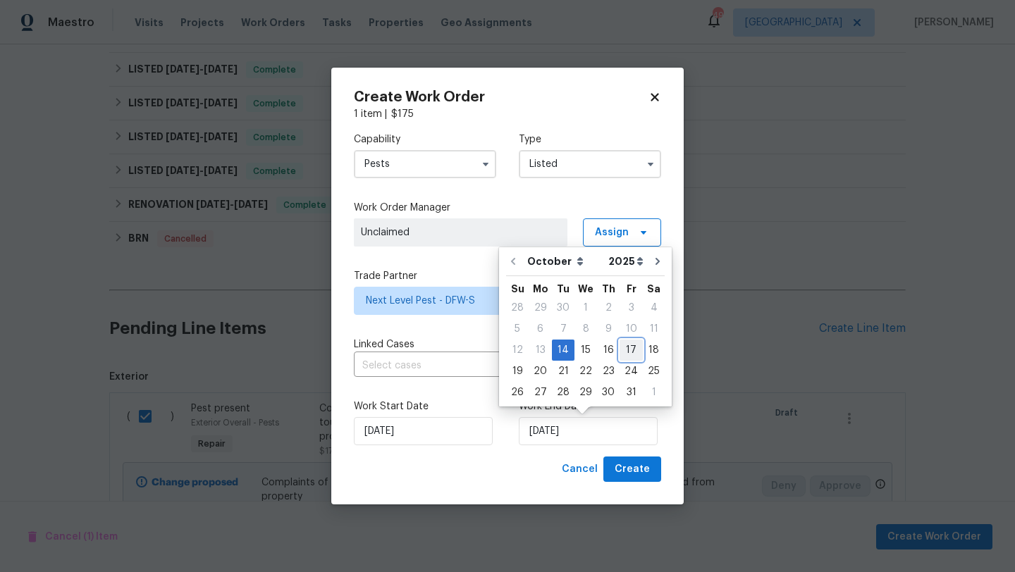
click at [628, 347] on div "17" at bounding box center [631, 351] width 23 height 20
type input "[DATE]"
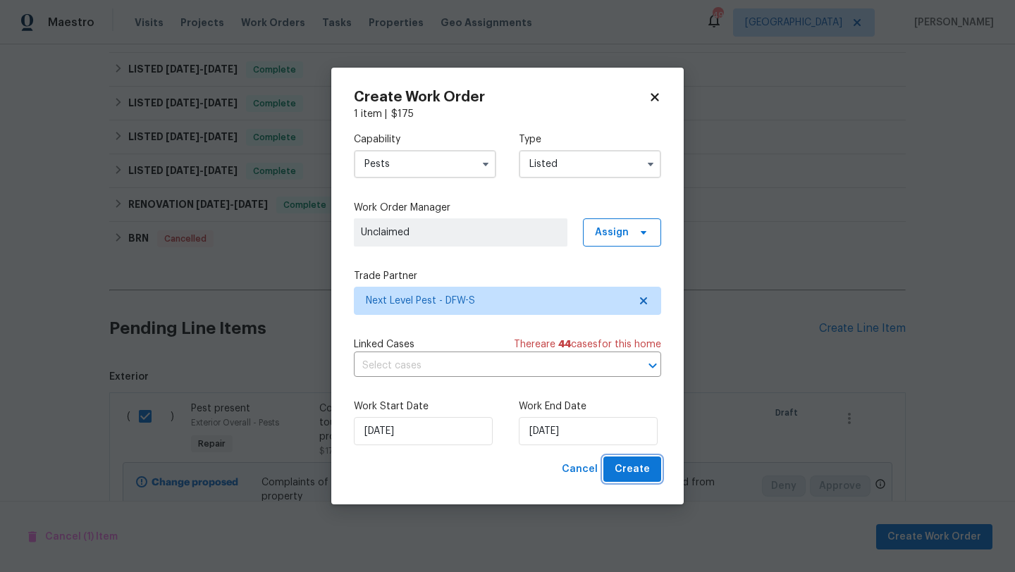
click at [649, 469] on span "Create" at bounding box center [632, 470] width 35 height 18
checkbox input "false"
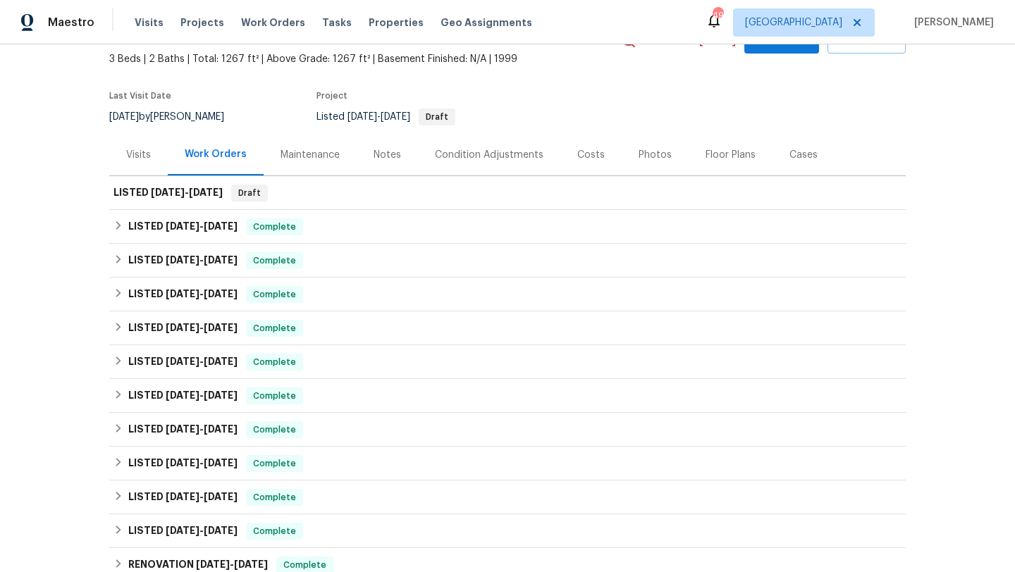
scroll to position [0, 0]
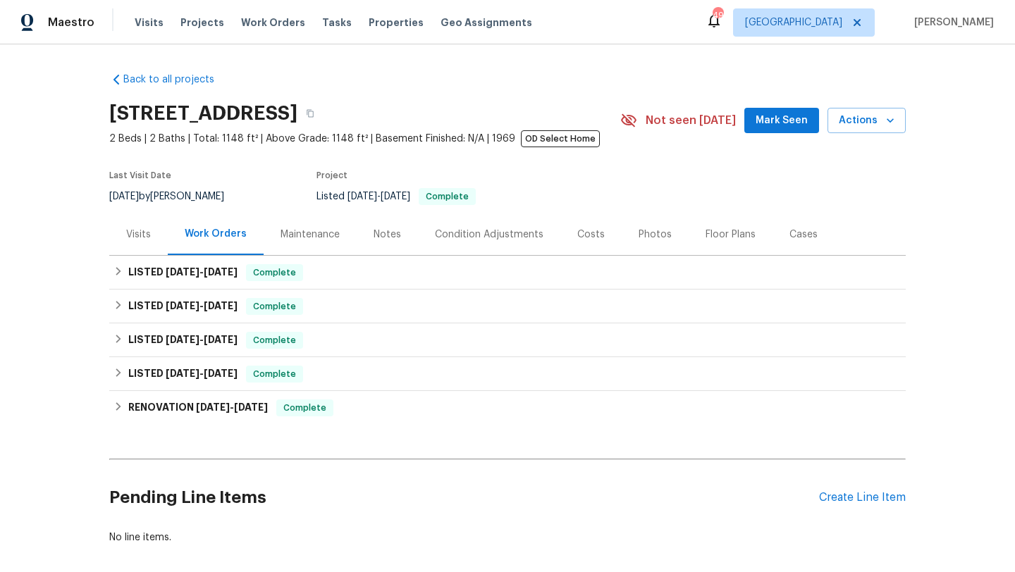
click at [647, 230] on div "Photos" at bounding box center [655, 235] width 33 height 14
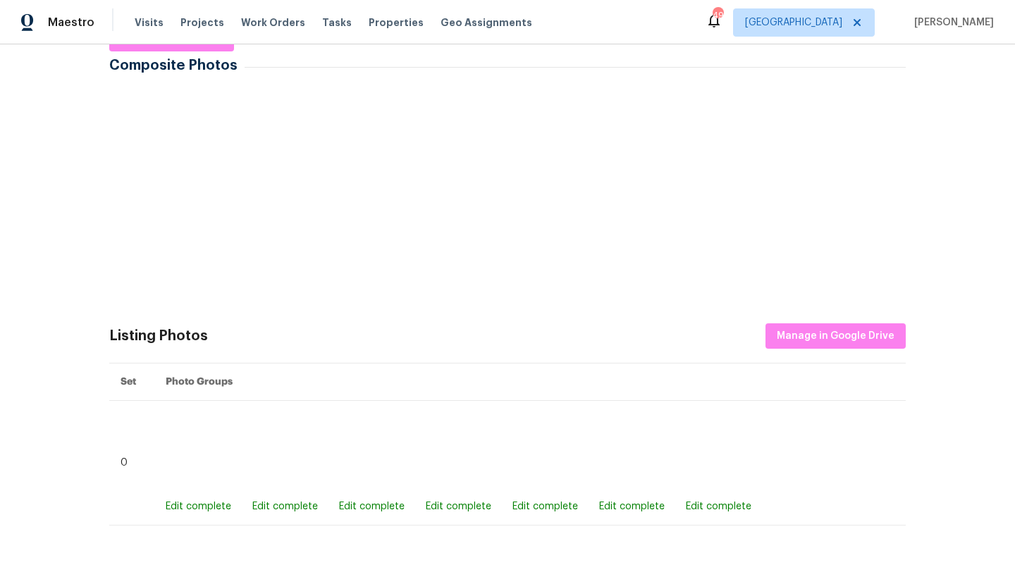
scroll to position [267, 0]
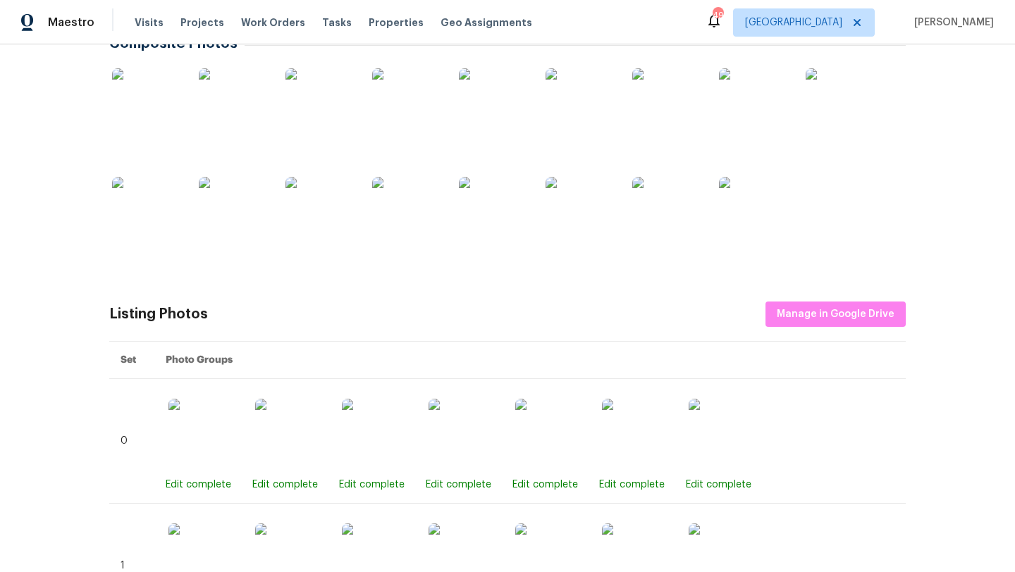
click at [149, 116] on img at bounding box center [147, 103] width 71 height 71
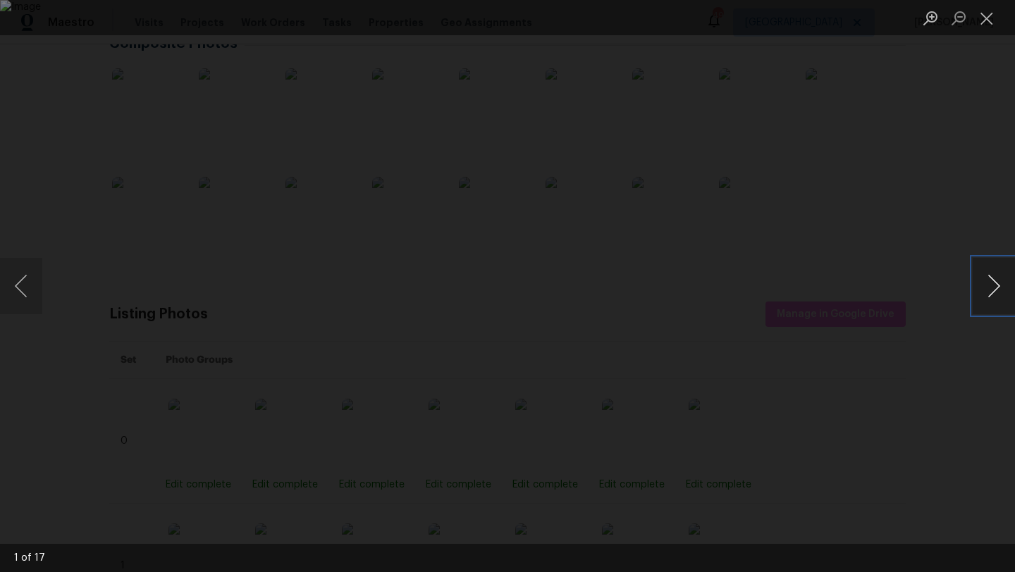
click at [993, 290] on button "Next image" at bounding box center [994, 286] width 42 height 56
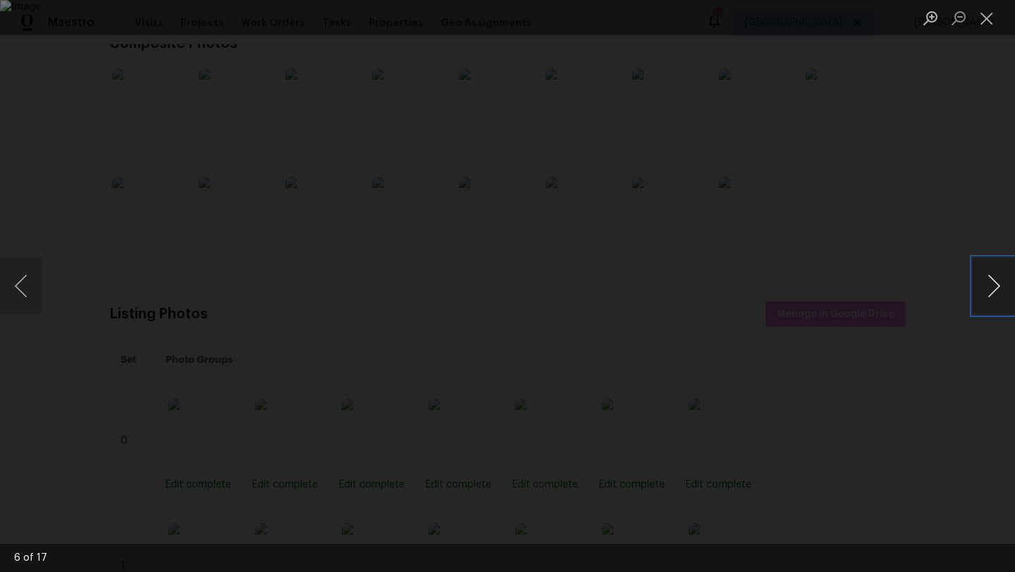
click at [993, 290] on button "Next image" at bounding box center [994, 286] width 42 height 56
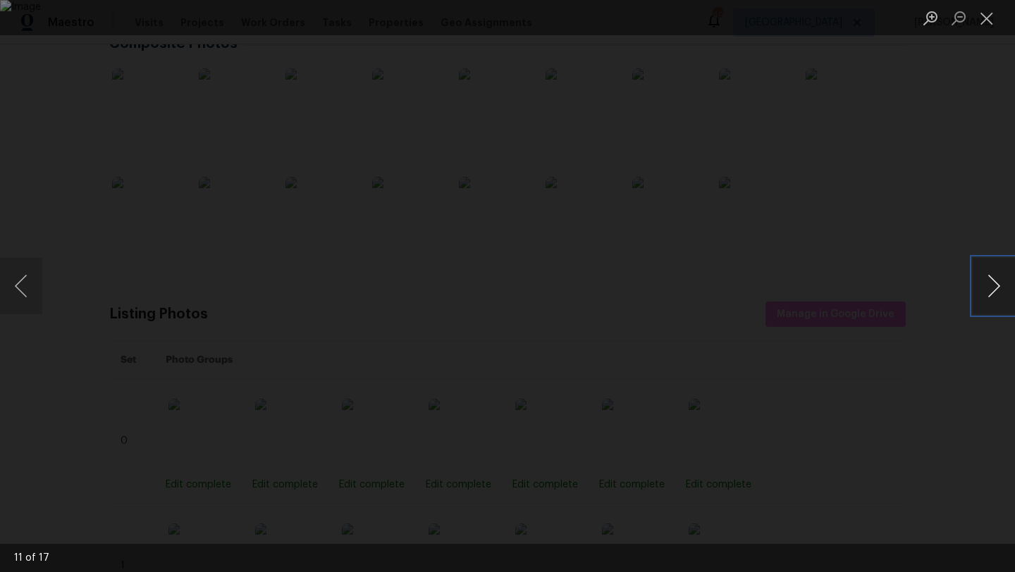
click at [993, 290] on button "Next image" at bounding box center [994, 286] width 42 height 56
click at [985, 21] on button "Close lightbox" at bounding box center [987, 18] width 28 height 25
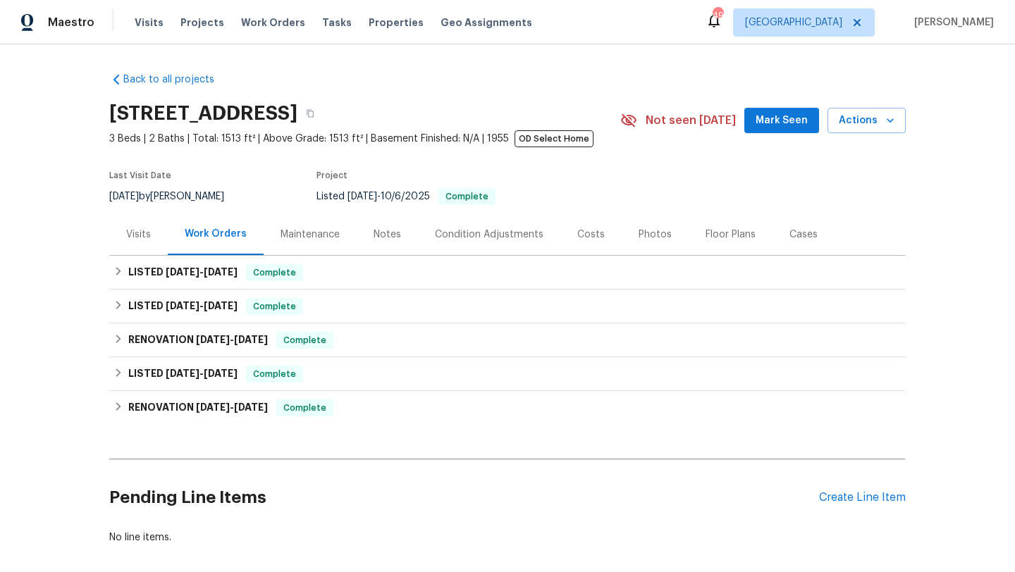
click at [642, 235] on div "Photos" at bounding box center [655, 235] width 33 height 14
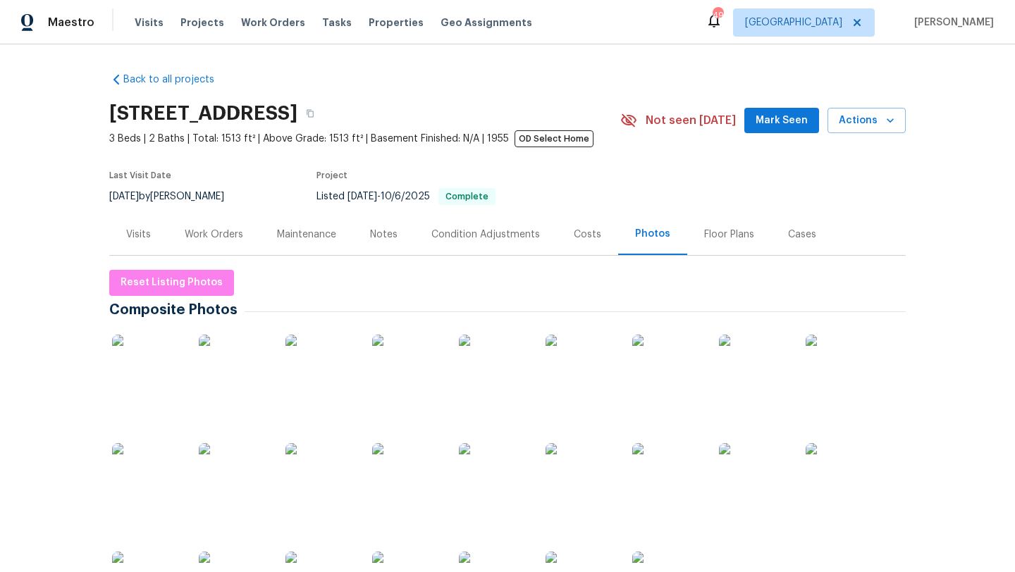
click at [262, 375] on img at bounding box center [234, 370] width 71 height 71
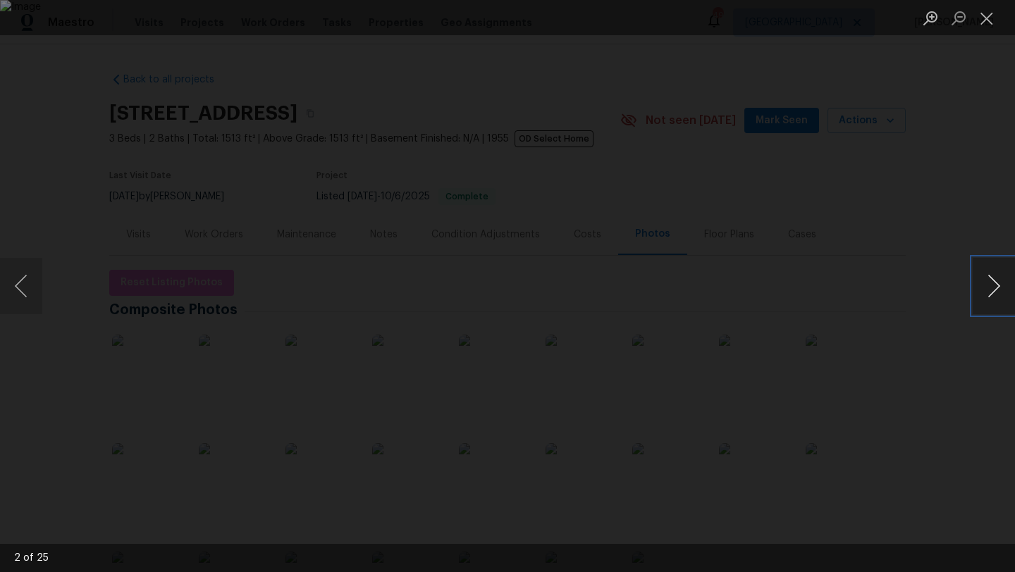
click at [989, 278] on button "Next image" at bounding box center [994, 286] width 42 height 56
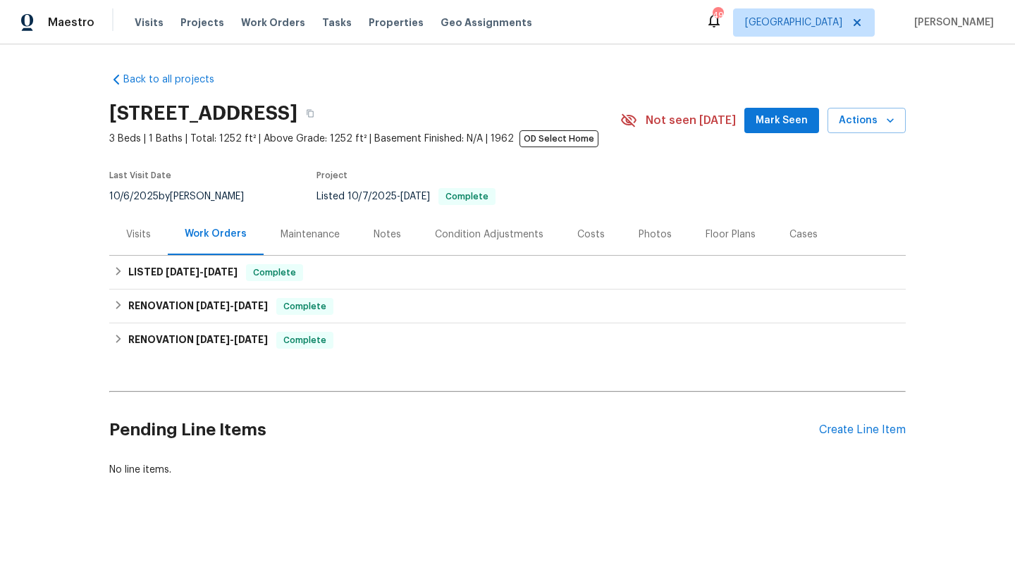
click at [644, 235] on div "Photos" at bounding box center [655, 235] width 33 height 14
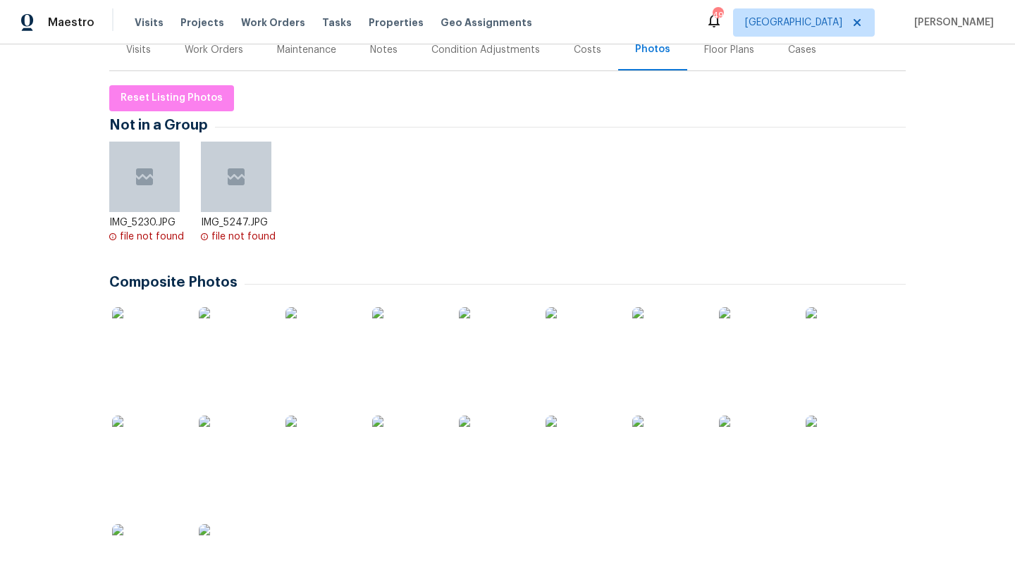
scroll to position [188, 0]
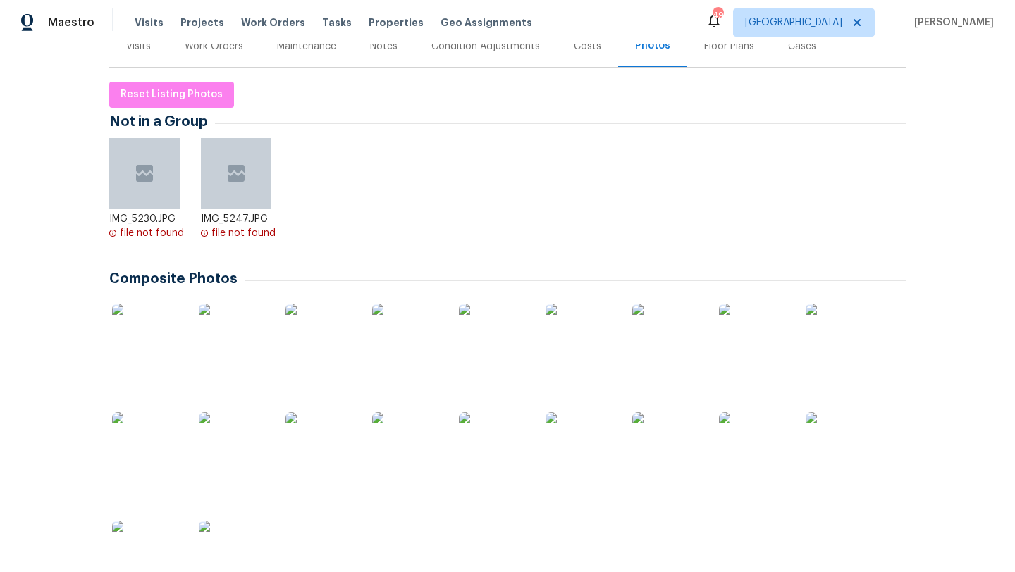
click at [505, 353] on img at bounding box center [494, 339] width 71 height 71
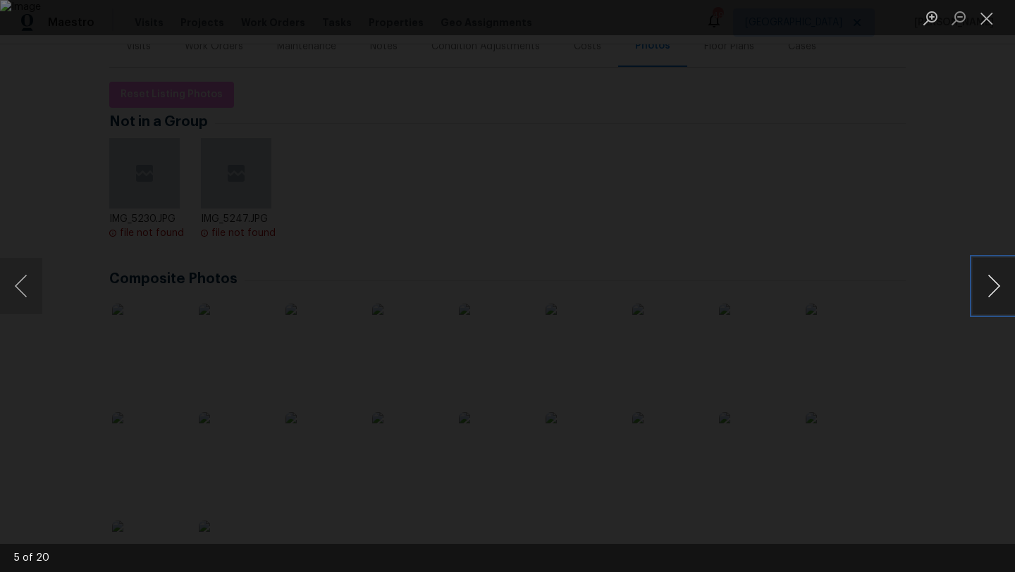
click at [997, 284] on button "Next image" at bounding box center [994, 286] width 42 height 56
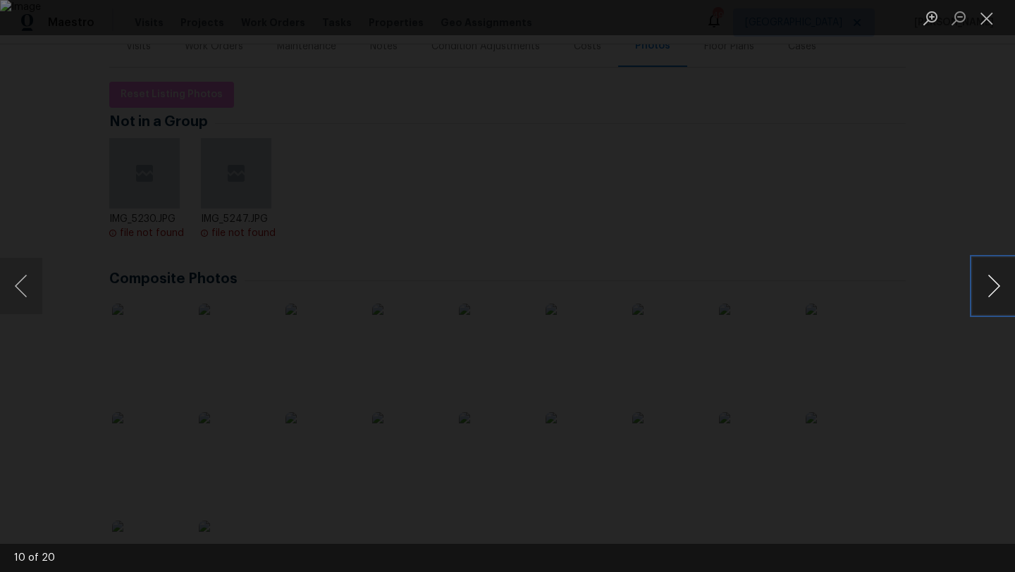
click at [997, 284] on button "Next image" at bounding box center [994, 286] width 42 height 56
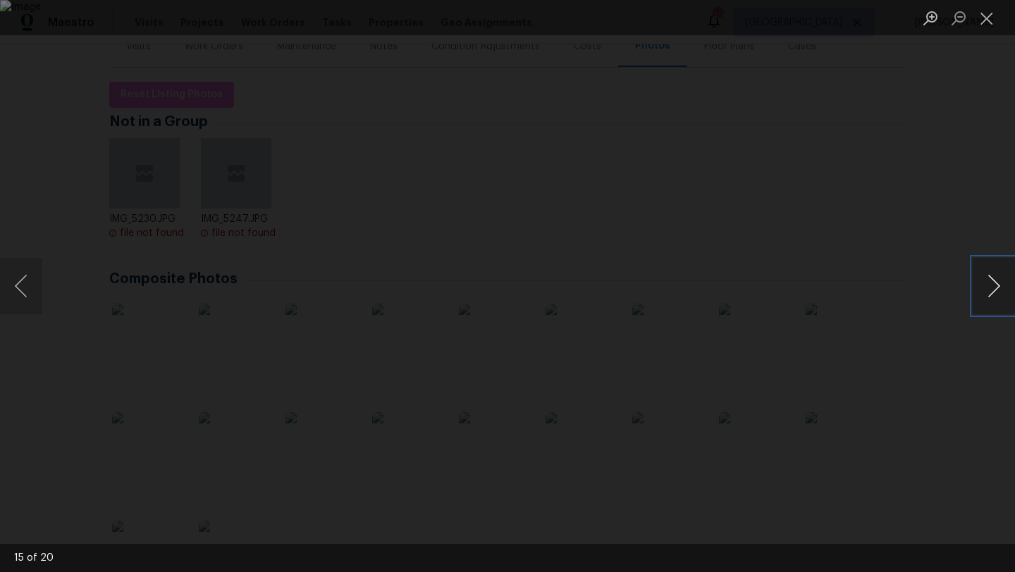
click at [997, 284] on button "Next image" at bounding box center [994, 286] width 42 height 56
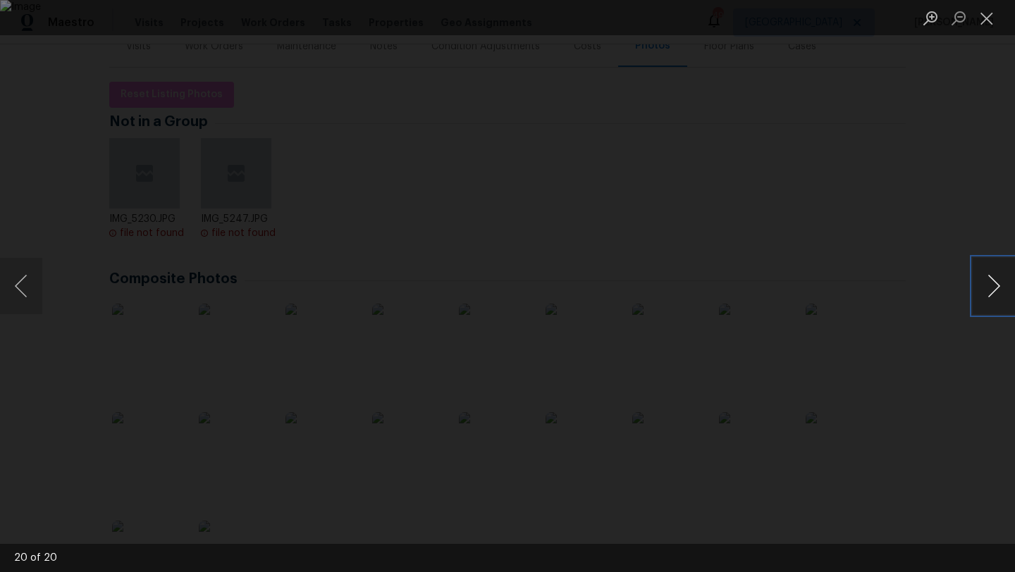
click at [997, 284] on button "Next image" at bounding box center [994, 286] width 42 height 56
click at [997, 283] on button "Next image" at bounding box center [994, 286] width 42 height 56
click at [979, 27] on button "Close lightbox" at bounding box center [987, 18] width 28 height 25
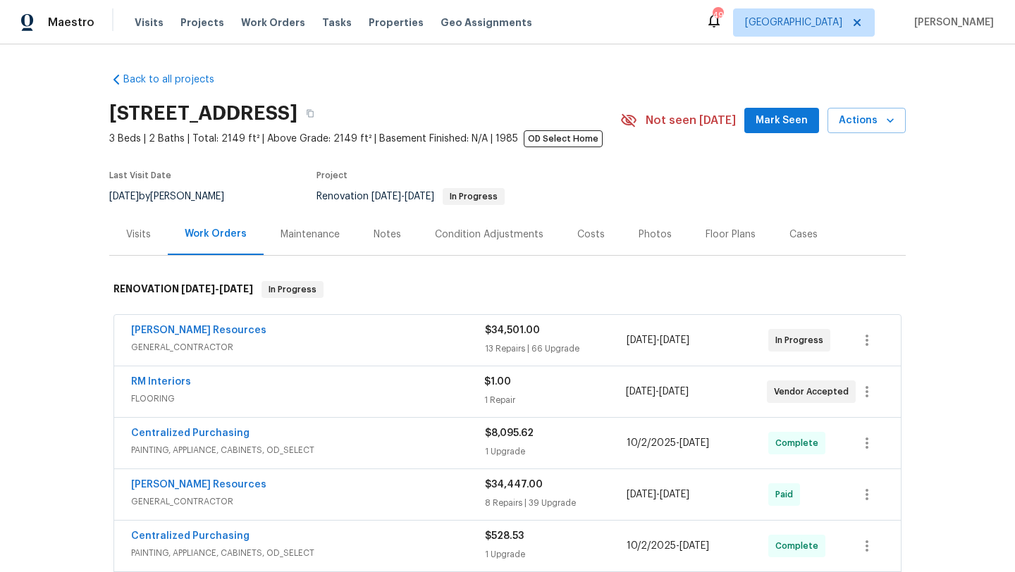
click at [655, 235] on div "Photos" at bounding box center [655, 235] width 33 height 14
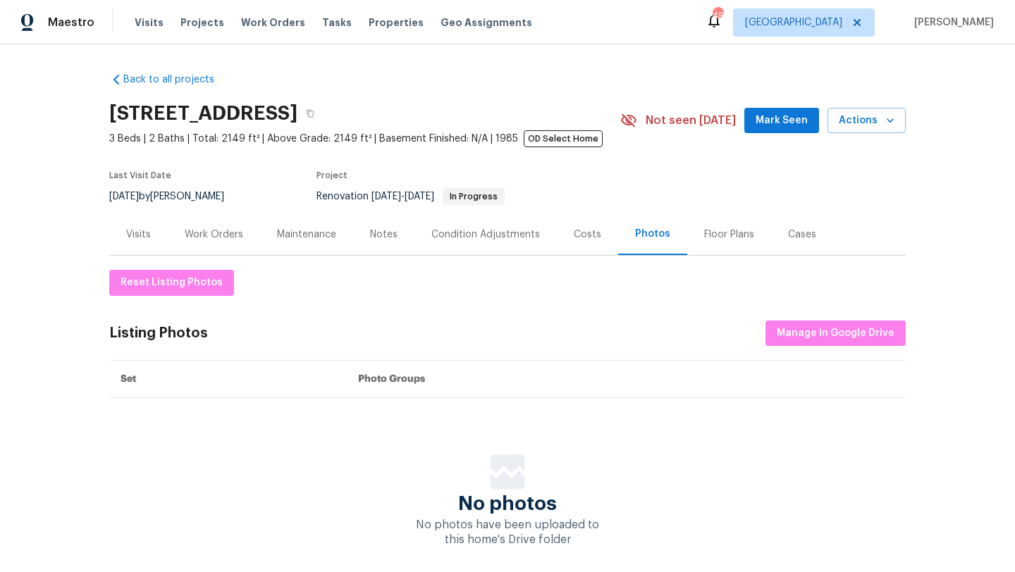
click at [228, 236] on div "Work Orders" at bounding box center [214, 235] width 59 height 14
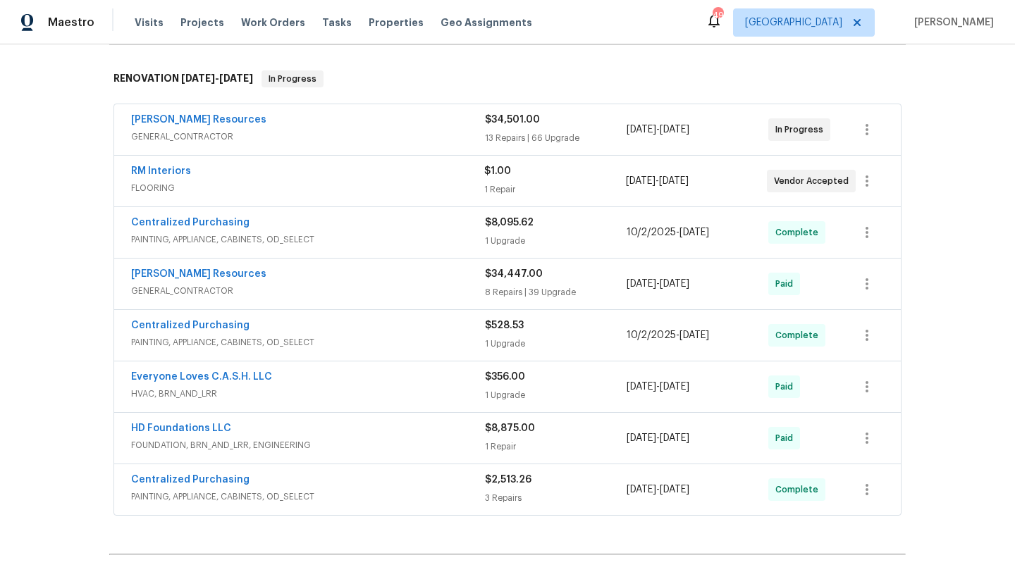
scroll to position [217, 0]
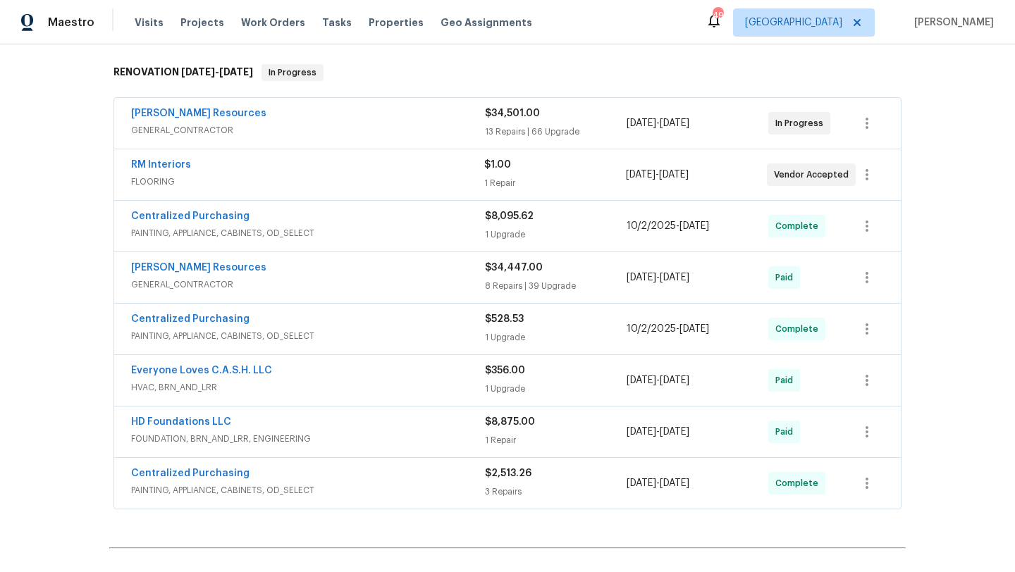
click at [352, 277] on div "[PERSON_NAME] Resources" at bounding box center [308, 269] width 354 height 17
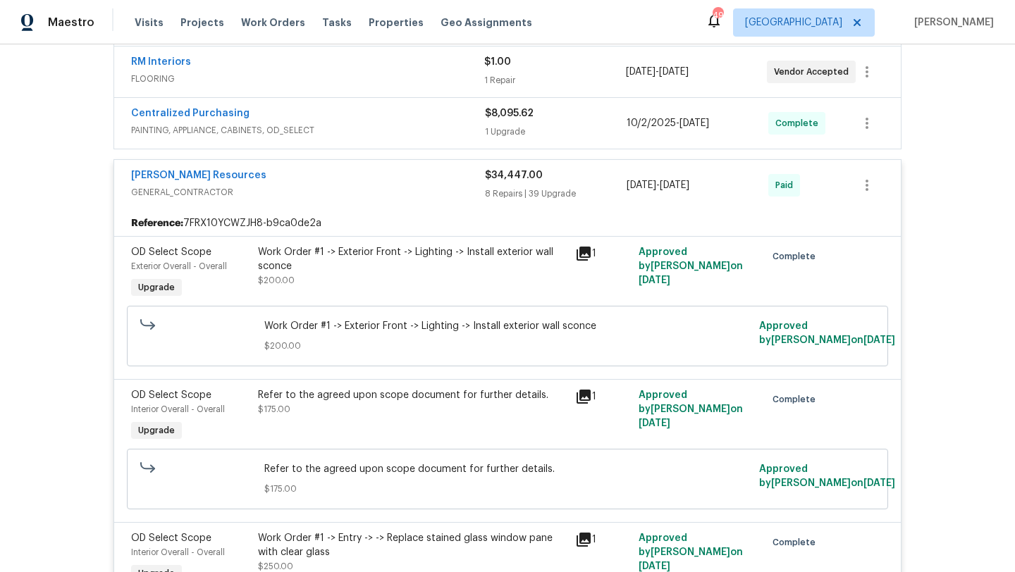
scroll to position [322, 0]
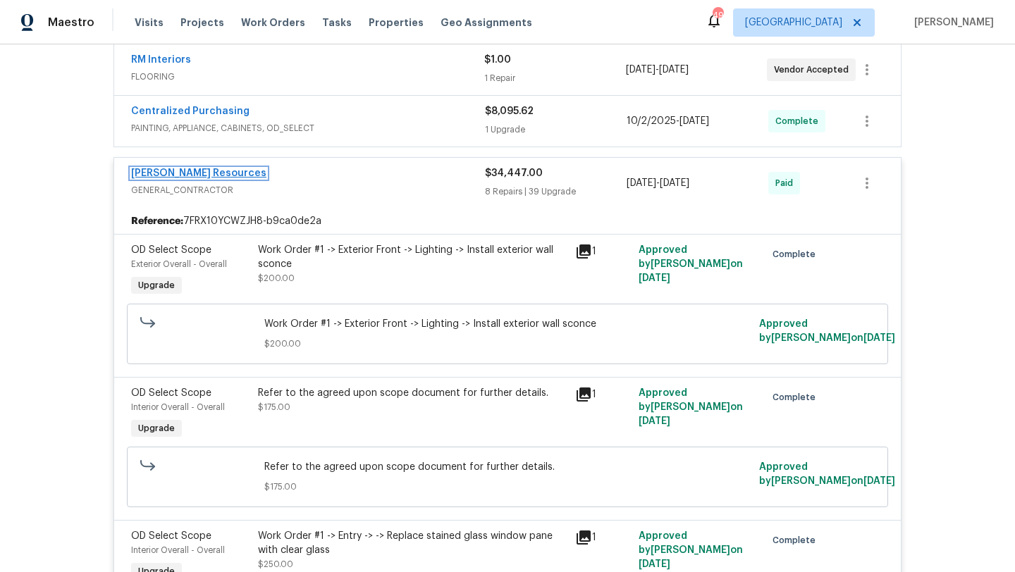
click at [215, 176] on link "[PERSON_NAME] Resources" at bounding box center [198, 174] width 135 height 10
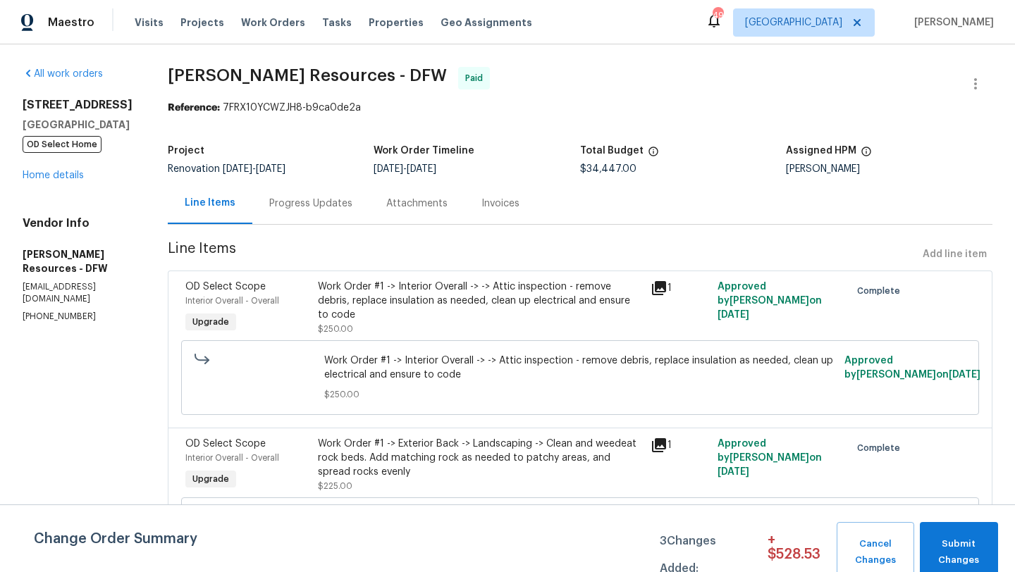
click at [353, 204] on div "Progress Updates" at bounding box center [310, 204] width 83 height 14
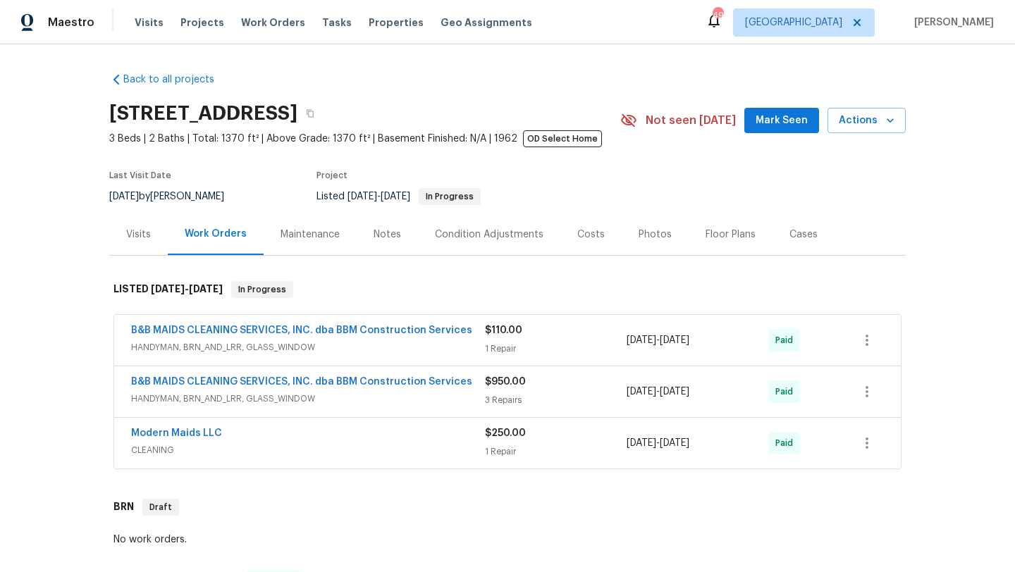
click at [650, 233] on div "Photos" at bounding box center [655, 235] width 33 height 14
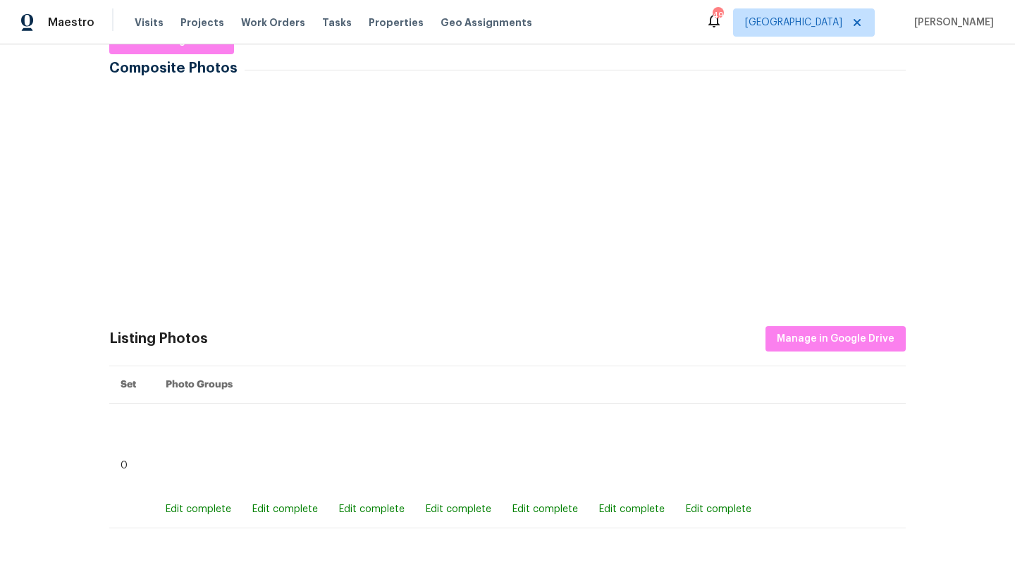
scroll to position [250, 0]
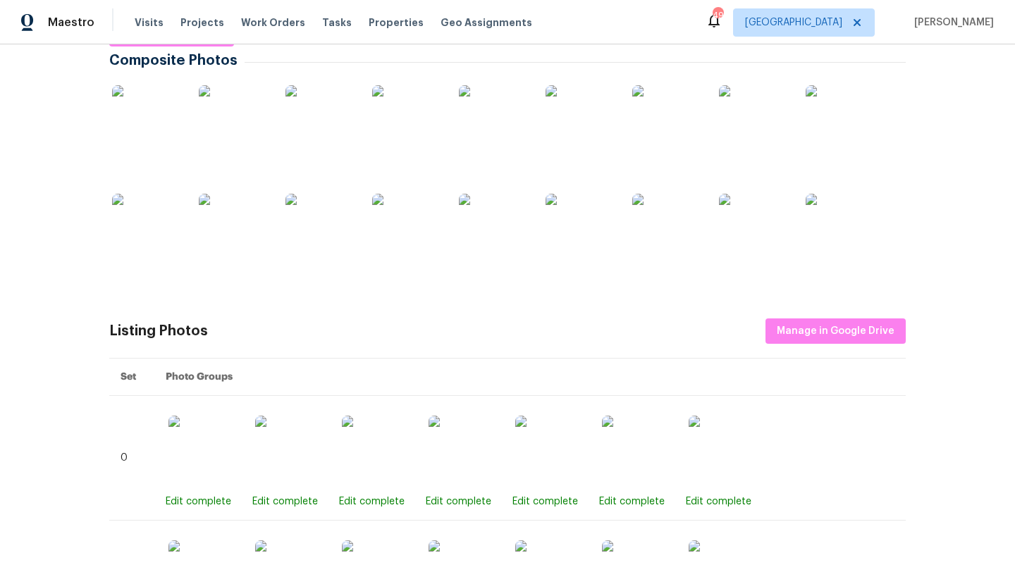
click at [257, 128] on img at bounding box center [234, 120] width 71 height 71
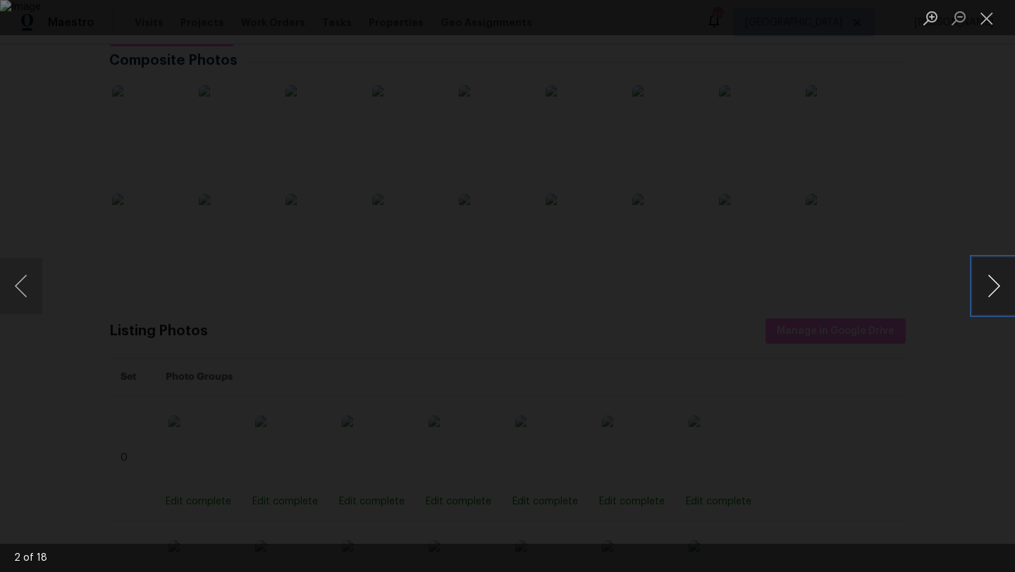
click at [993, 285] on button "Next image" at bounding box center [994, 286] width 42 height 56
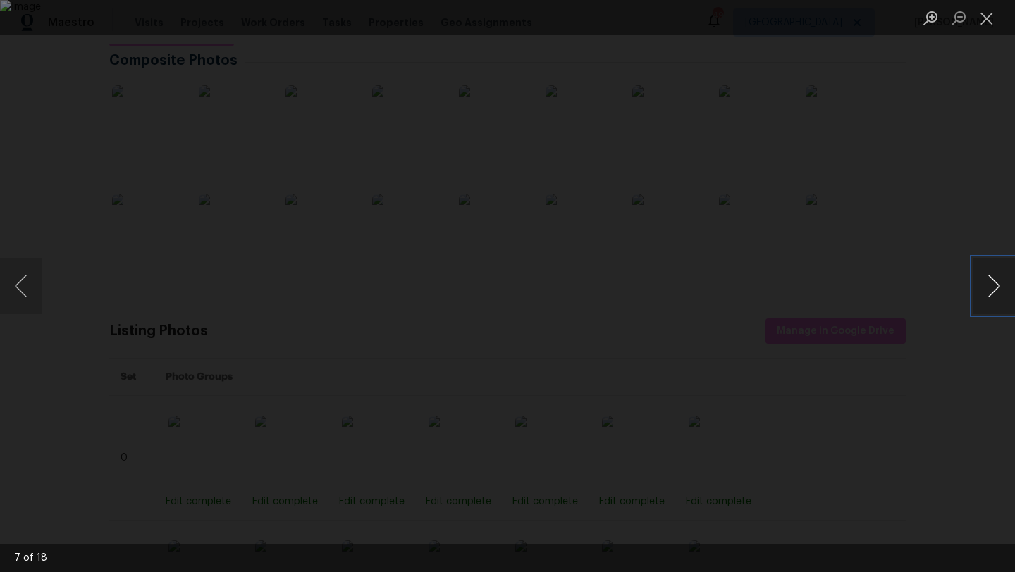
click at [993, 285] on button "Next image" at bounding box center [994, 286] width 42 height 56
click at [989, 27] on button "Close lightbox" at bounding box center [987, 18] width 28 height 25
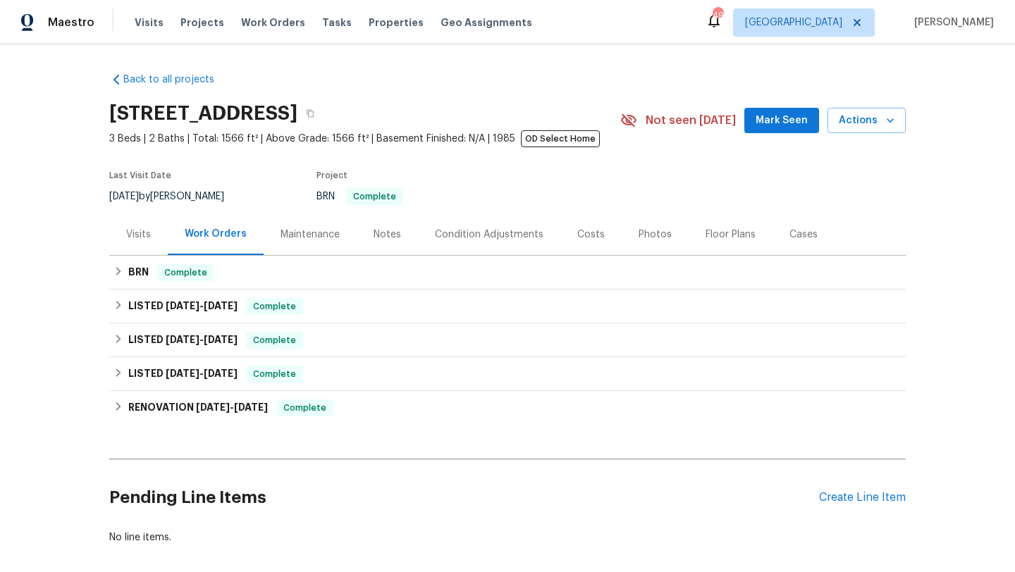
click at [653, 230] on div "Photos" at bounding box center [655, 235] width 33 height 14
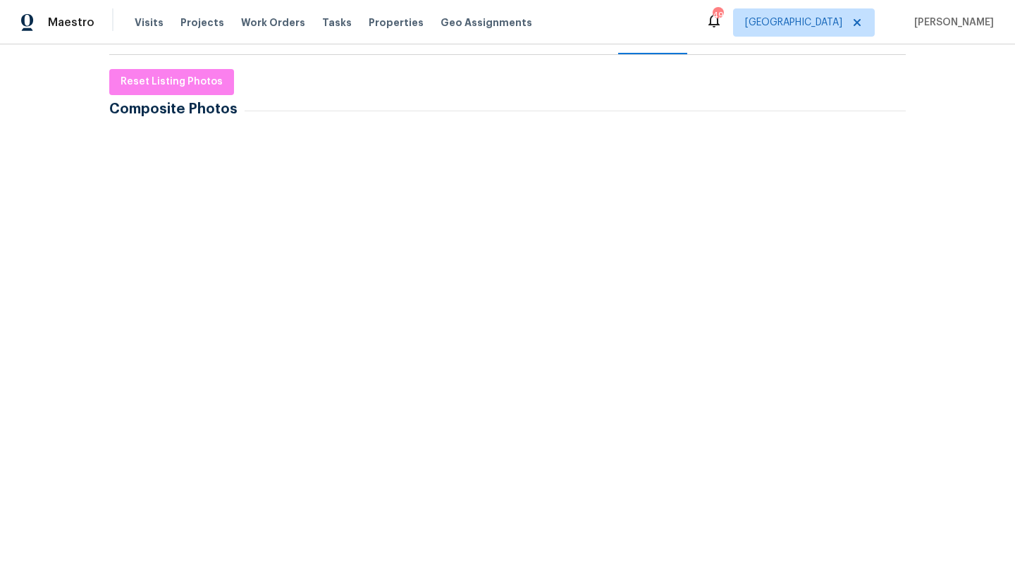
scroll to position [207, 0]
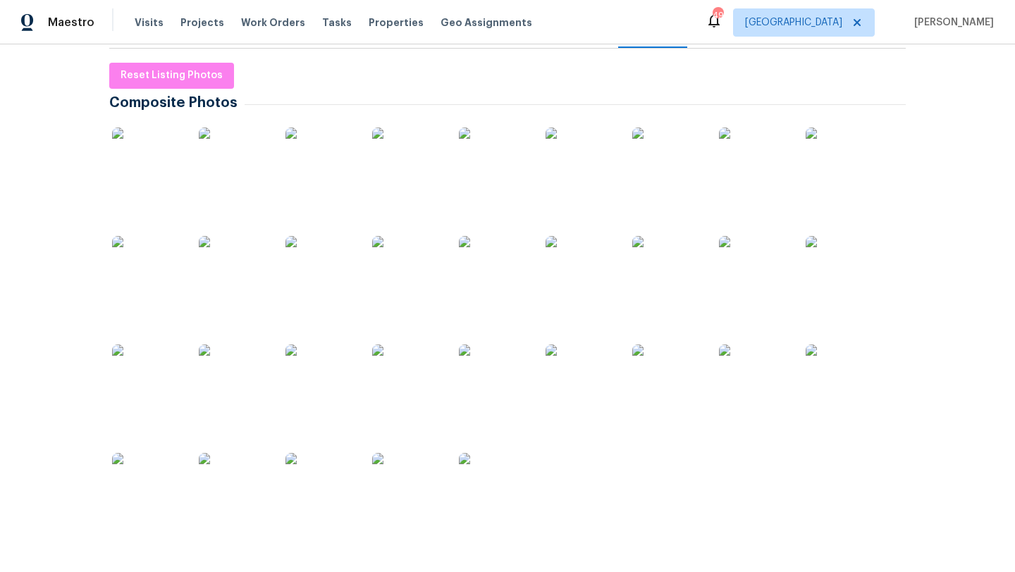
click at [166, 166] on img at bounding box center [147, 163] width 71 height 71
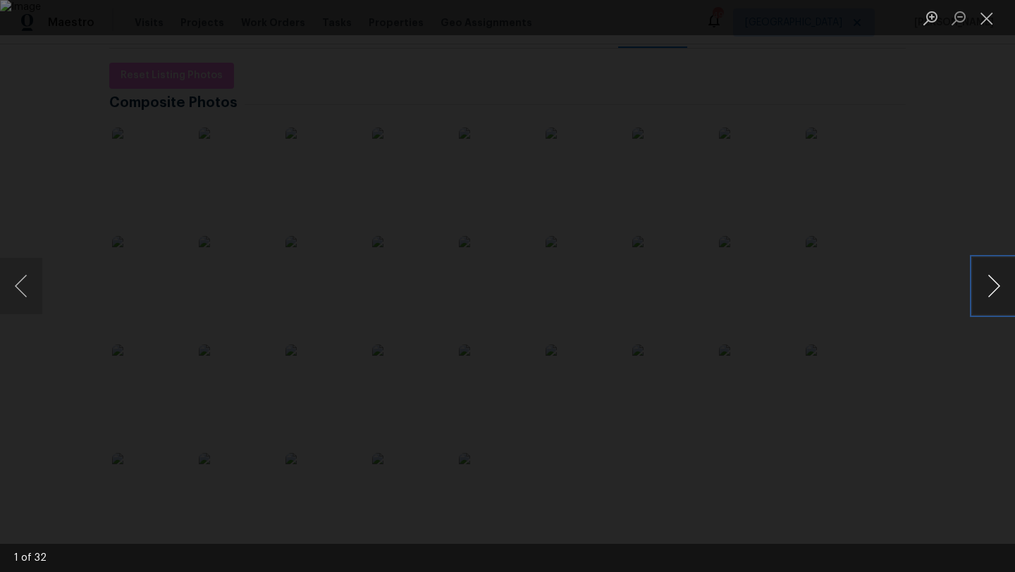
click at [995, 291] on button "Next image" at bounding box center [994, 286] width 42 height 56
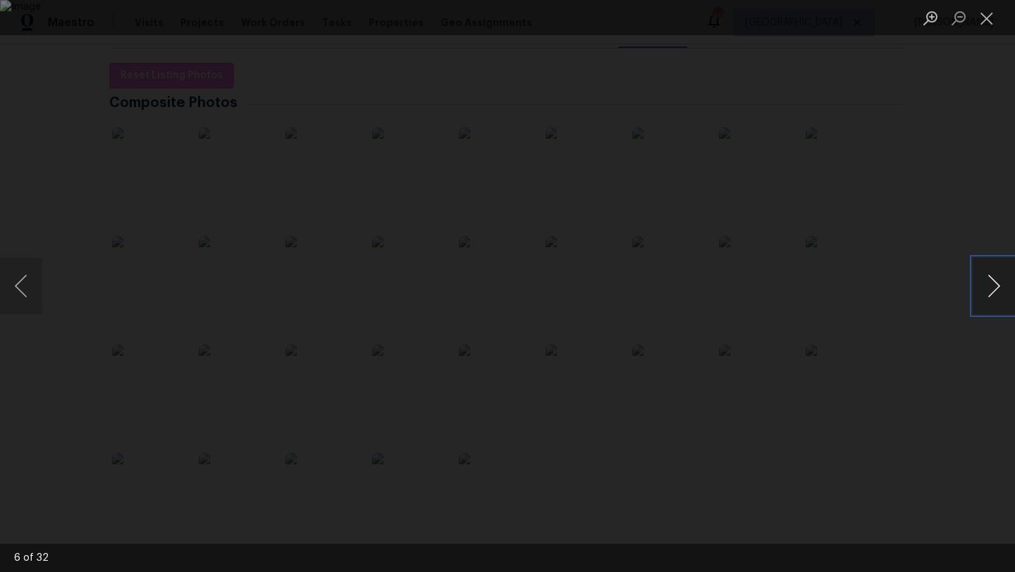
click at [995, 291] on button "Next image" at bounding box center [994, 286] width 42 height 56
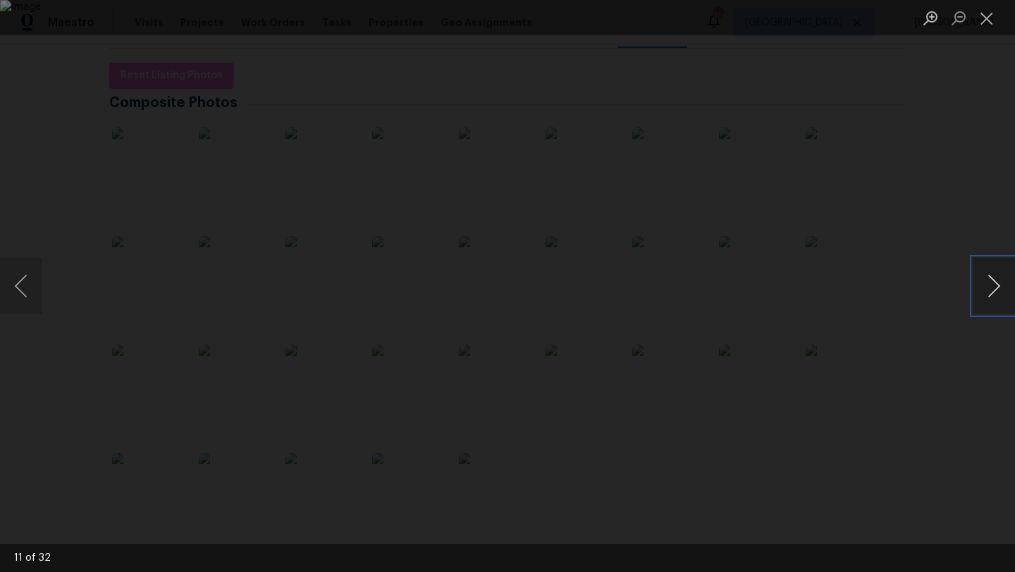
click at [995, 291] on button "Next image" at bounding box center [994, 286] width 42 height 56
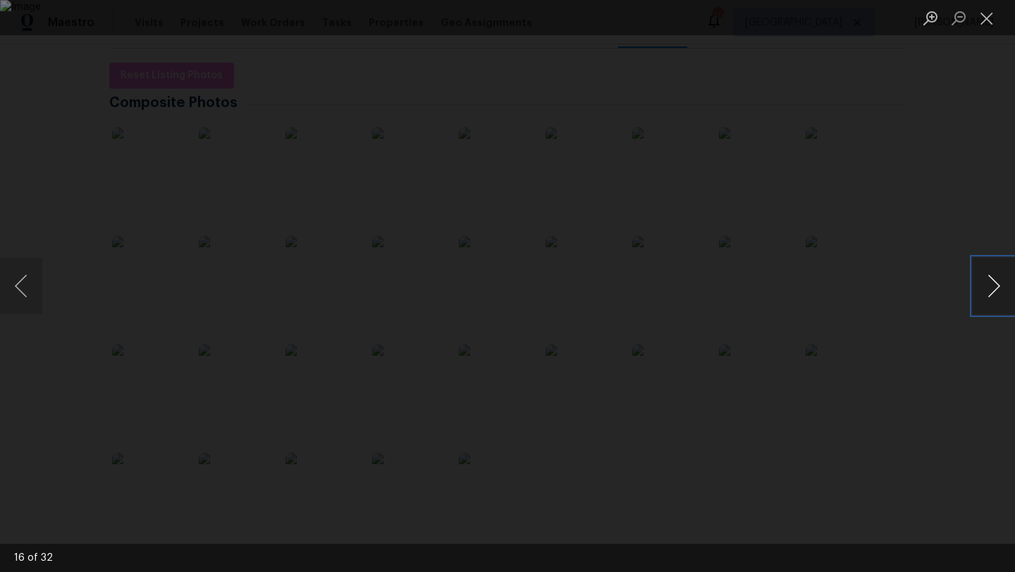
click at [995, 291] on button "Next image" at bounding box center [994, 286] width 42 height 56
click at [990, 279] on button "Next image" at bounding box center [994, 286] width 42 height 56
click at [990, 277] on button "Next image" at bounding box center [994, 286] width 42 height 56
click at [986, 23] on button "Close lightbox" at bounding box center [987, 18] width 28 height 25
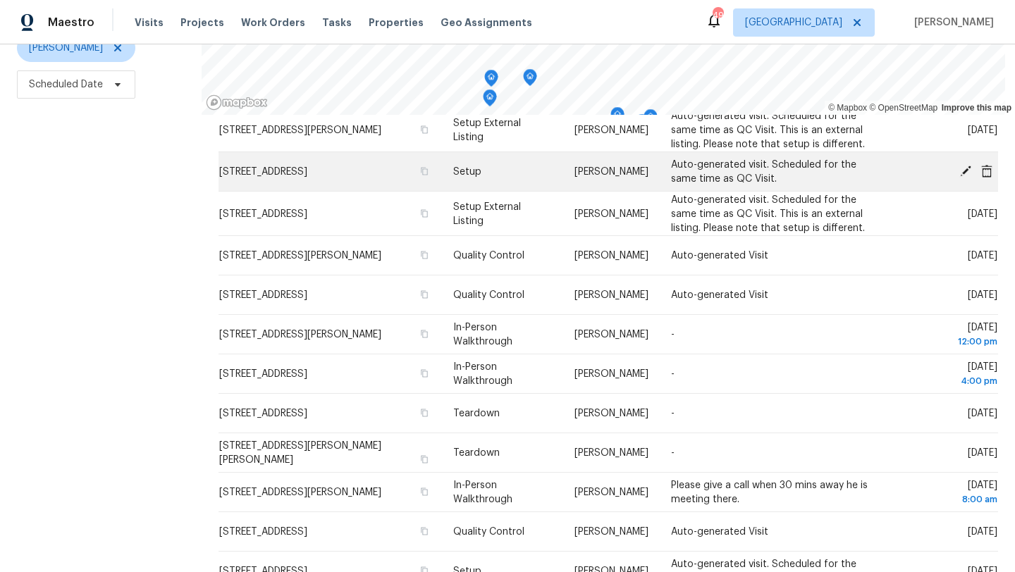
scroll to position [658, 0]
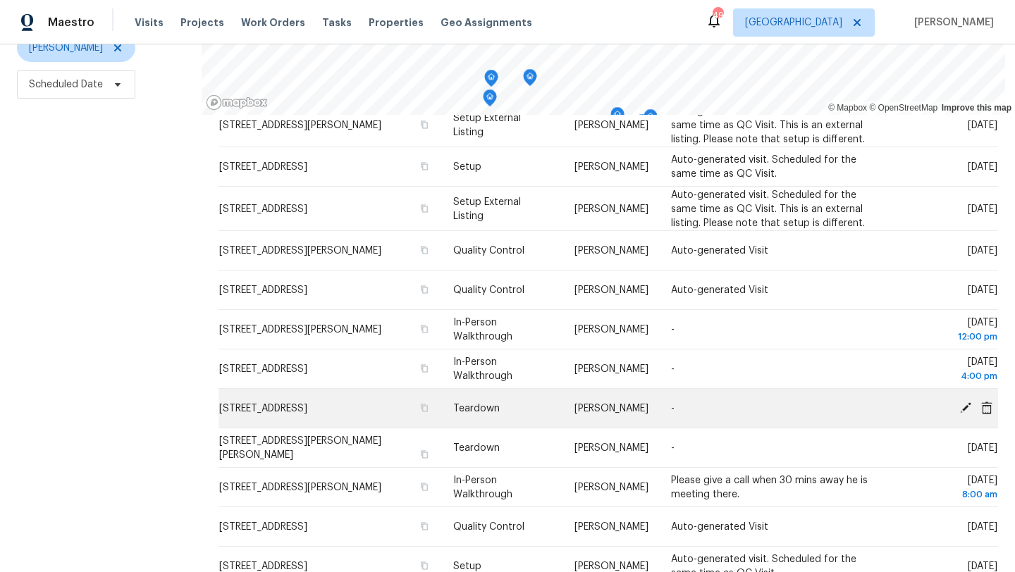
click at [963, 401] on icon at bounding box center [966, 407] width 13 height 13
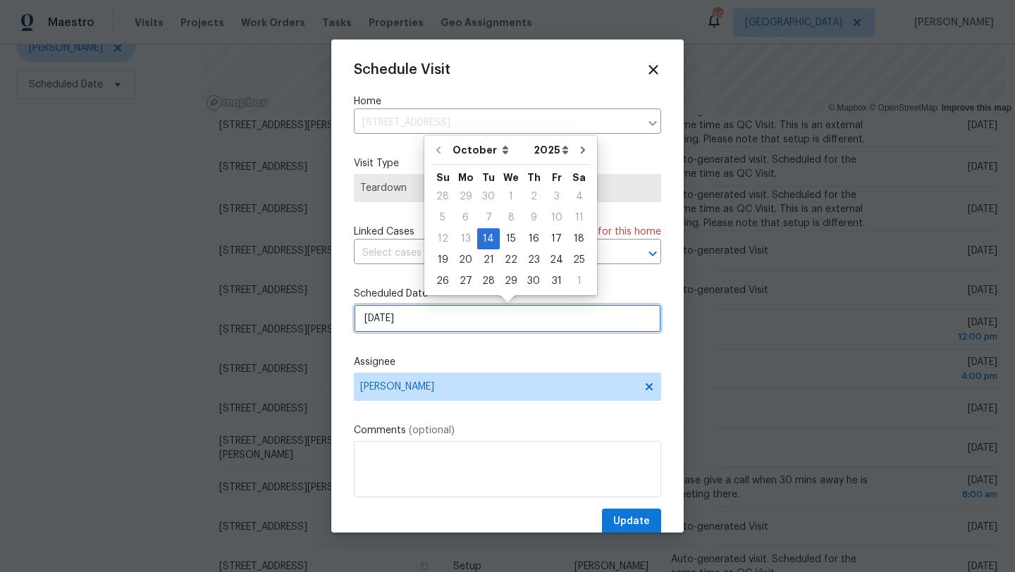
click at [483, 319] on input "[DATE]" at bounding box center [507, 319] width 307 height 28
click at [551, 236] on div "17" at bounding box center [556, 239] width 23 height 20
type input "[DATE]"
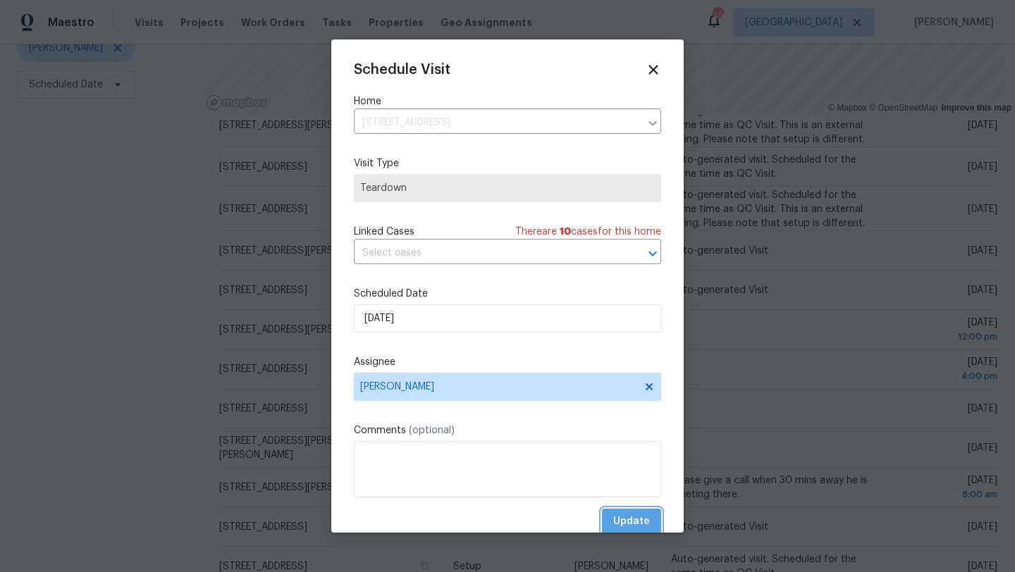
click at [632, 521] on span "Update" at bounding box center [631, 522] width 37 height 18
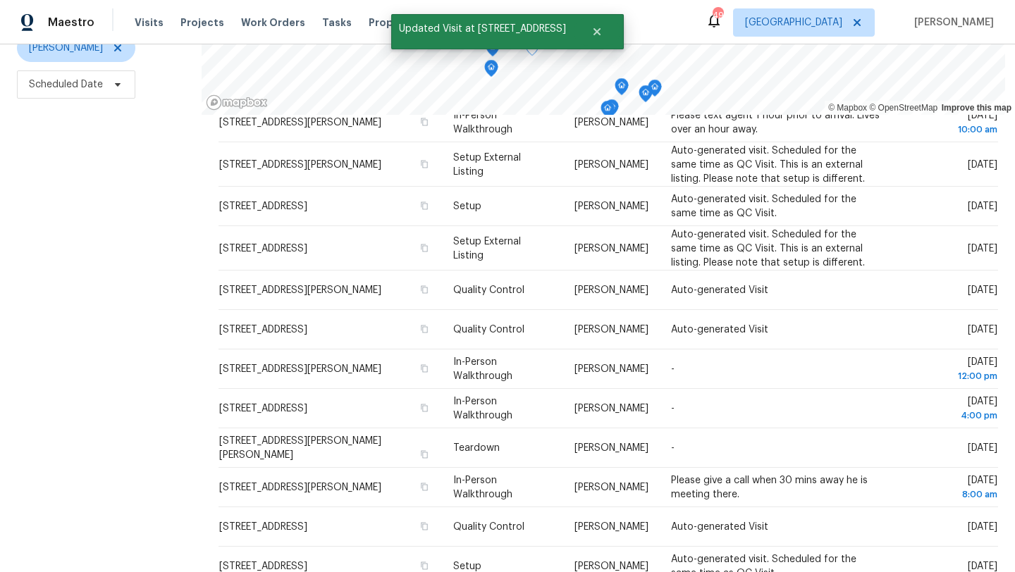
scroll to position [698, 0]
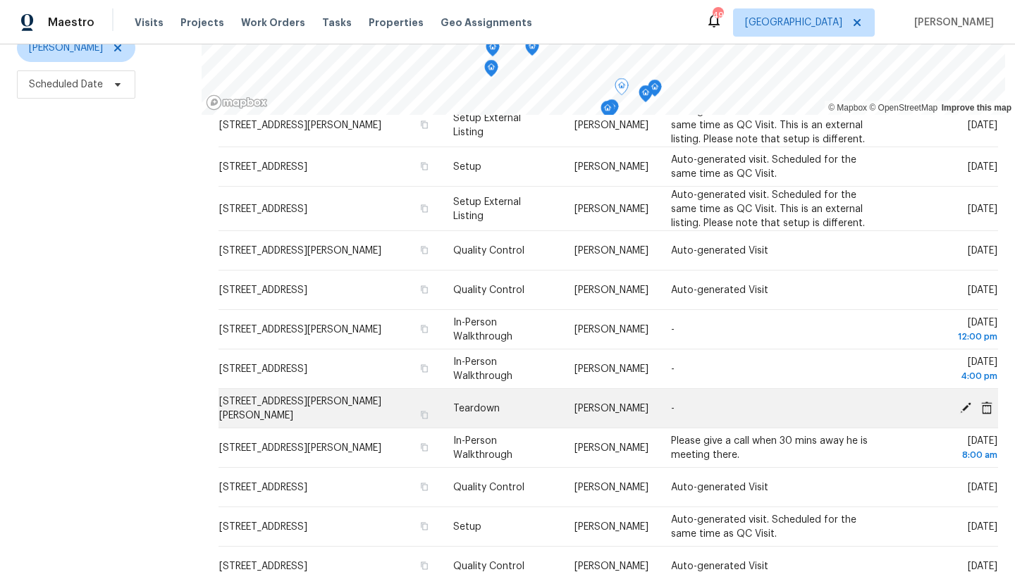
click at [967, 402] on icon at bounding box center [965, 407] width 11 height 11
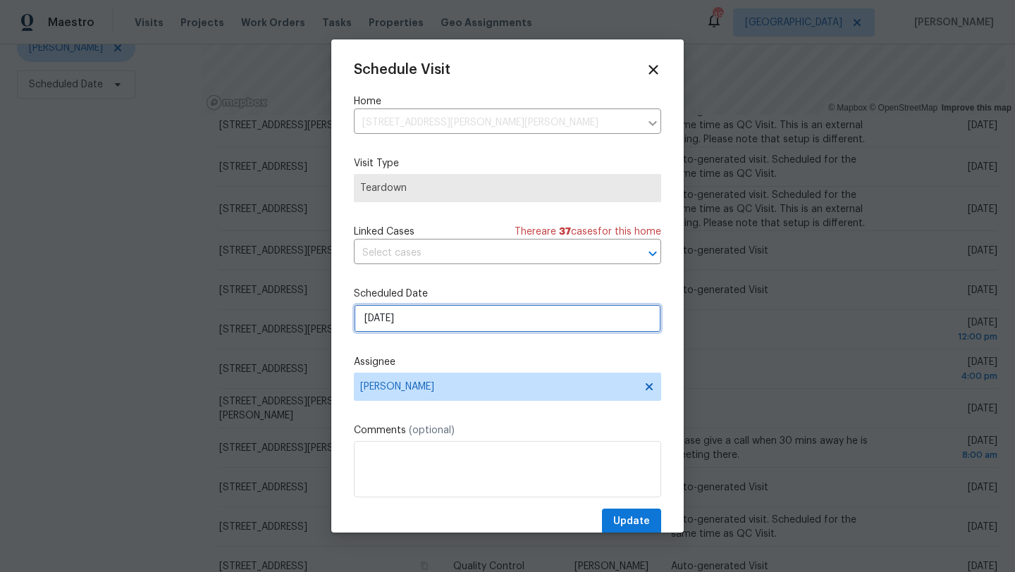
click at [470, 327] on input "[DATE]" at bounding box center [507, 319] width 307 height 28
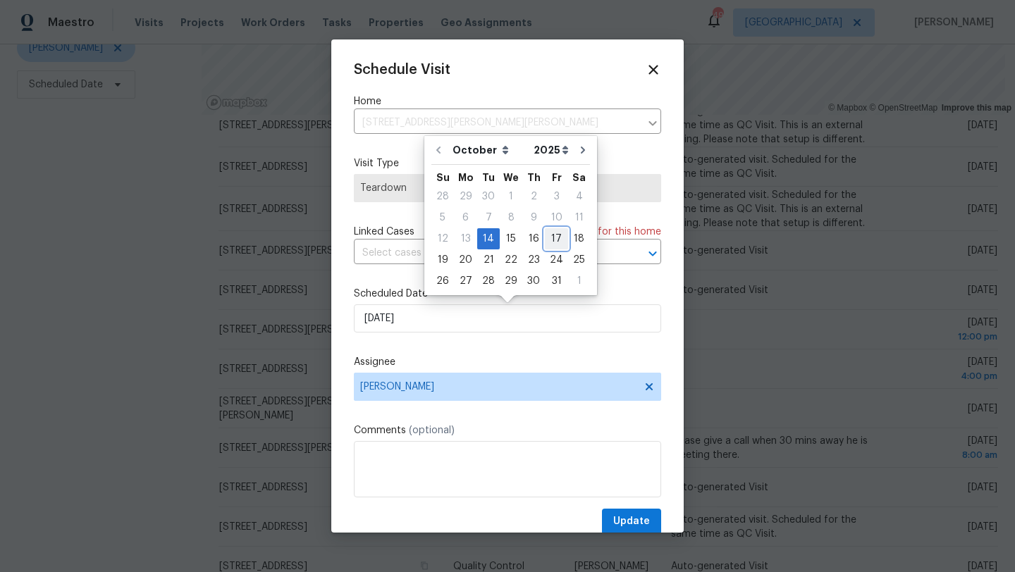
click at [553, 238] on div "17" at bounding box center [556, 239] width 23 height 20
type input "[DATE]"
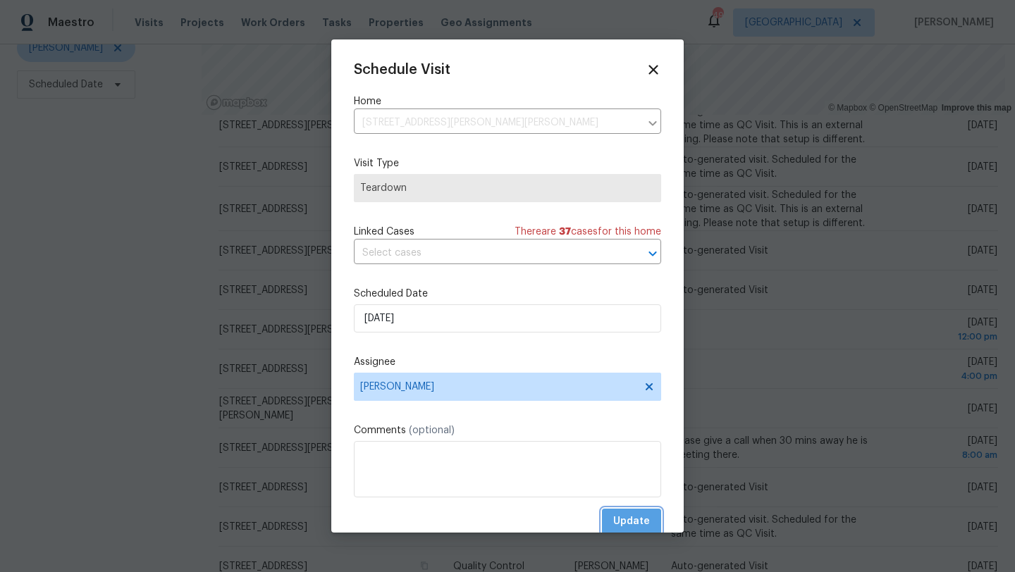
click at [633, 526] on span "Update" at bounding box center [631, 522] width 37 height 18
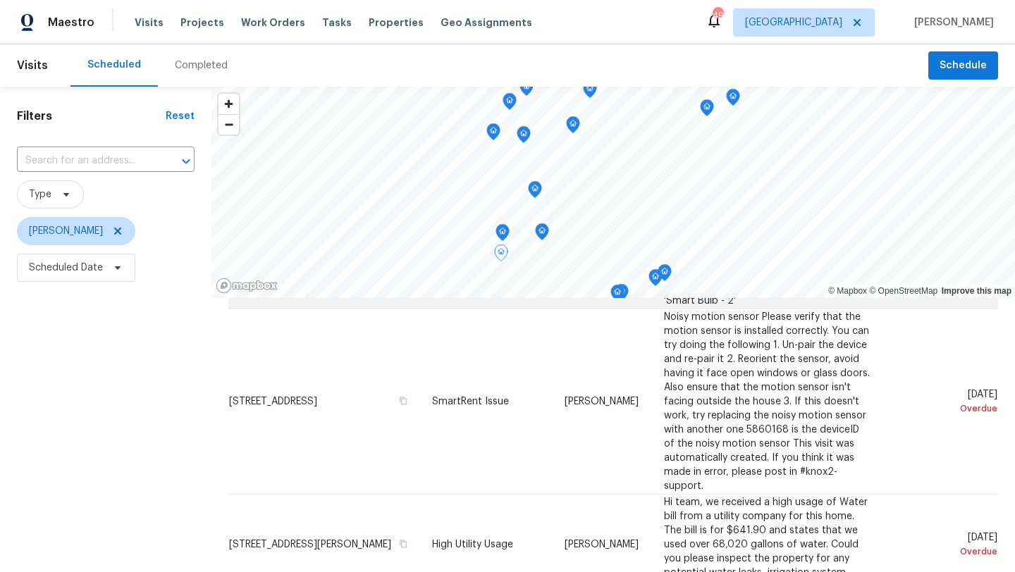
scroll to position [259, 0]
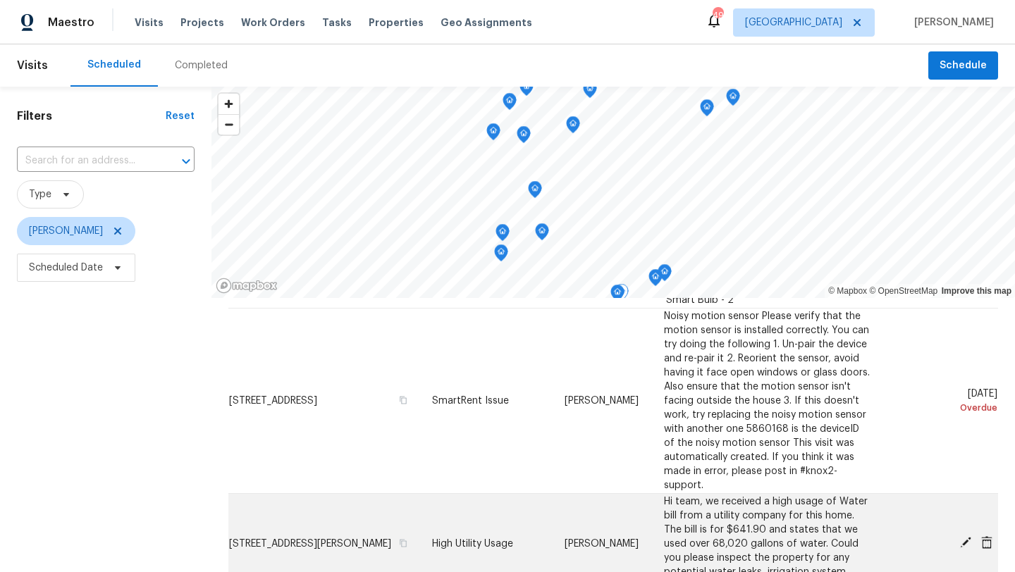
click at [965, 537] on icon at bounding box center [966, 543] width 13 height 13
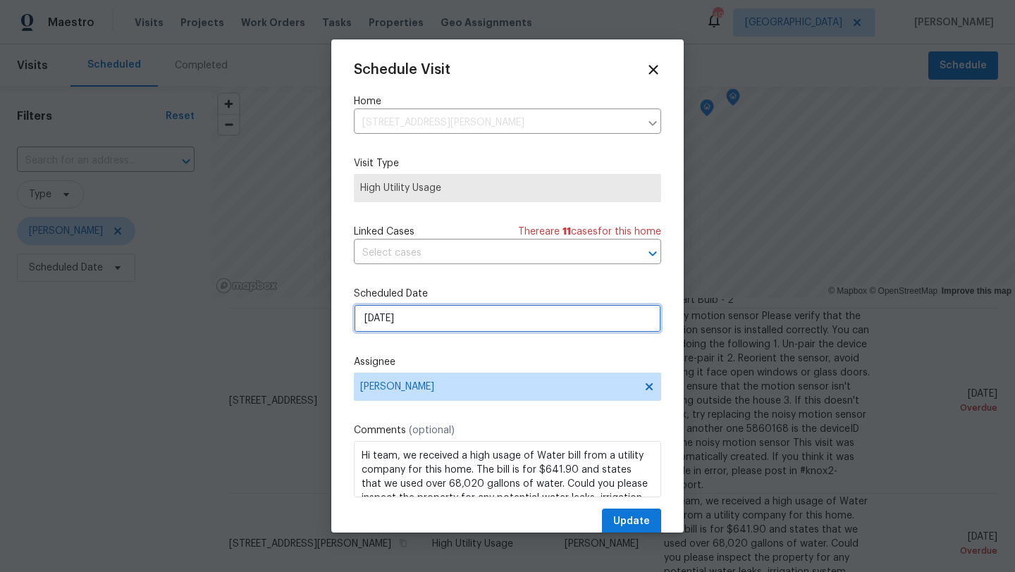
click at [497, 319] on input "[DATE]" at bounding box center [507, 319] width 307 height 28
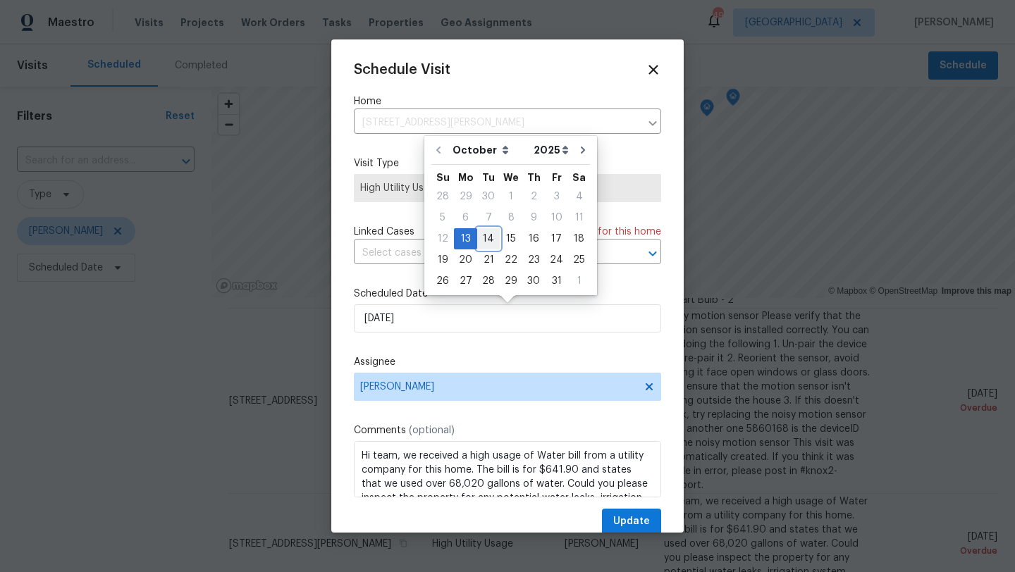
click at [487, 241] on div "14" at bounding box center [488, 239] width 23 height 20
type input "[DATE]"
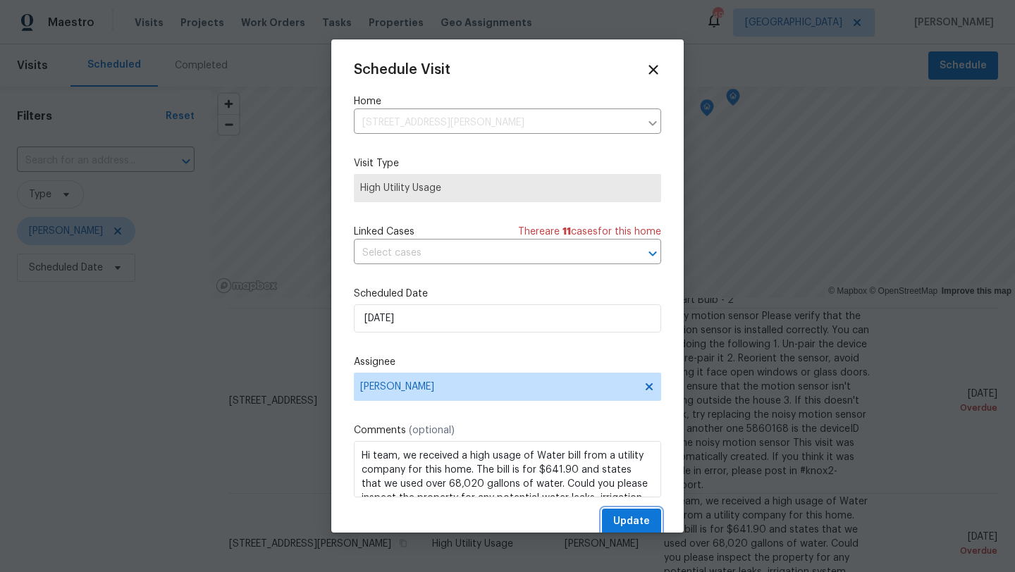
click at [636, 518] on span "Update" at bounding box center [631, 522] width 37 height 18
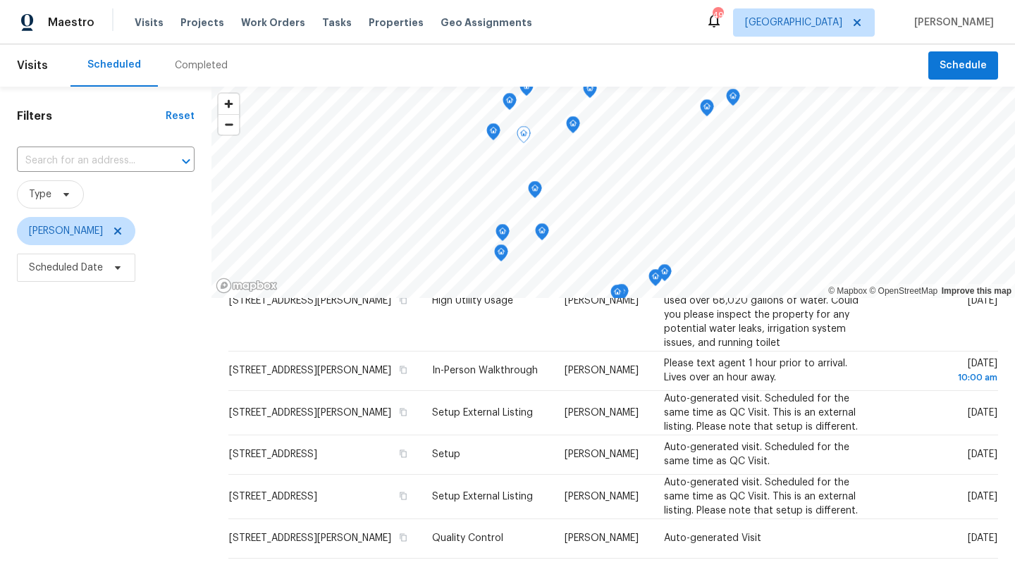
scroll to position [602, 0]
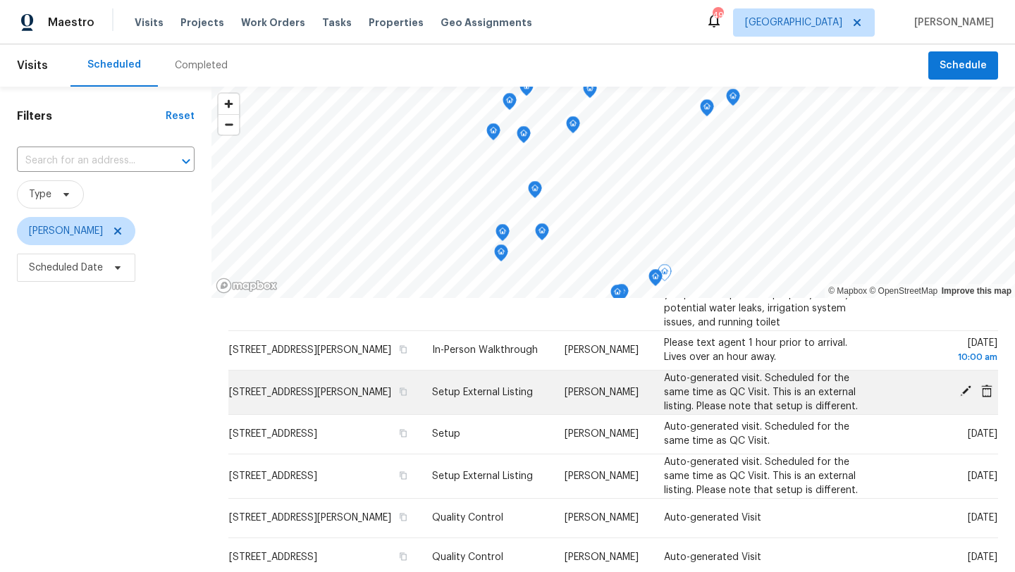
click at [966, 385] on icon at bounding box center [966, 391] width 13 height 13
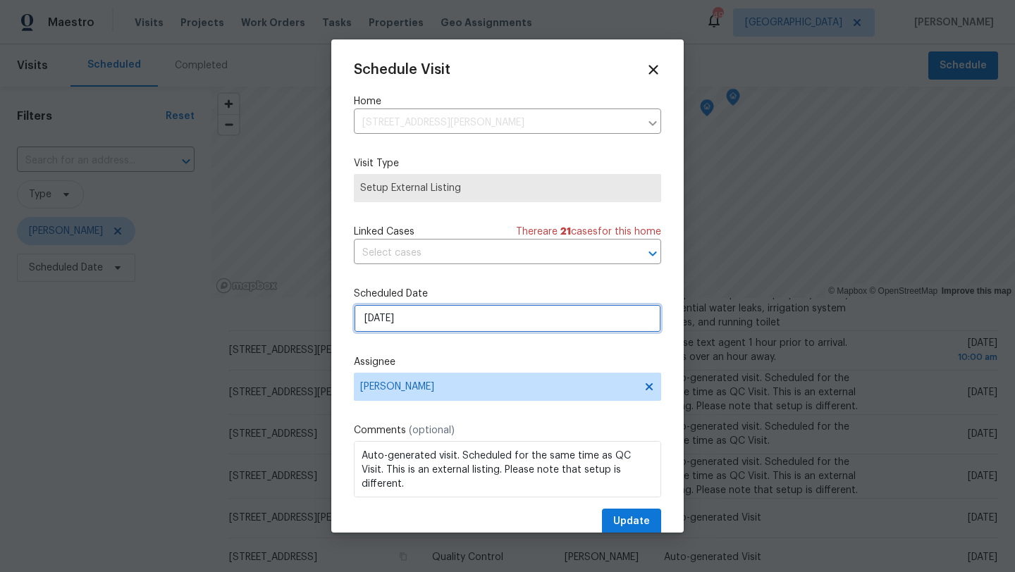
click at [484, 319] on input "[DATE]" at bounding box center [507, 319] width 307 height 28
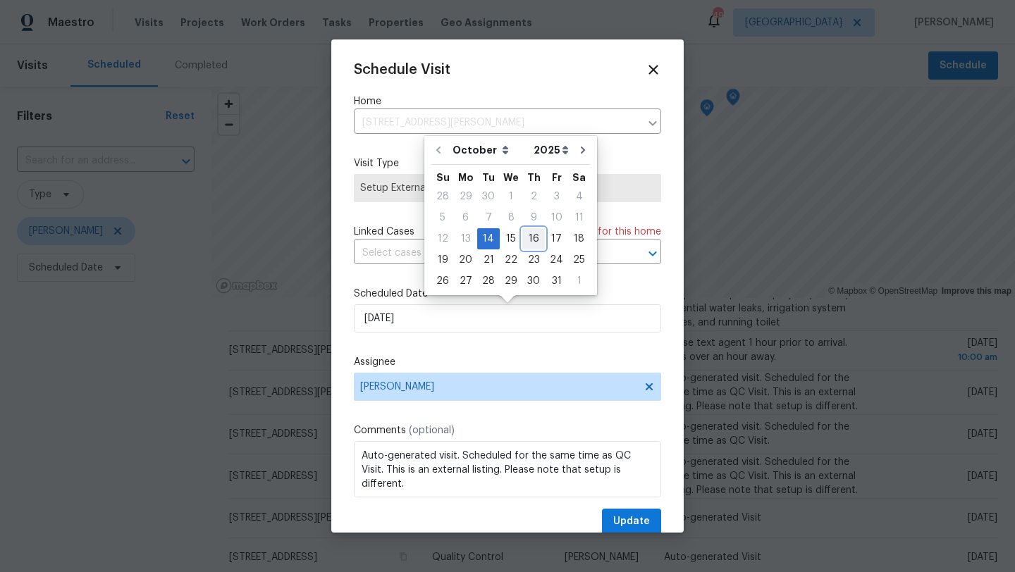
click at [532, 236] on div "16" at bounding box center [533, 239] width 23 height 20
type input "[DATE]"
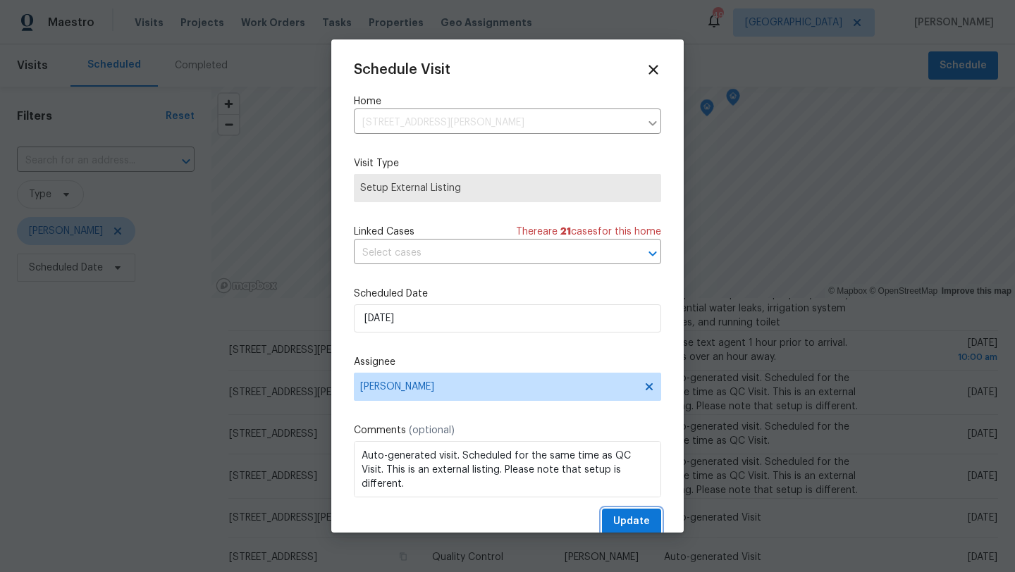
click at [632, 520] on span "Update" at bounding box center [631, 522] width 37 height 18
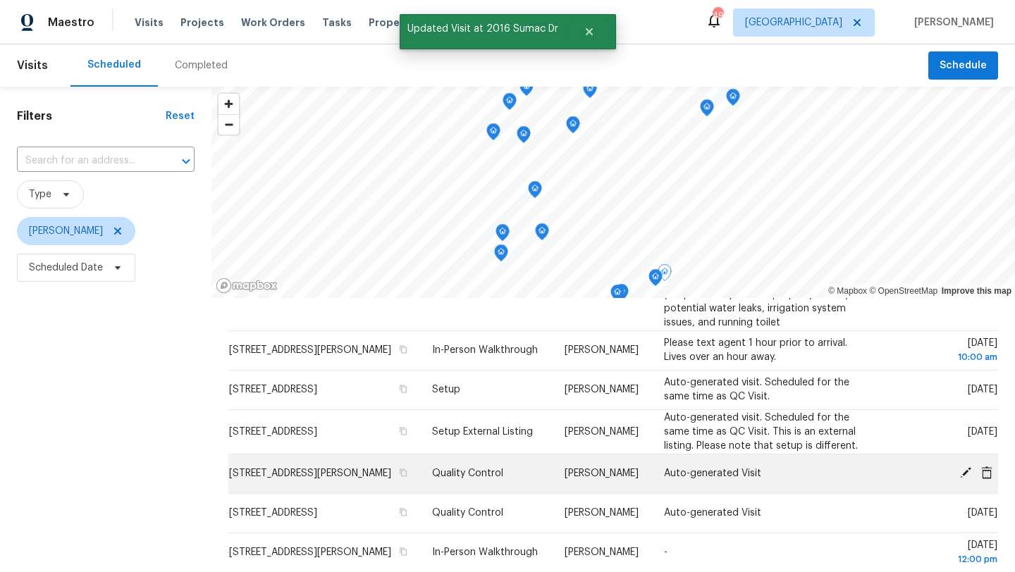
click at [965, 467] on icon at bounding box center [965, 472] width 11 height 11
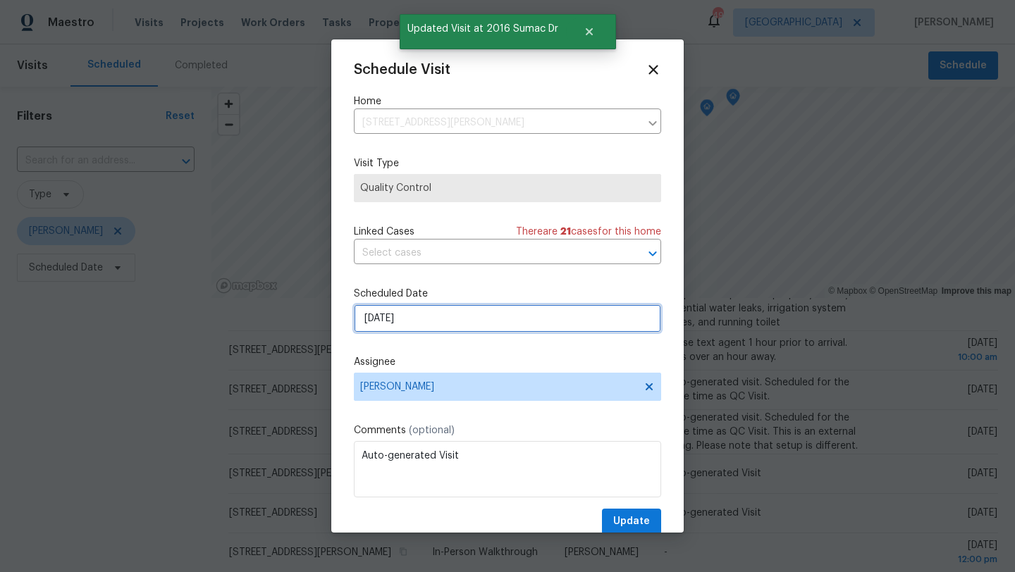
click at [449, 326] on input "[DATE]" at bounding box center [507, 319] width 307 height 28
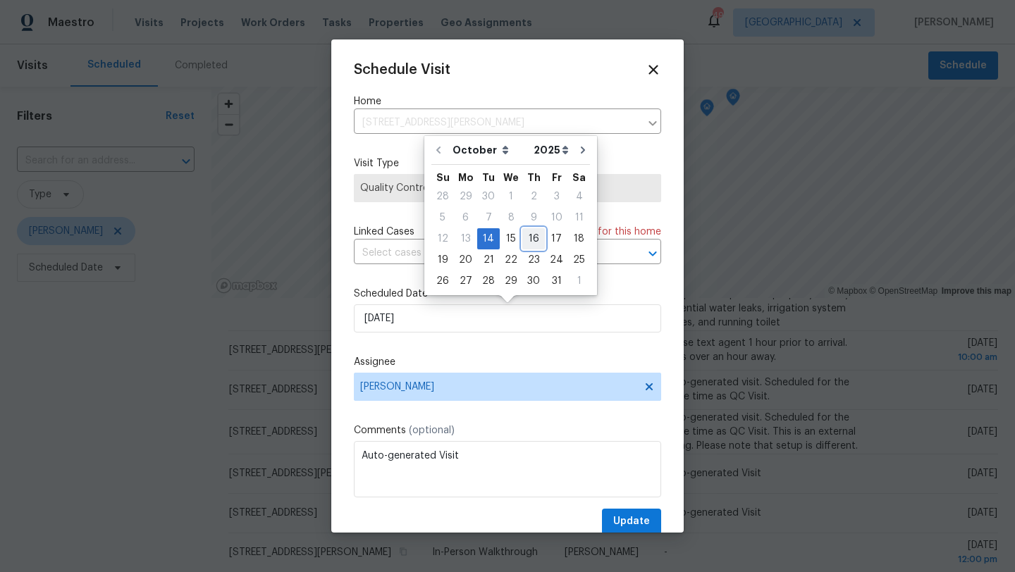
click at [529, 240] on div "16" at bounding box center [533, 239] width 23 height 20
type input "[DATE]"
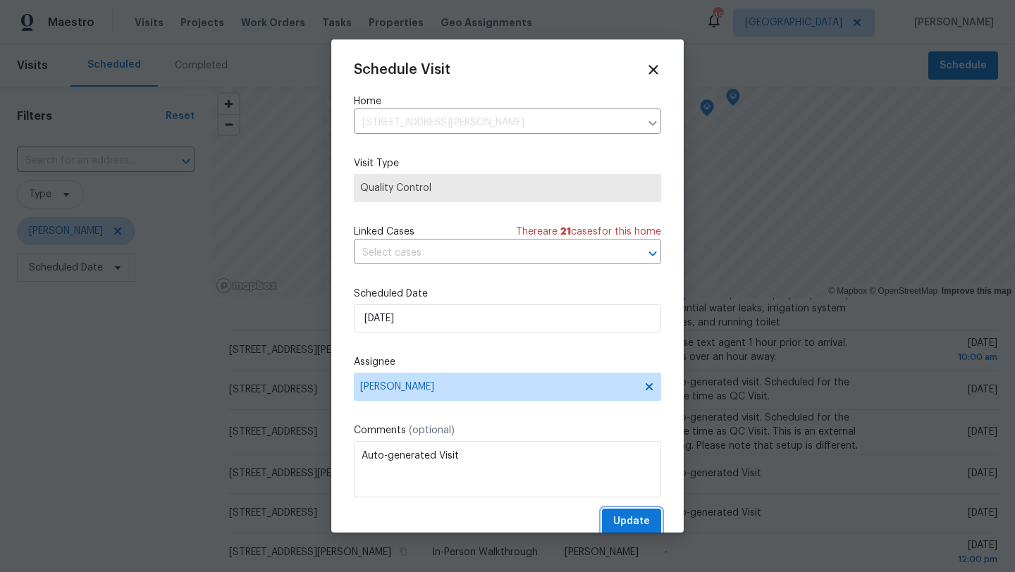
click at [627, 517] on span "Update" at bounding box center [631, 522] width 37 height 18
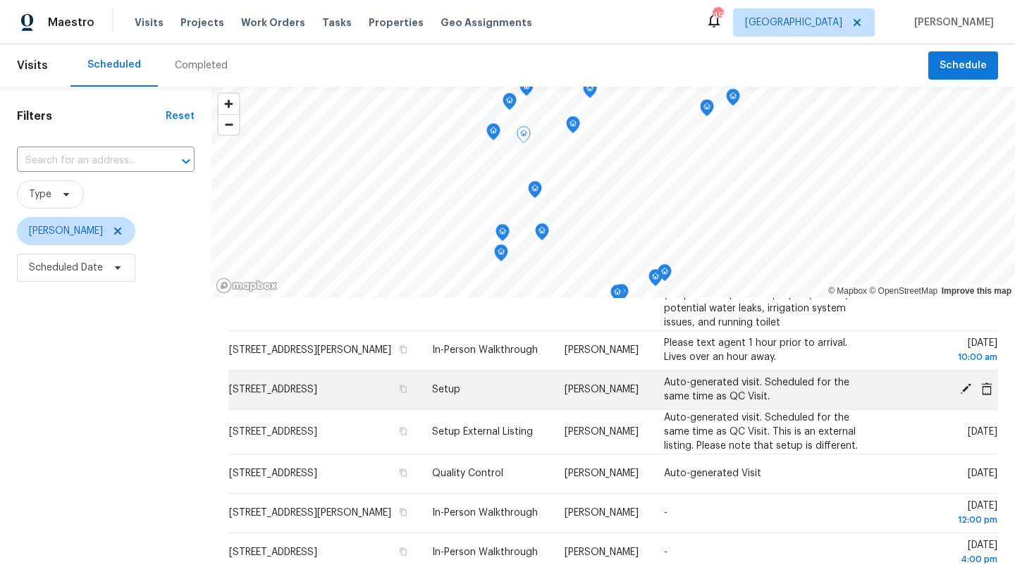
click at [964, 384] on icon at bounding box center [965, 389] width 11 height 11
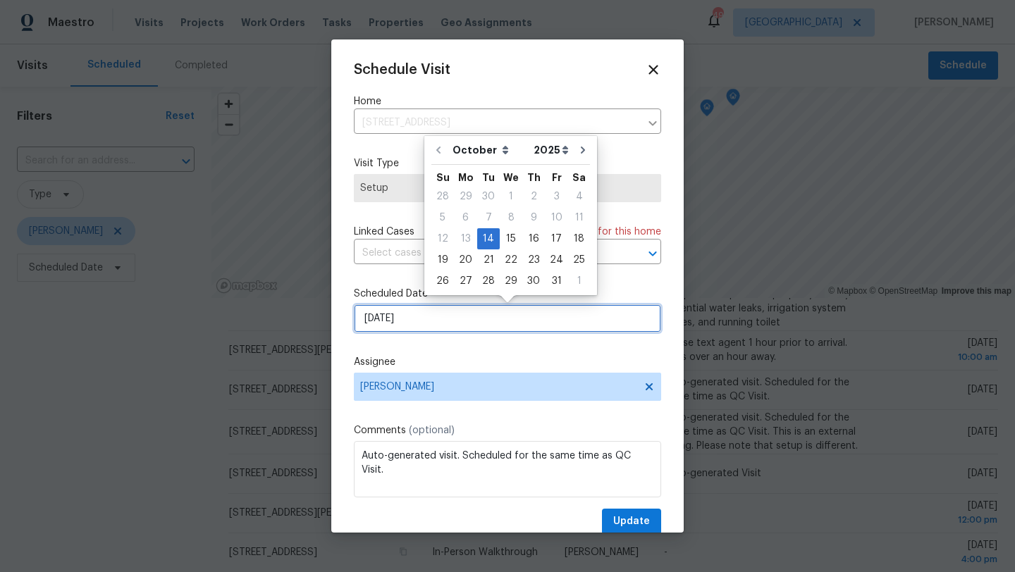
click at [458, 322] on input "[DATE]" at bounding box center [507, 319] width 307 height 28
click at [465, 256] on div "20" at bounding box center [465, 260] width 23 height 20
type input "[DATE]"
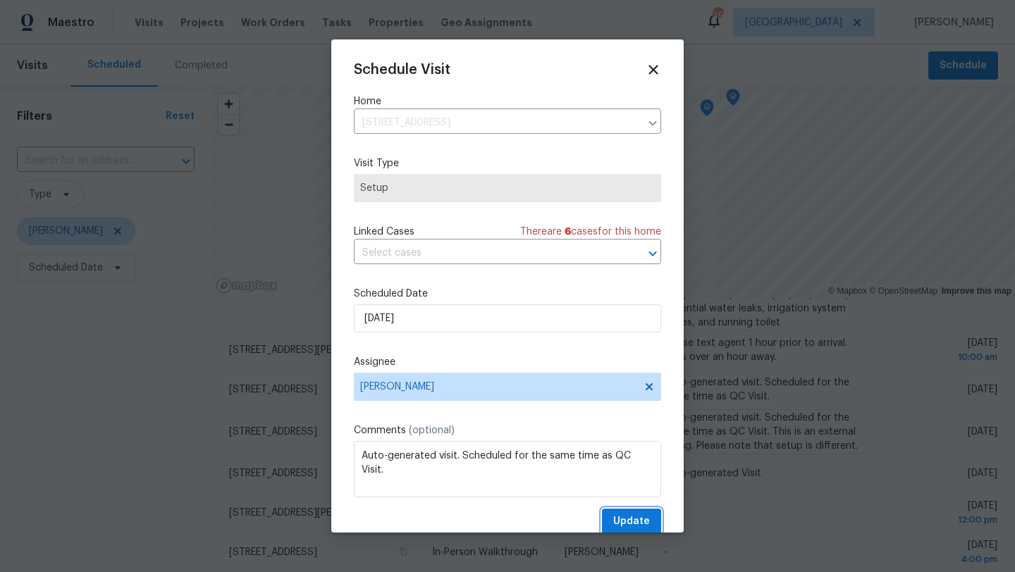
click at [642, 511] on button "Update" at bounding box center [631, 522] width 59 height 26
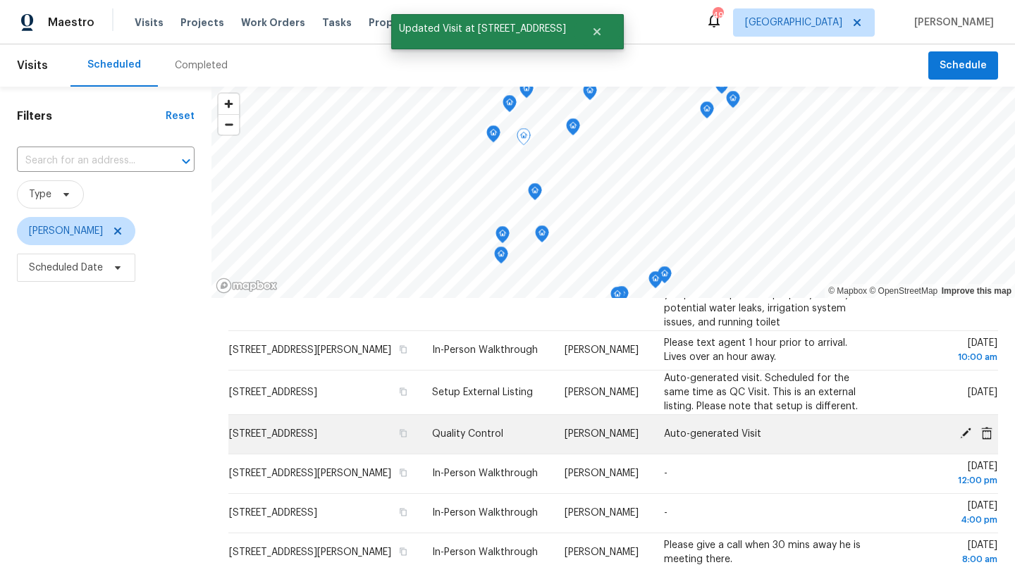
click at [965, 427] on icon at bounding box center [966, 433] width 13 height 13
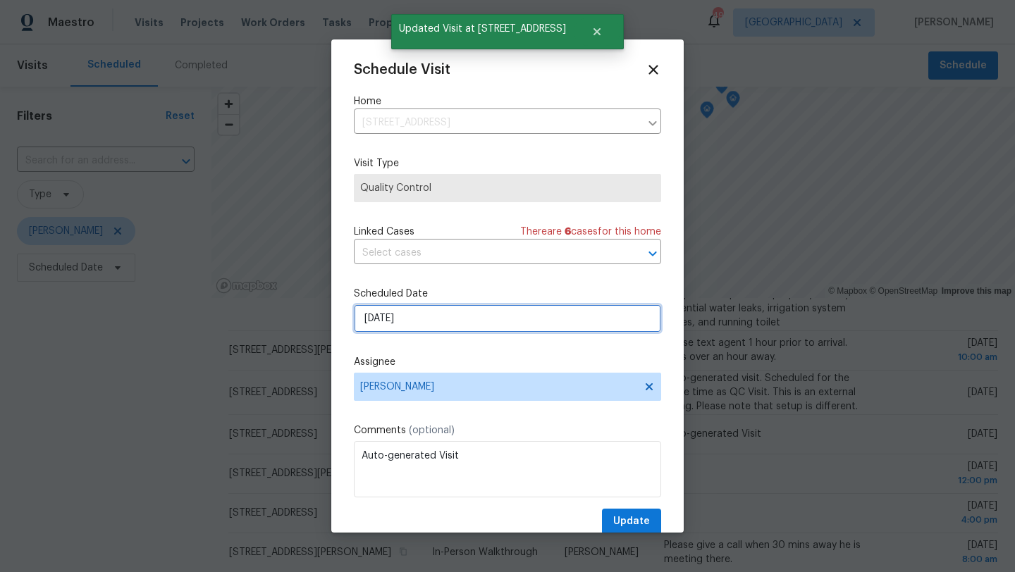
click at [508, 319] on input "[DATE]" at bounding box center [507, 319] width 307 height 28
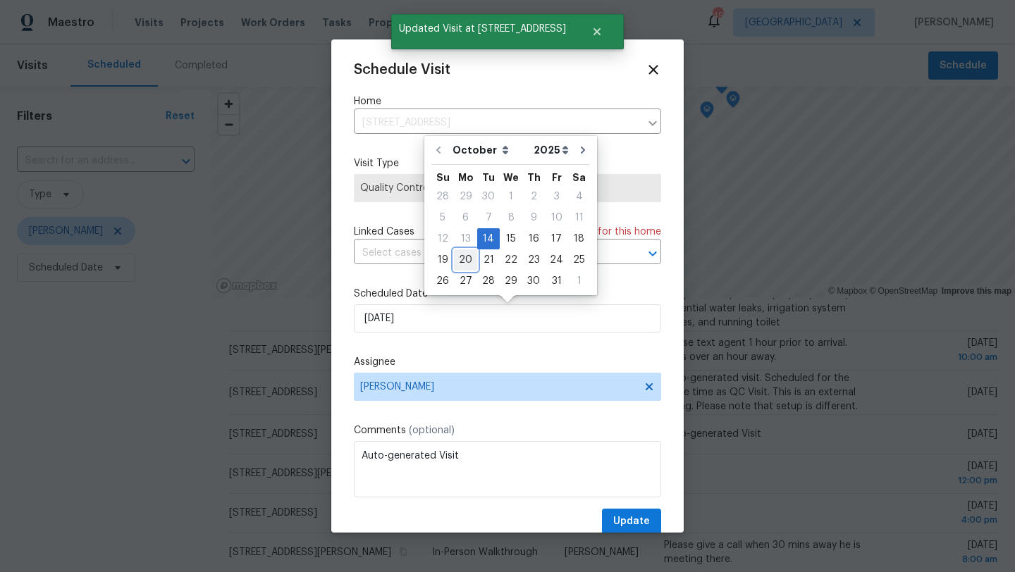
click at [464, 262] on div "20" at bounding box center [465, 260] width 23 height 20
type input "[DATE]"
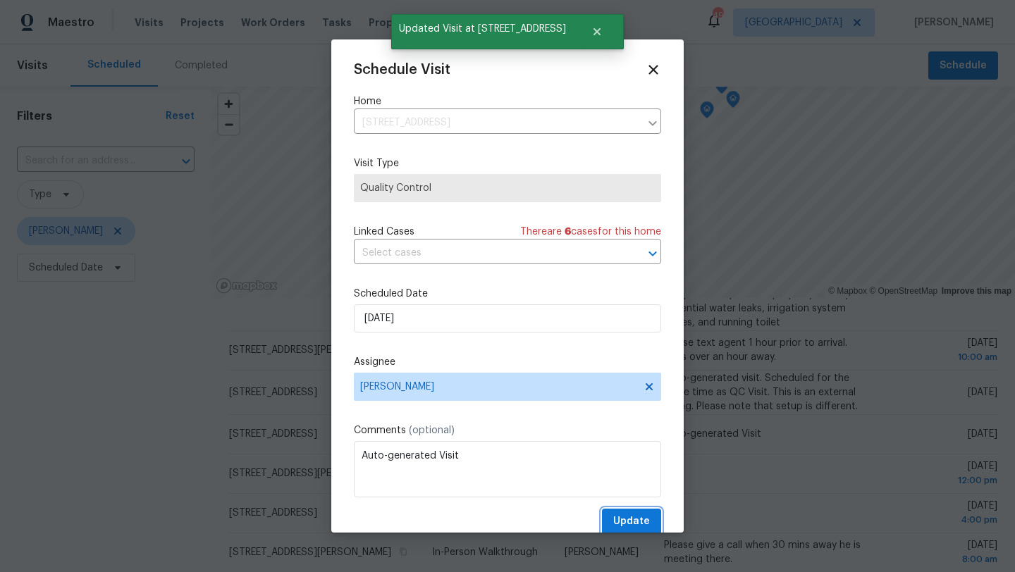
click at [608, 518] on button "Update" at bounding box center [631, 522] width 59 height 26
